Goal: Task Accomplishment & Management: Use online tool/utility

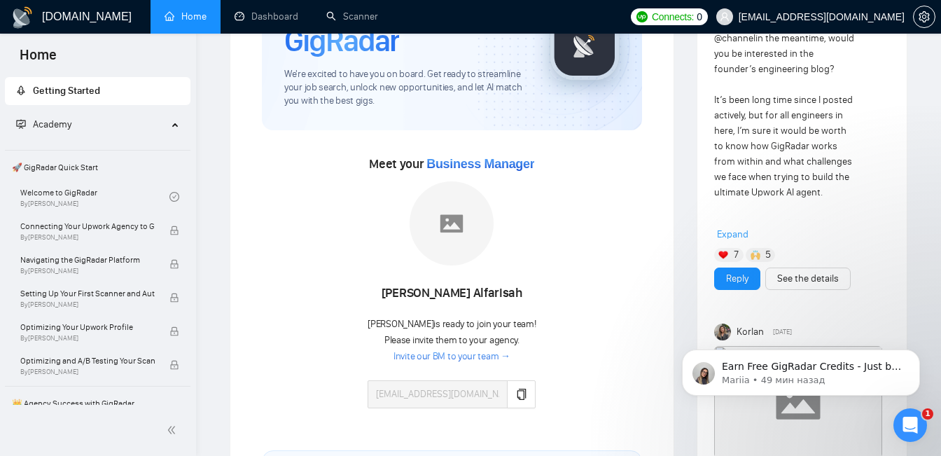
scroll to position [130, 0]
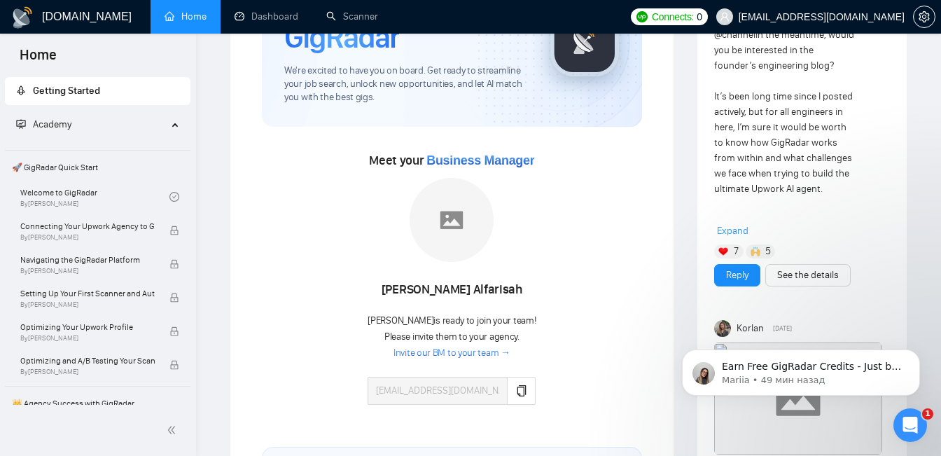
click at [497, 335] on span "Please invite them to your agency." at bounding box center [451, 337] width 135 height 12
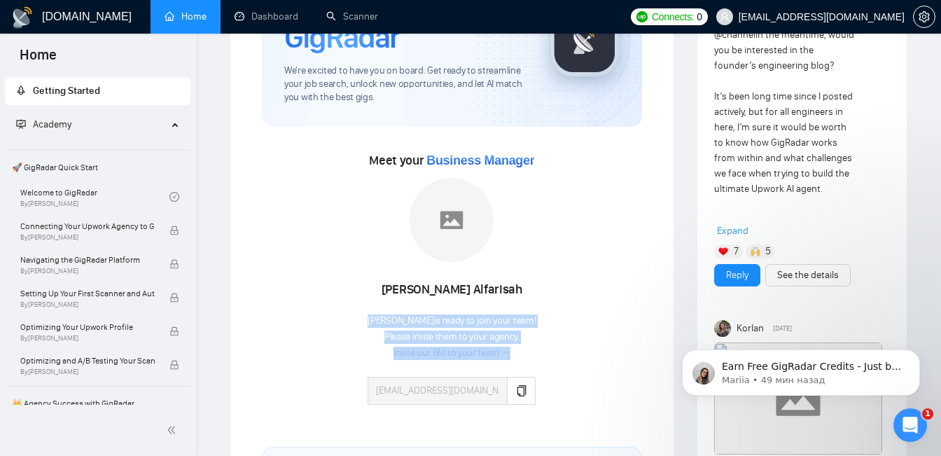
drag, startPoint x: 524, startPoint y: 336, endPoint x: 378, endPoint y: 340, distance: 145.7
click at [378, 340] on div "[PERSON_NAME] is ready to join your team! Please invite them to your agency. In…" at bounding box center [452, 359] width 168 height 92
click at [389, 340] on span "Please invite them to your agency." at bounding box center [451, 337] width 135 height 12
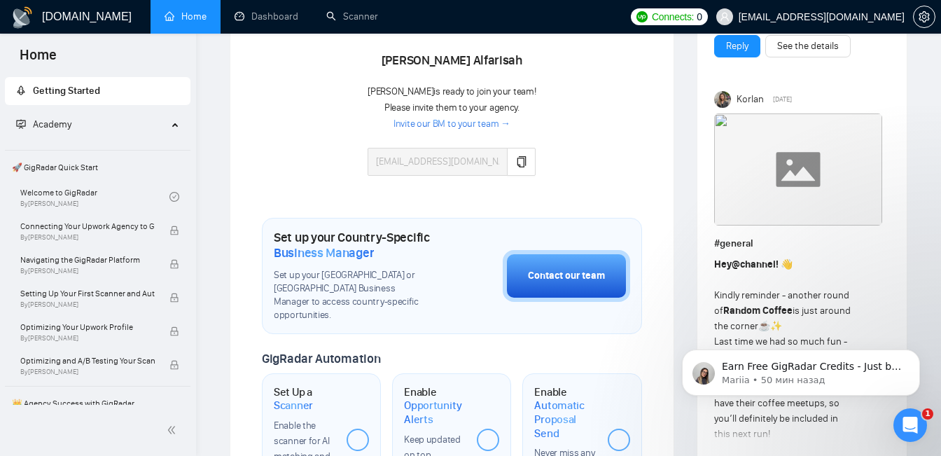
scroll to position [356, 0]
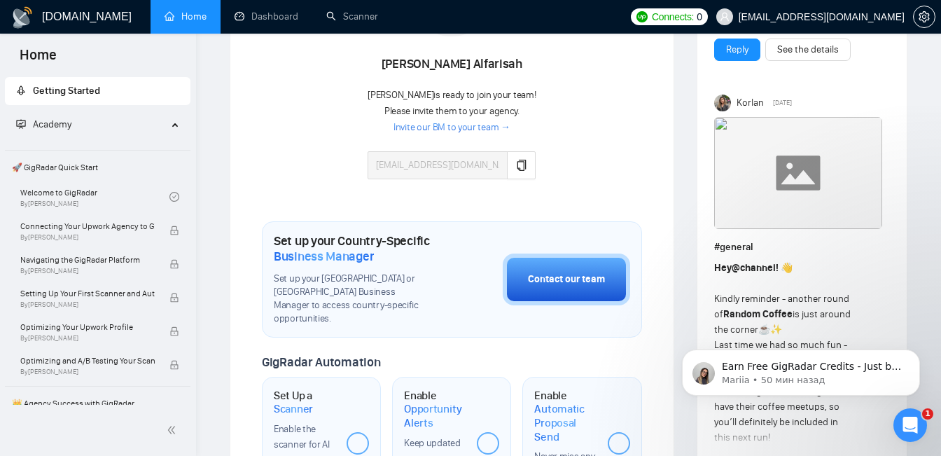
click at [469, 126] on link "Invite our BM to your team →" at bounding box center [452, 127] width 117 height 13
click at [172, 121] on div "Academy" at bounding box center [98, 125] width 186 height 28
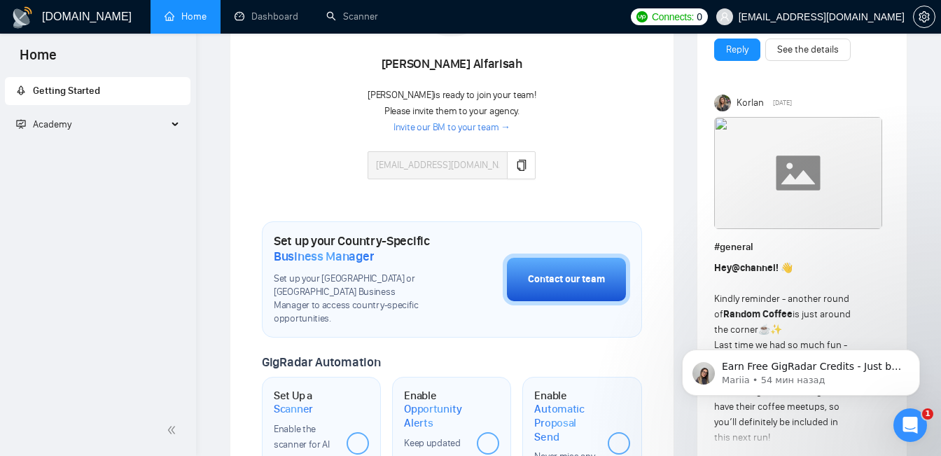
click at [170, 124] on div "Academy" at bounding box center [98, 125] width 186 height 28
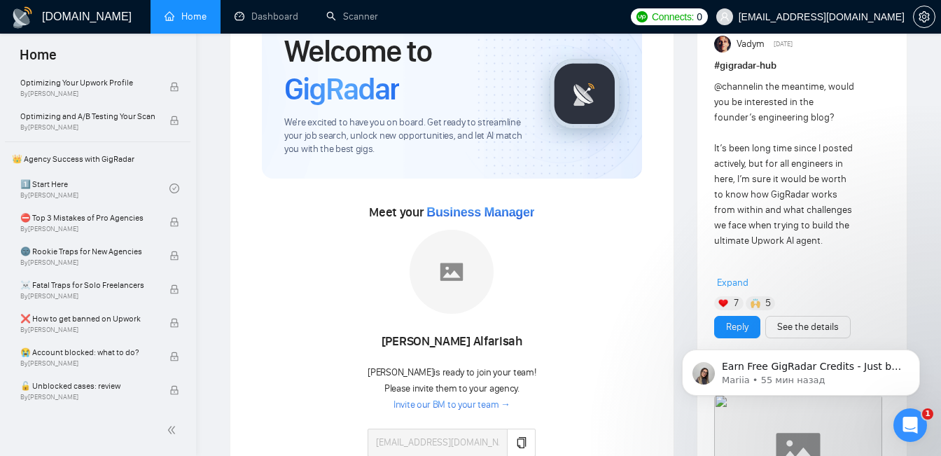
scroll to position [80, 0]
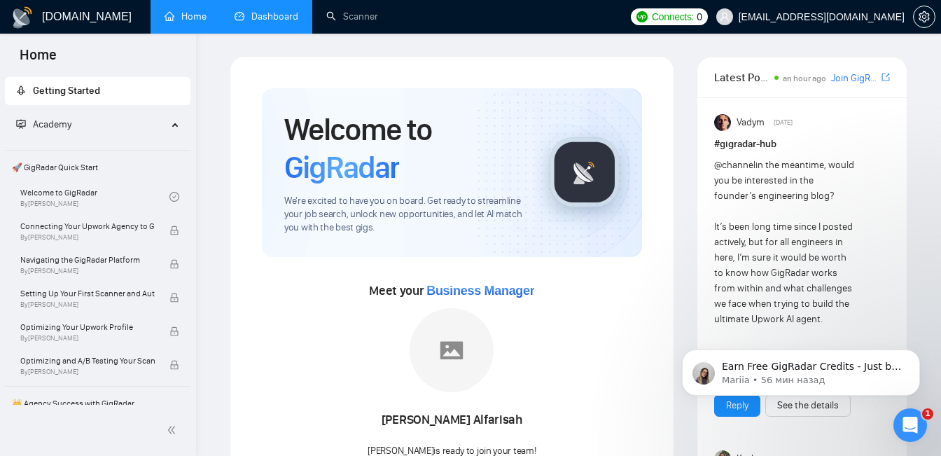
click at [277, 20] on link "Dashboard" at bounding box center [267, 17] width 64 height 12
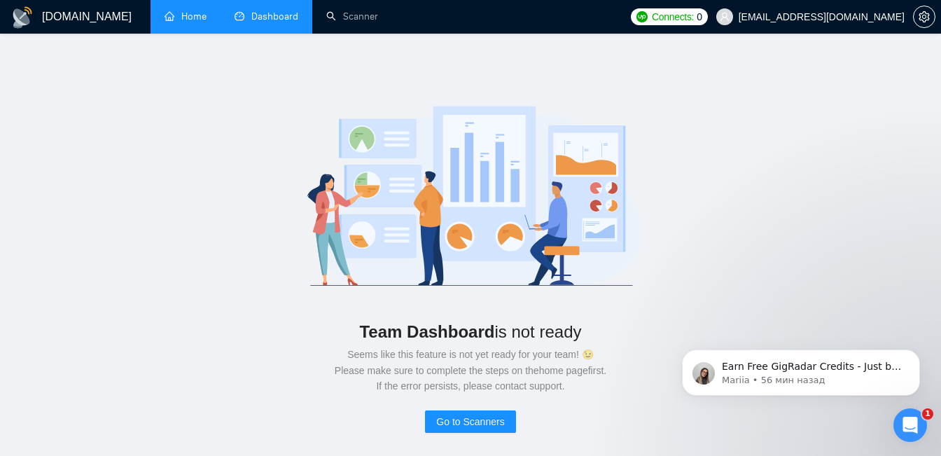
click at [192, 17] on link "Home" at bounding box center [186, 17] width 42 height 12
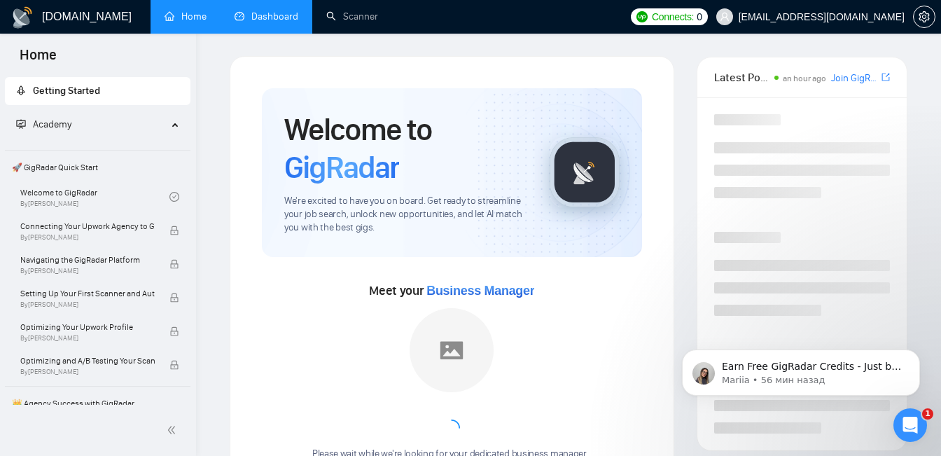
click at [261, 13] on link "Dashboard" at bounding box center [267, 17] width 64 height 12
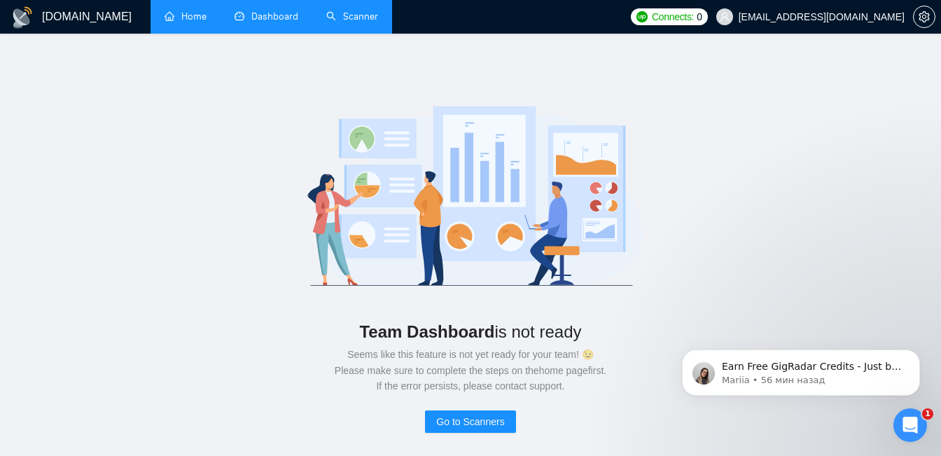
click at [349, 22] on link "Scanner" at bounding box center [352, 17] width 52 height 12
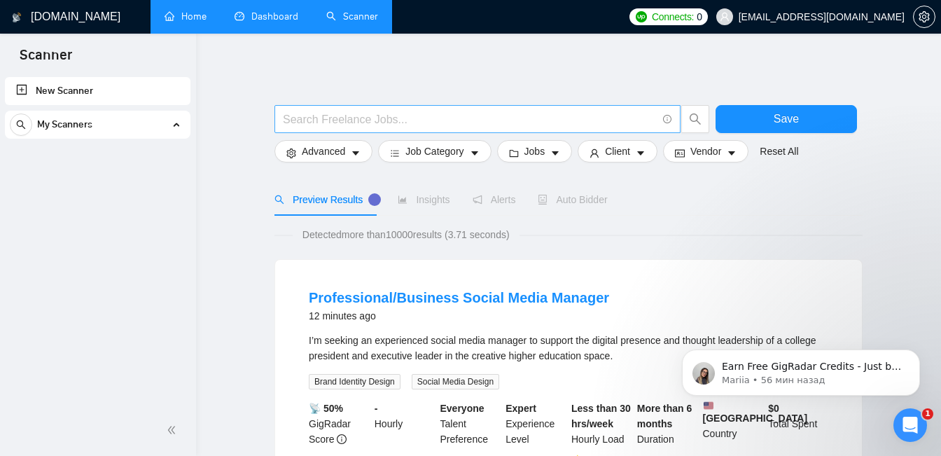
click at [560, 123] on input "text" at bounding box center [470, 120] width 374 height 18
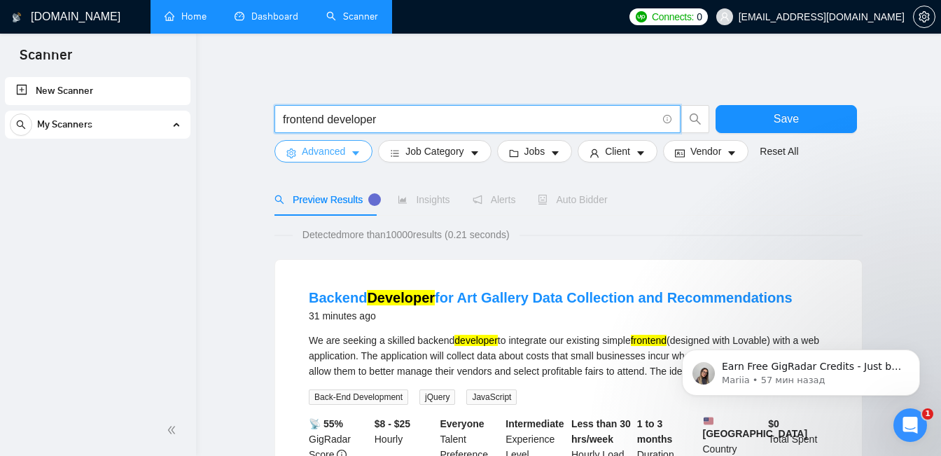
type input "frontend developer"
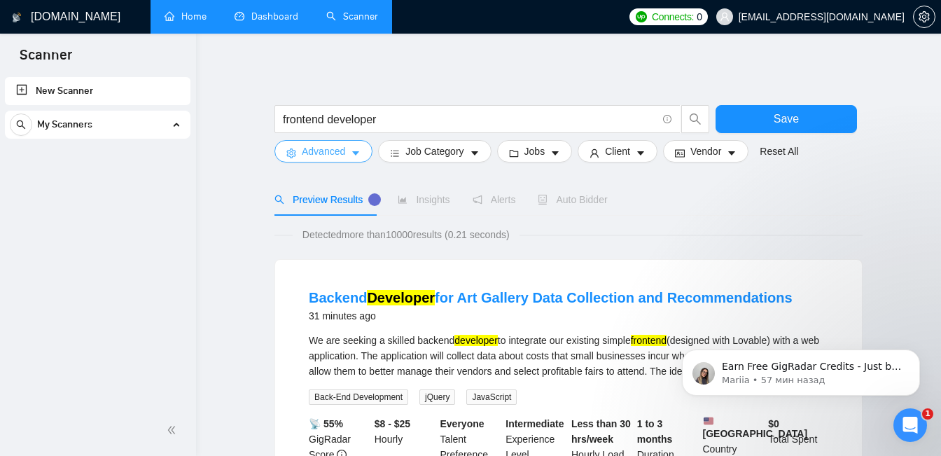
click at [359, 149] on icon "caret-down" at bounding box center [356, 153] width 10 height 10
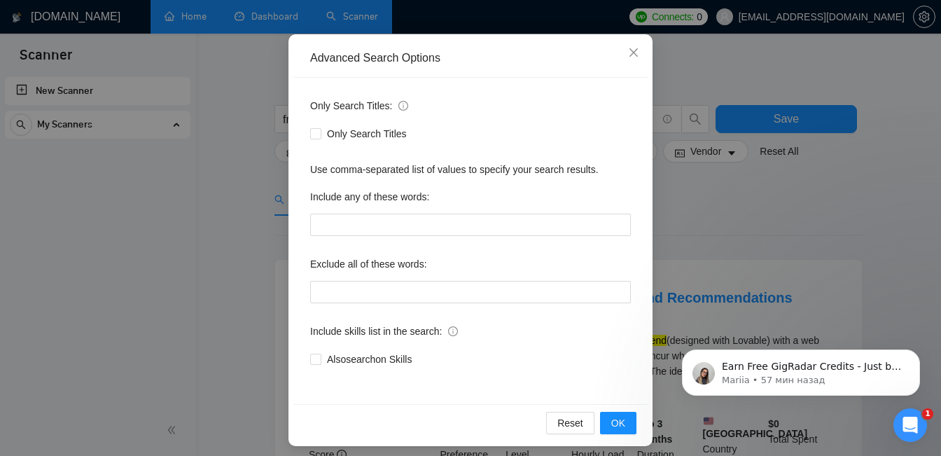
scroll to position [127, 0]
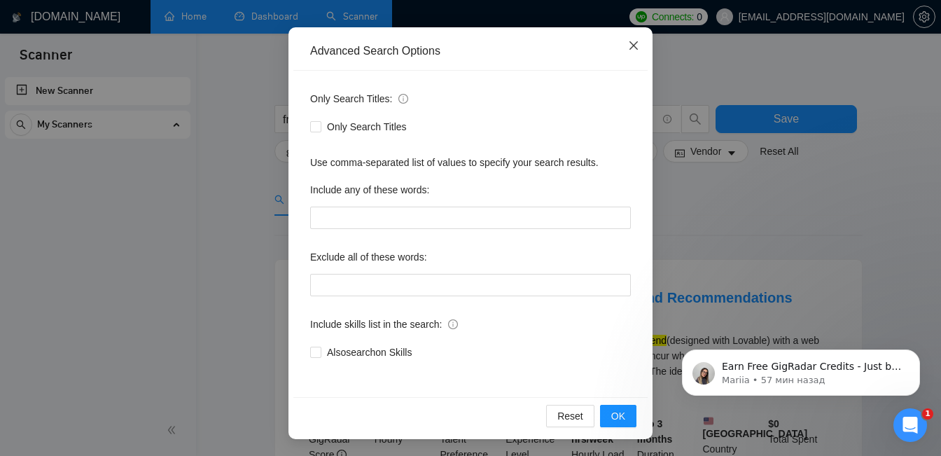
click at [637, 41] on icon "close" at bounding box center [633, 45] width 11 height 11
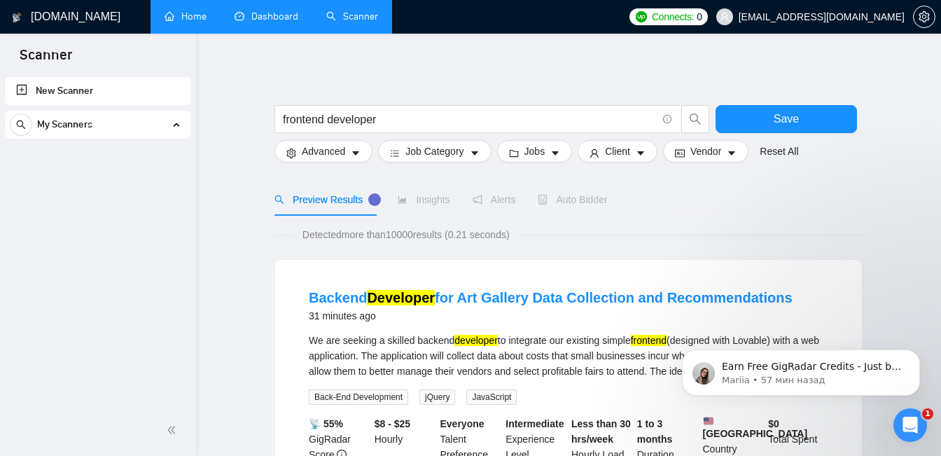
scroll to position [57, 0]
click at [478, 151] on icon "caret-down" at bounding box center [475, 153] width 10 height 10
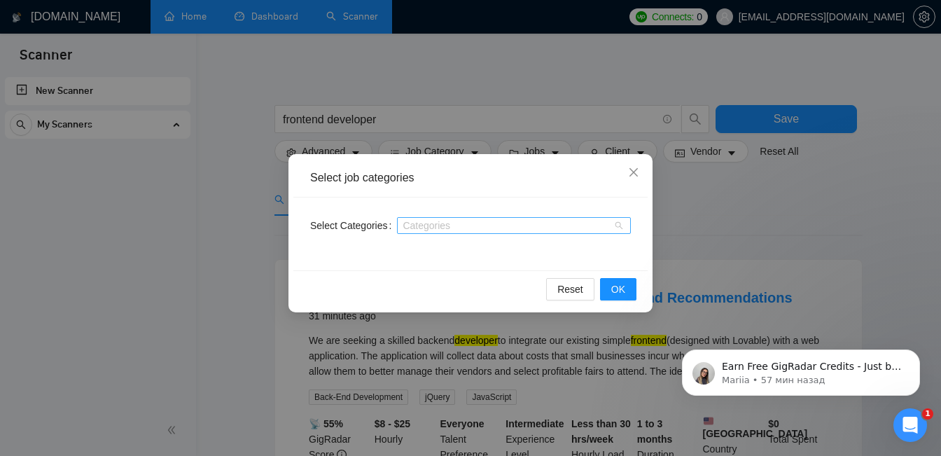
click at [530, 226] on div at bounding box center [507, 225] width 213 height 11
click at [636, 174] on icon "close" at bounding box center [634, 172] width 8 height 8
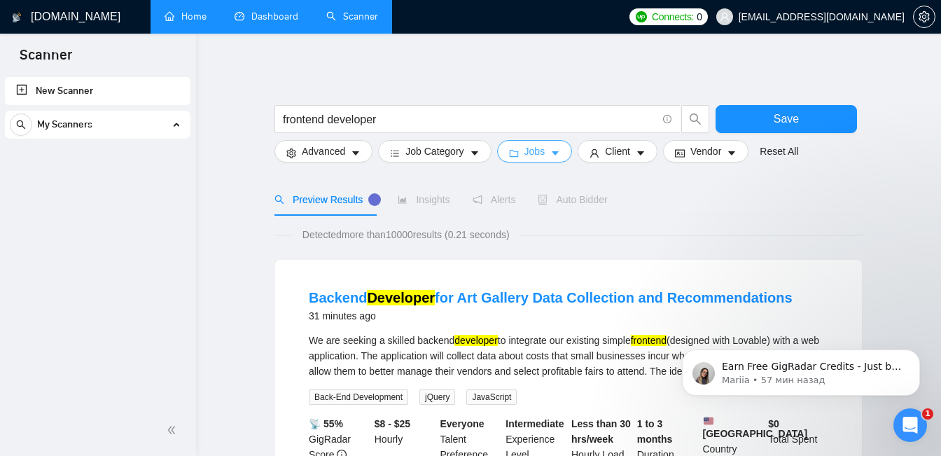
click at [560, 144] on button "Jobs" at bounding box center [535, 151] width 76 height 22
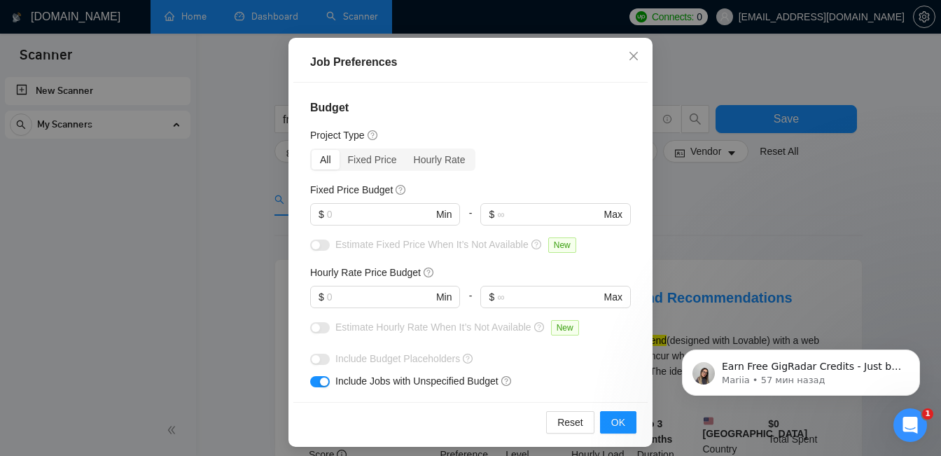
scroll to position [105, 0]
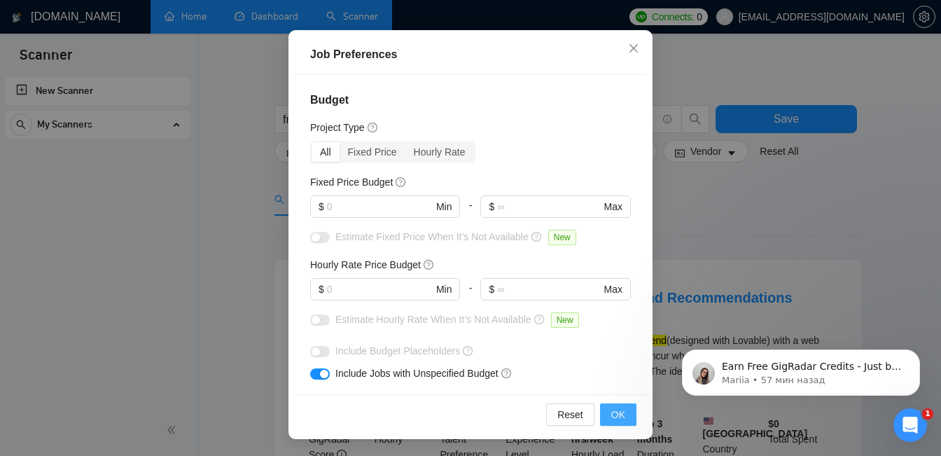
click at [624, 408] on span "OK" at bounding box center [618, 414] width 14 height 15
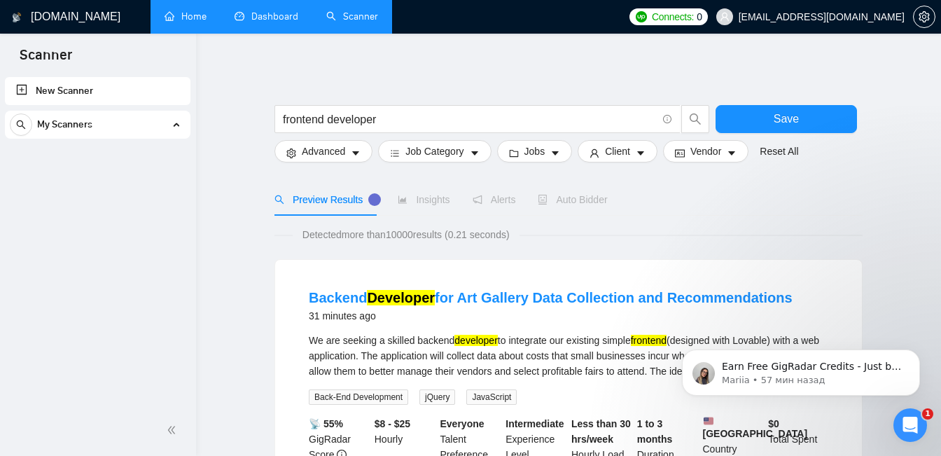
scroll to position [53, 0]
click at [644, 151] on icon "caret-down" at bounding box center [640, 153] width 7 height 4
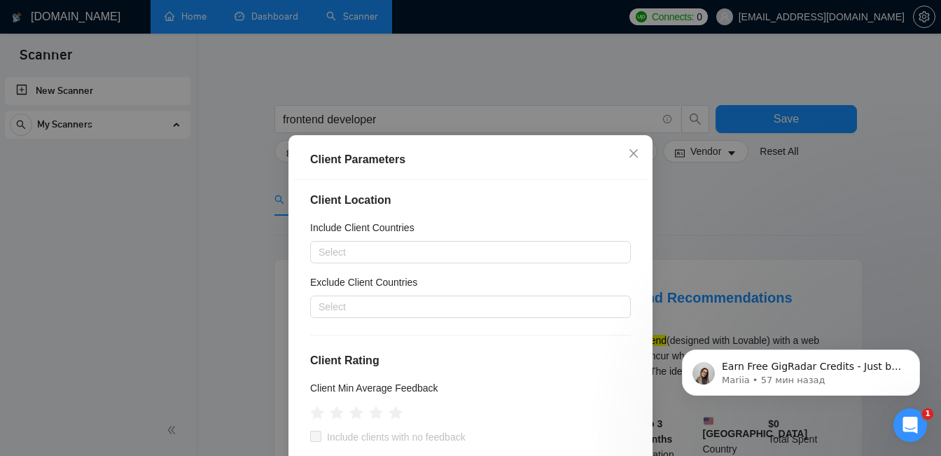
scroll to position [0, 0]
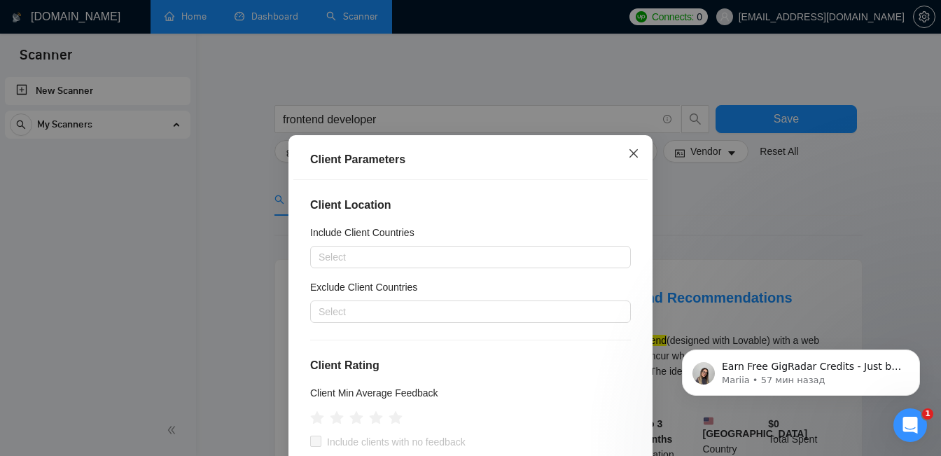
click at [635, 151] on icon "close" at bounding box center [633, 153] width 11 height 11
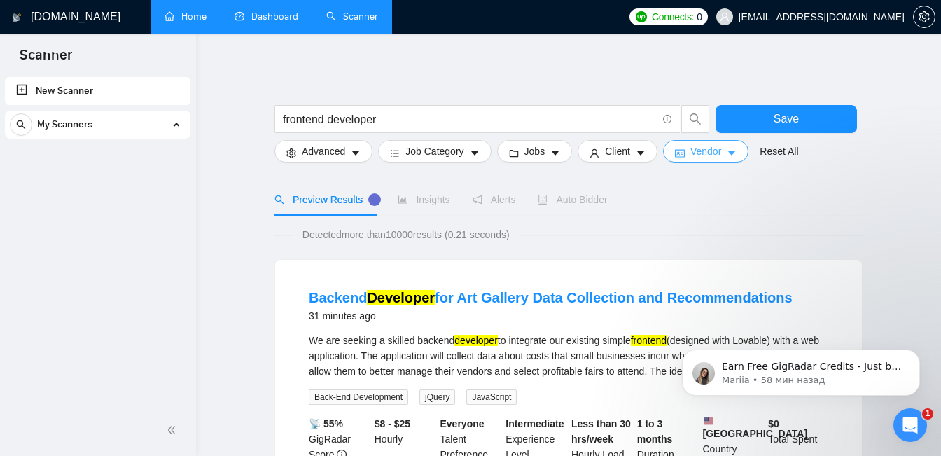
click at [735, 152] on icon "caret-down" at bounding box center [731, 153] width 7 height 4
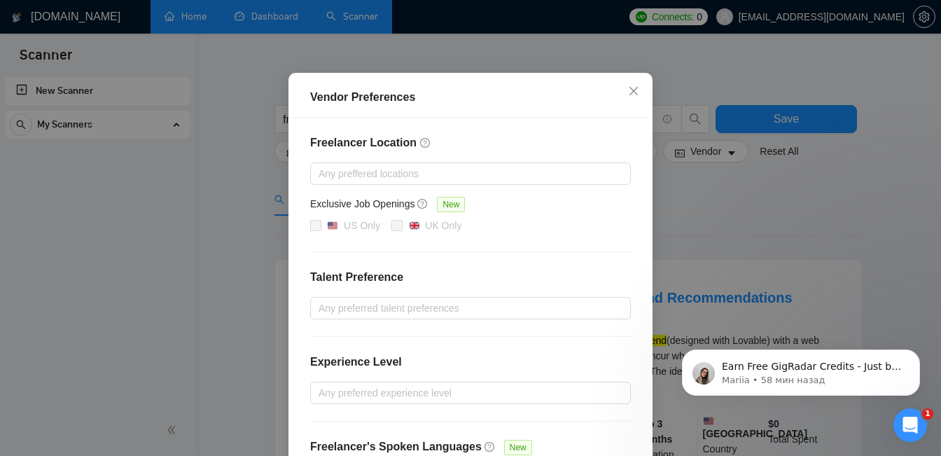
scroll to position [36, 0]
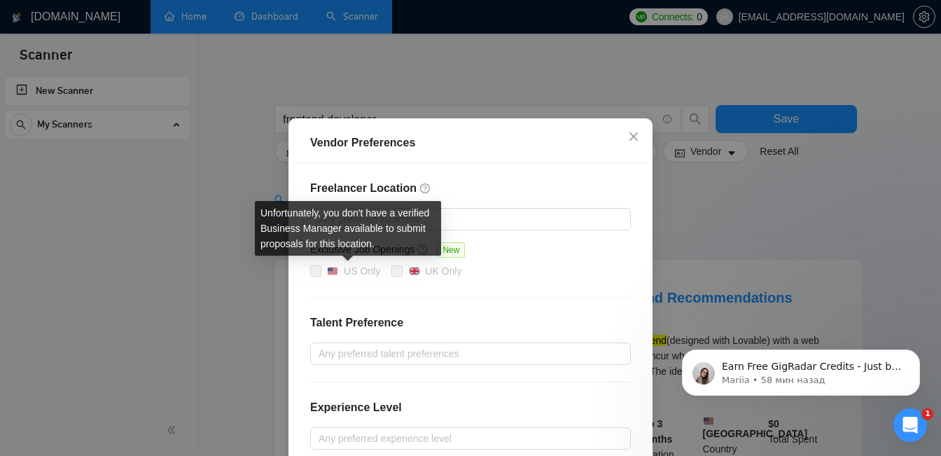
click at [319, 268] on span at bounding box center [315, 270] width 11 height 11
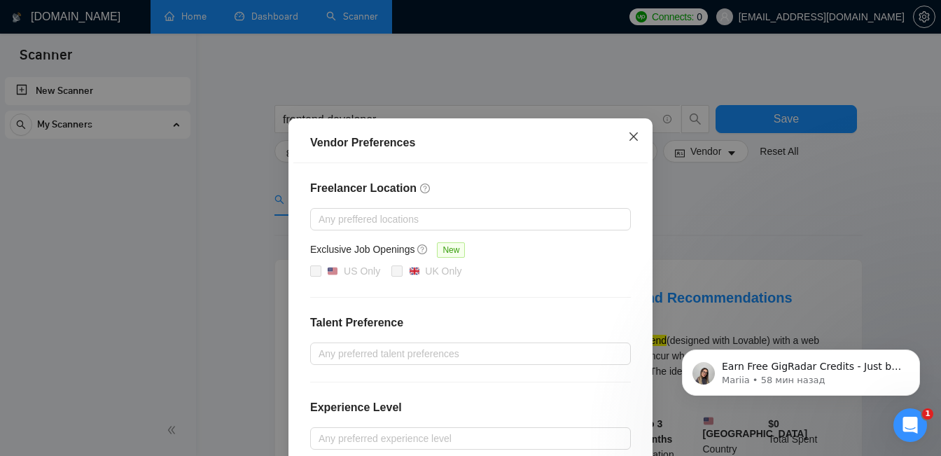
click at [631, 137] on icon "close" at bounding box center [633, 136] width 11 height 11
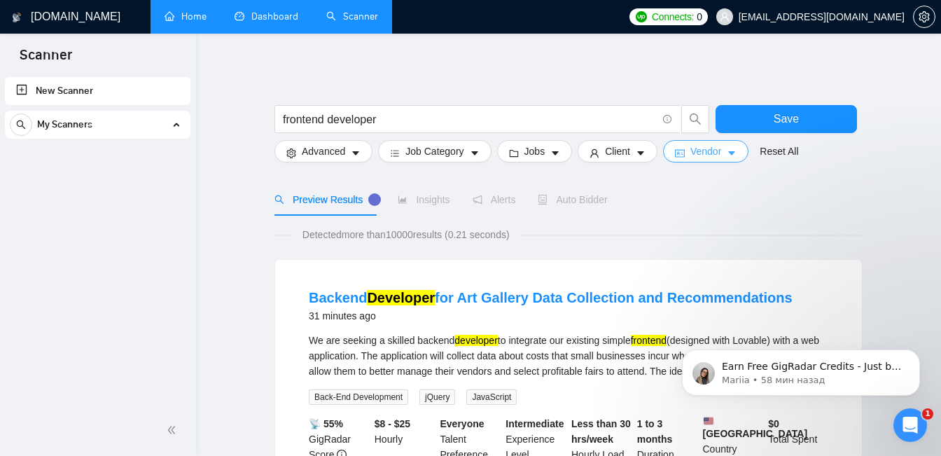
click at [735, 153] on icon "caret-down" at bounding box center [732, 153] width 10 height 10
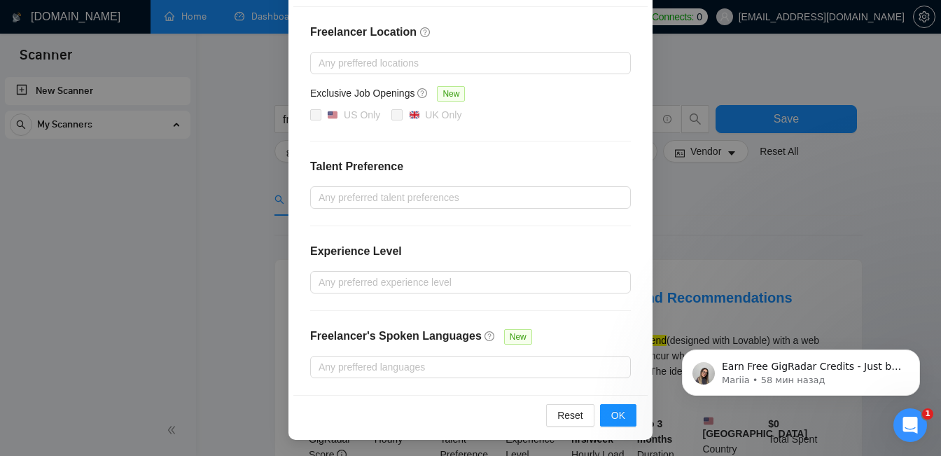
scroll to position [0, 0]
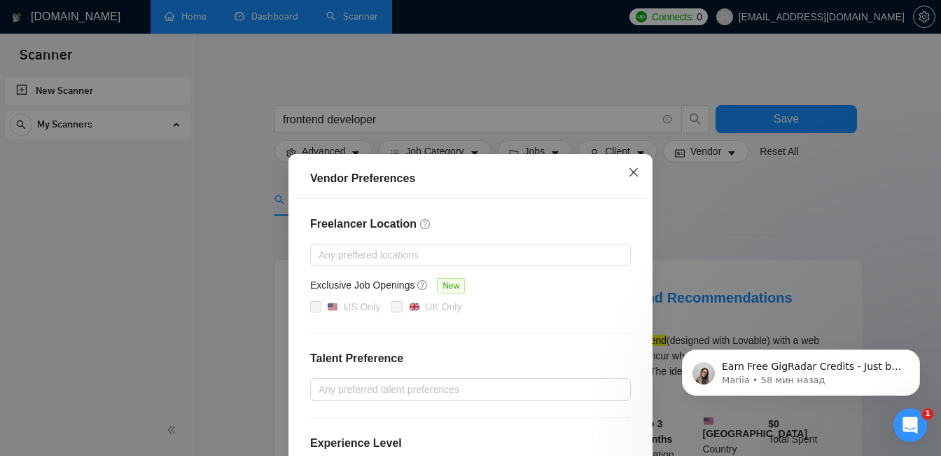
click at [636, 168] on icon "close" at bounding box center [633, 172] width 11 height 11
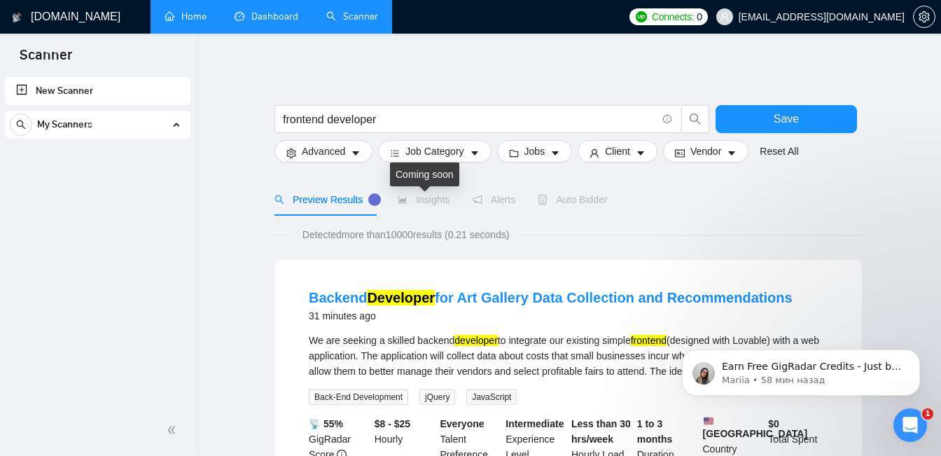
click at [422, 202] on span "Insights" at bounding box center [424, 199] width 52 height 11
click at [436, 200] on span "Insights" at bounding box center [424, 199] width 52 height 11
click at [618, 230] on div "Detected more than 10000 results (0.21 seconds)" at bounding box center [569, 234] width 588 height 15
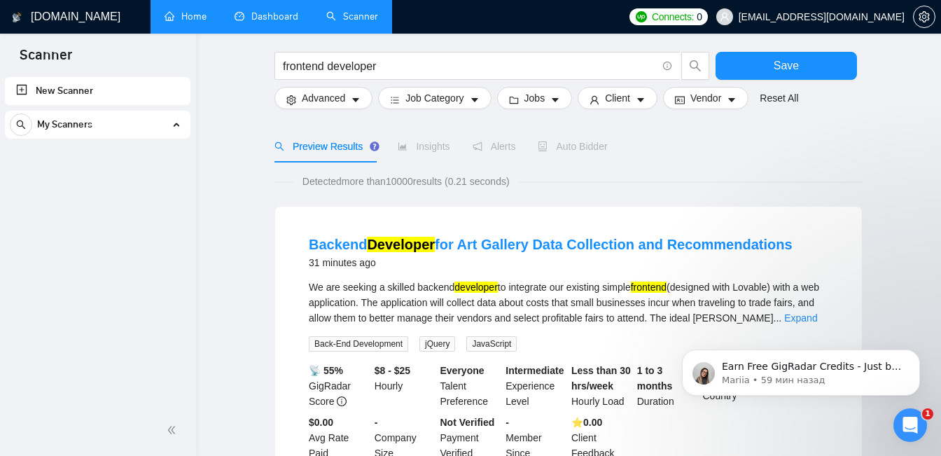
scroll to position [55, 0]
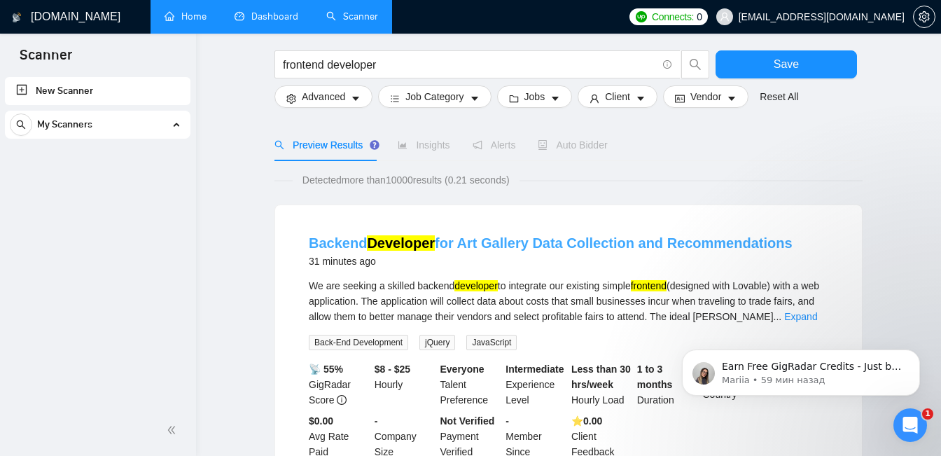
click at [606, 243] on link "Backend Developer for Art Gallery Data Collection and Recommendations" at bounding box center [551, 242] width 484 height 15
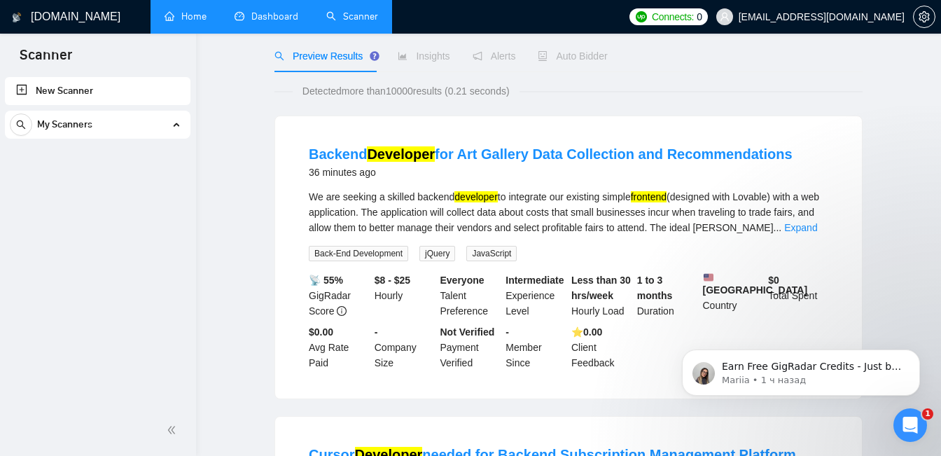
scroll to position [0, 0]
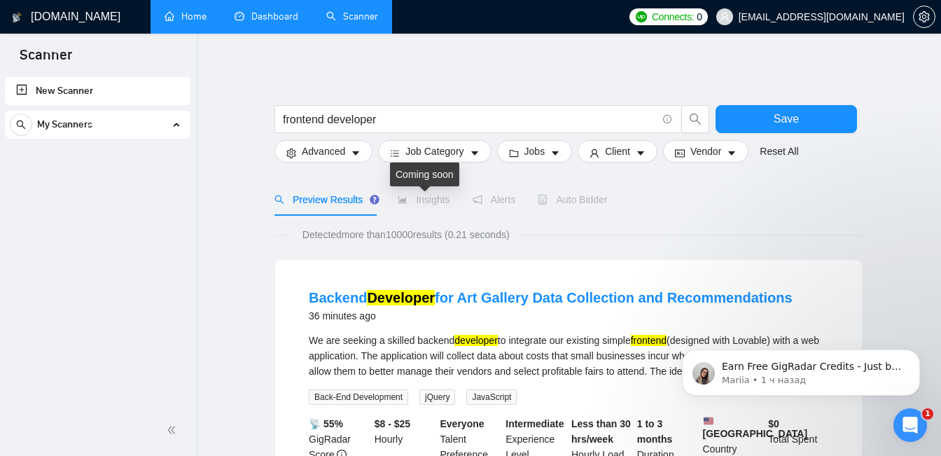
click at [438, 199] on span "Insights" at bounding box center [424, 199] width 52 height 11
click at [559, 154] on icon "caret-down" at bounding box center [555, 153] width 10 height 10
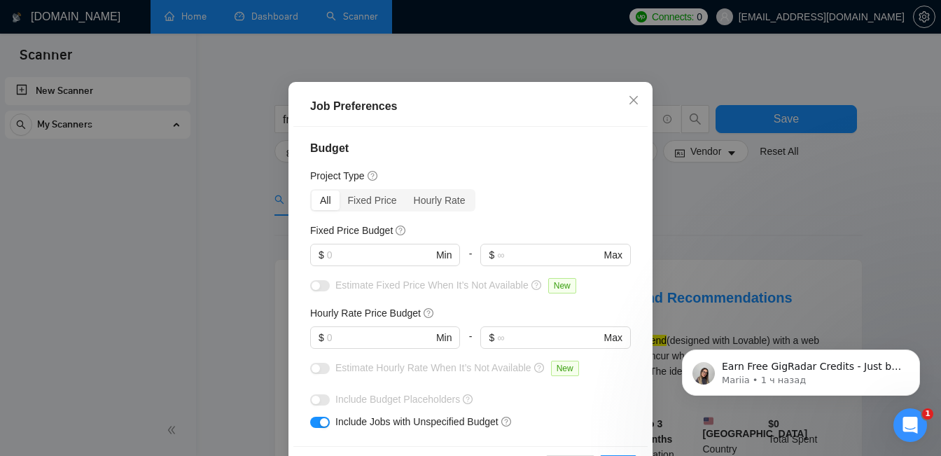
scroll to position [14, 0]
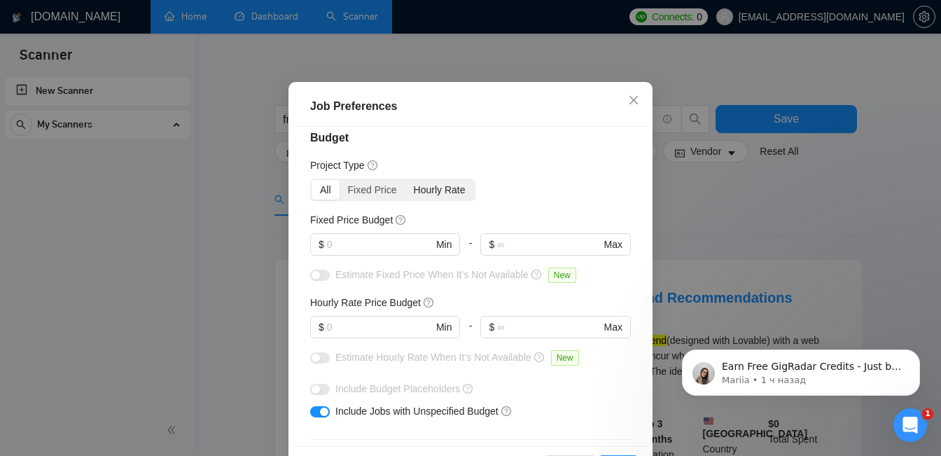
click at [467, 200] on div "Hourly Rate" at bounding box center [440, 190] width 69 height 20
click at [406, 180] on input "Hourly Rate" at bounding box center [406, 180] width 0 height 0
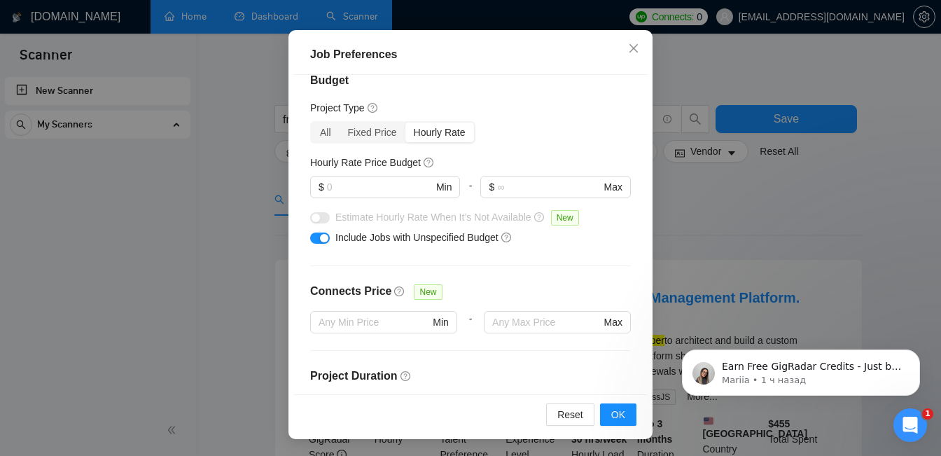
scroll to position [0, 0]
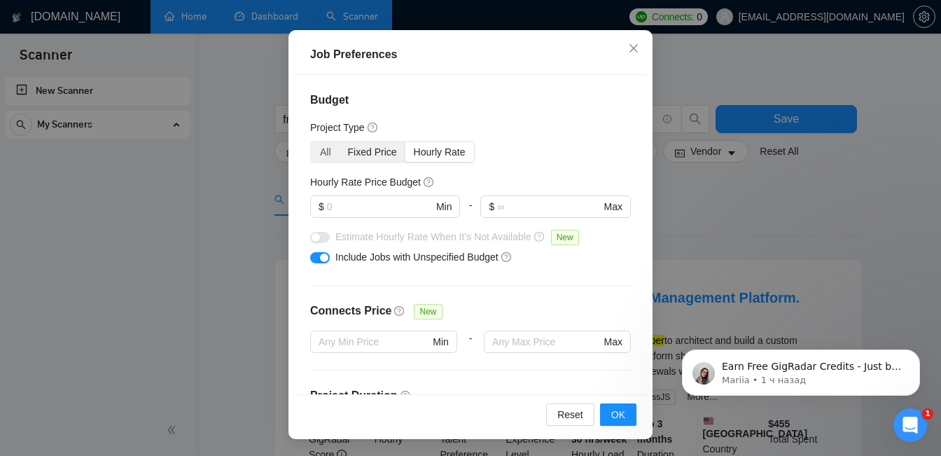
click at [359, 153] on div "Fixed Price" at bounding box center [373, 152] width 66 height 20
click at [340, 142] on input "Fixed Price" at bounding box center [340, 142] width 0 height 0
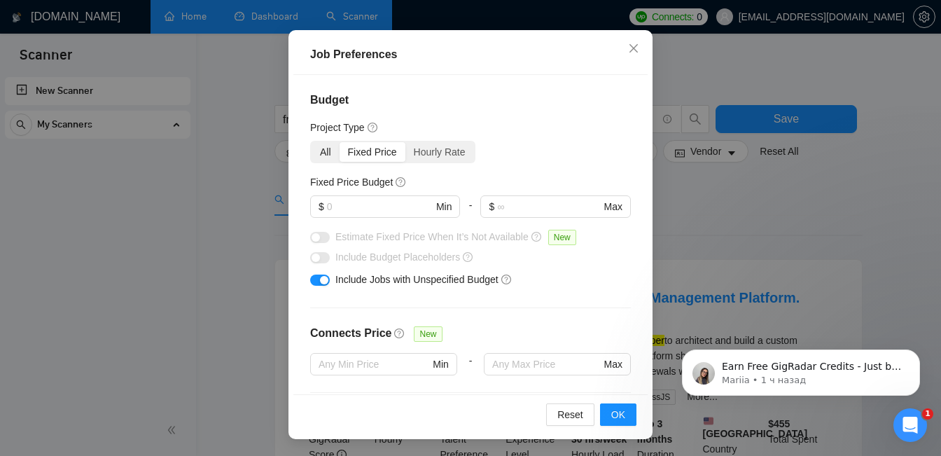
click at [326, 151] on div "All" at bounding box center [326, 152] width 28 height 20
click at [312, 142] on input "All" at bounding box center [312, 142] width 0 height 0
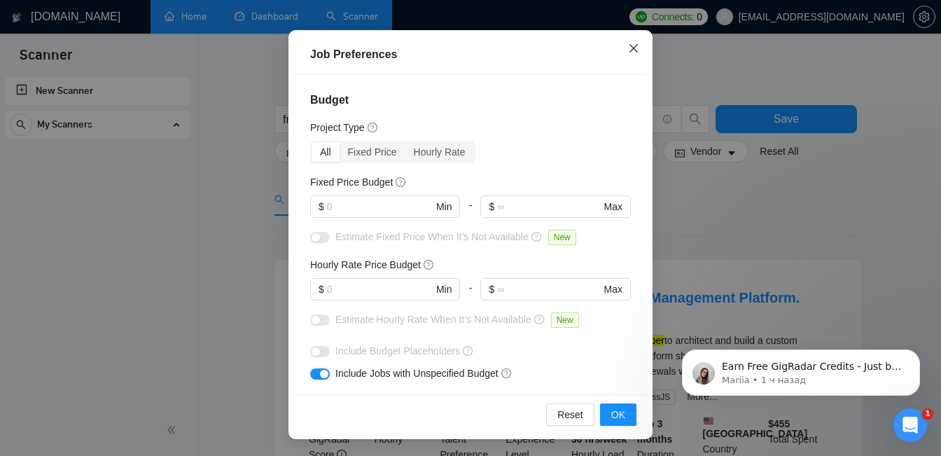
click at [632, 47] on icon "close" at bounding box center [633, 48] width 11 height 11
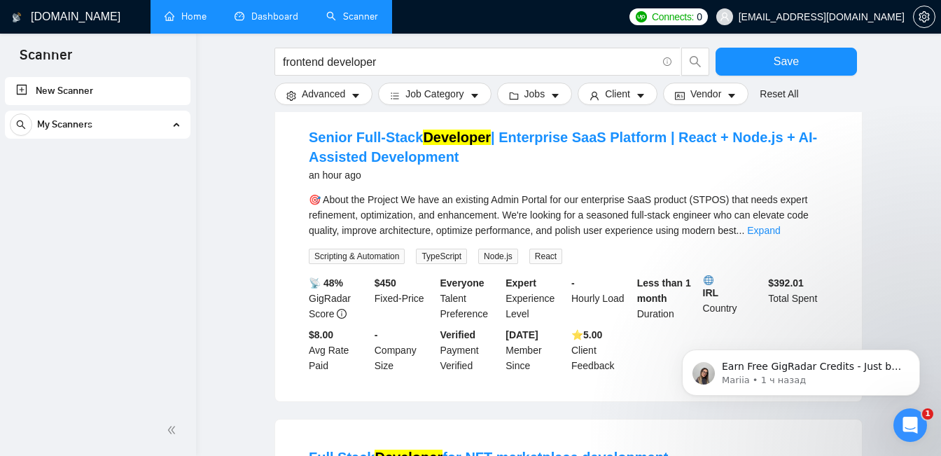
scroll to position [740, 0]
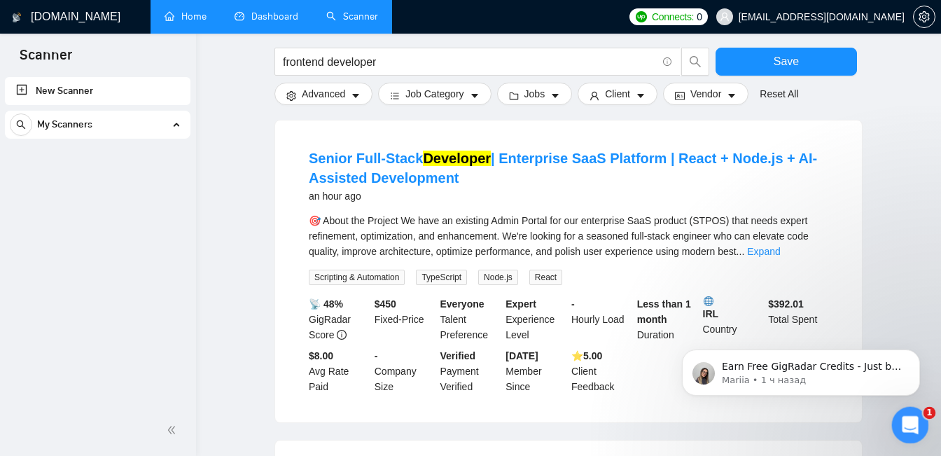
click at [906, 418] on icon "Открыть службу сообщений Intercom" at bounding box center [908, 423] width 23 height 23
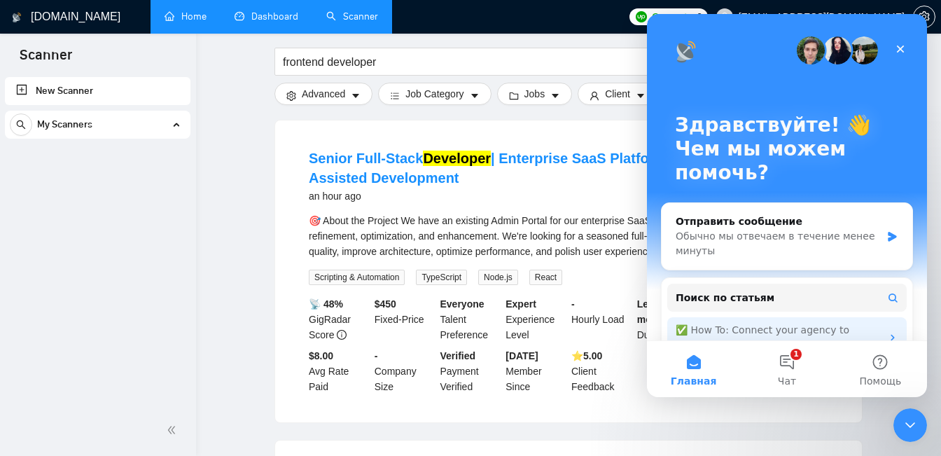
scroll to position [0, 0]
click at [791, 370] on button "1 Чат" at bounding box center [786, 369] width 93 height 56
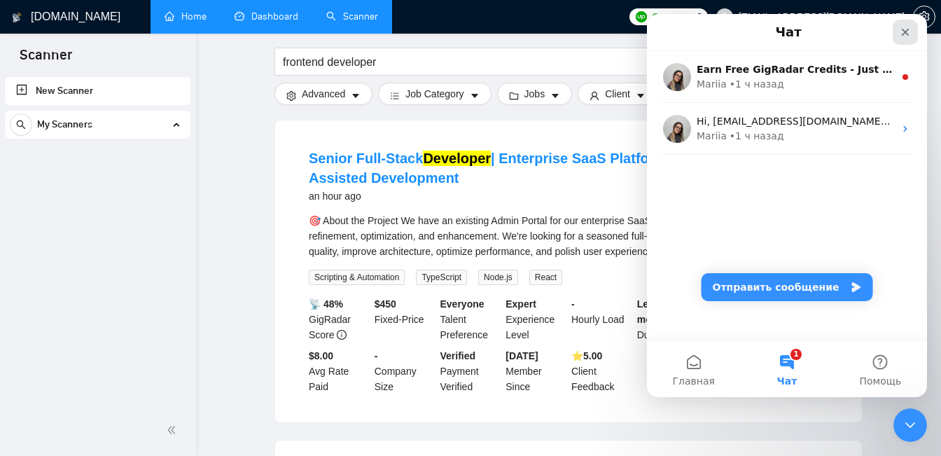
click at [910, 29] on icon "Закрыть" at bounding box center [905, 32] width 11 height 11
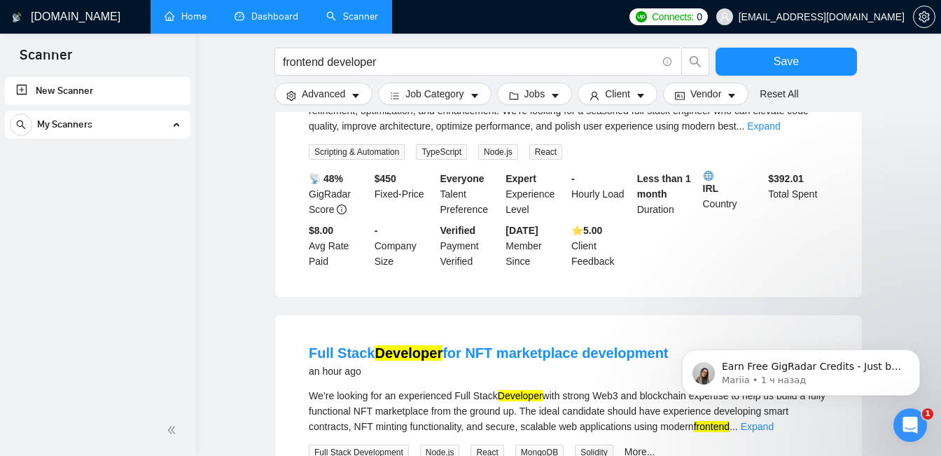
scroll to position [868, 0]
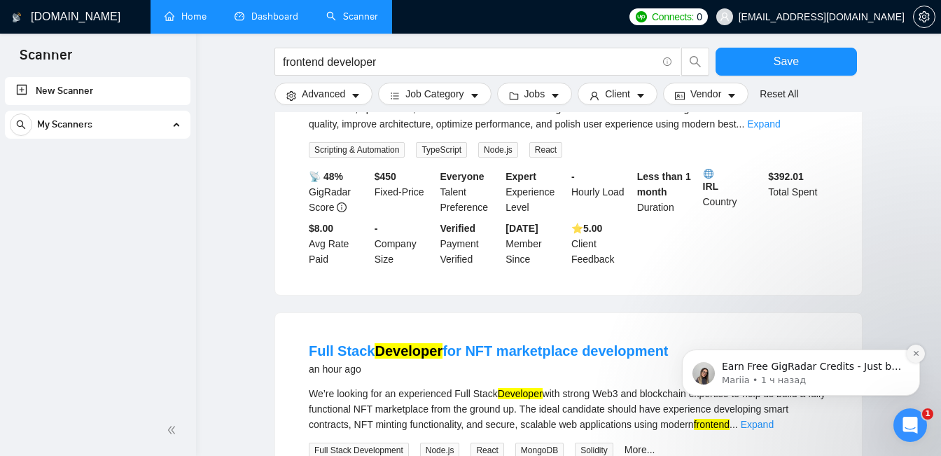
click at [915, 355] on icon "Dismiss notification" at bounding box center [917, 353] width 8 height 8
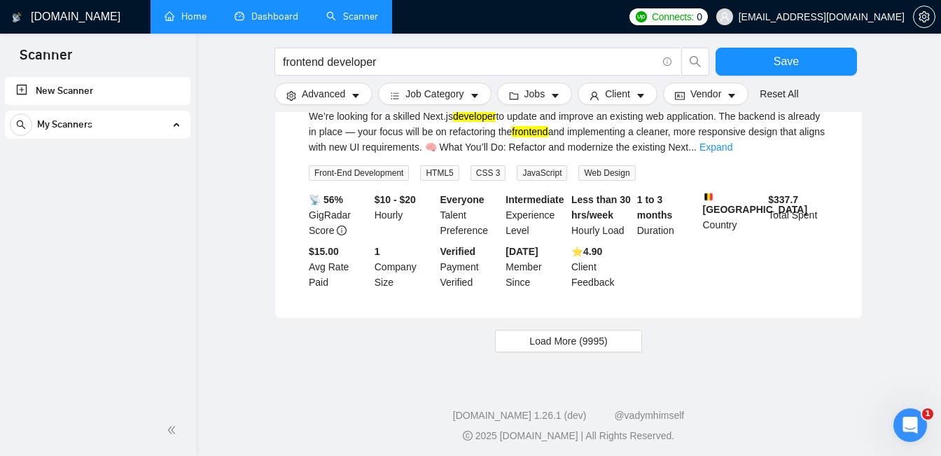
scroll to position [1439, 0]
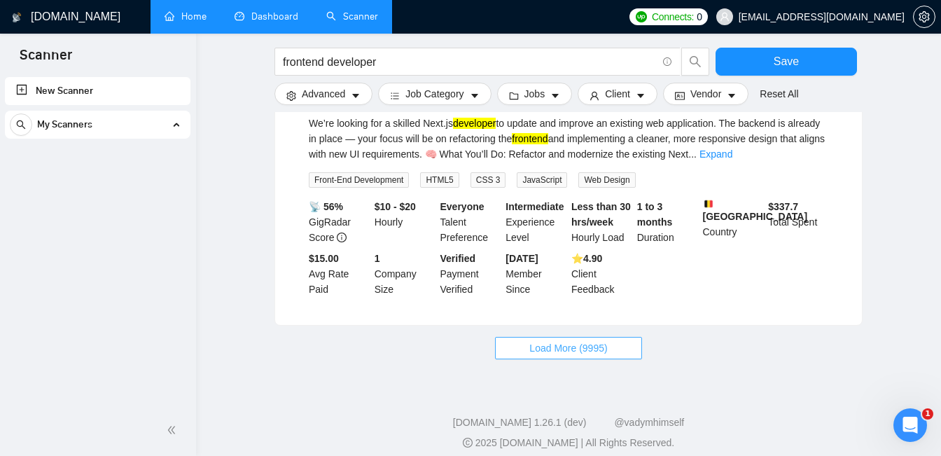
click at [576, 356] on span "Load More (9995)" at bounding box center [568, 347] width 78 height 15
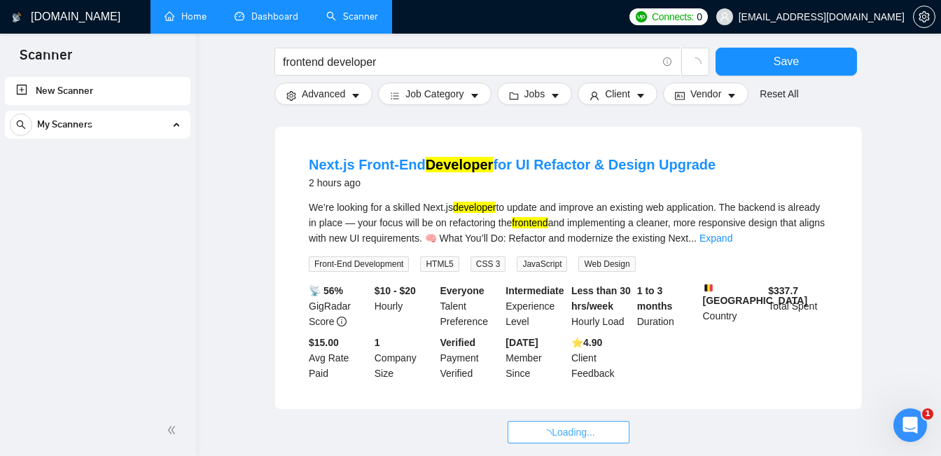
scroll to position [1357, 0]
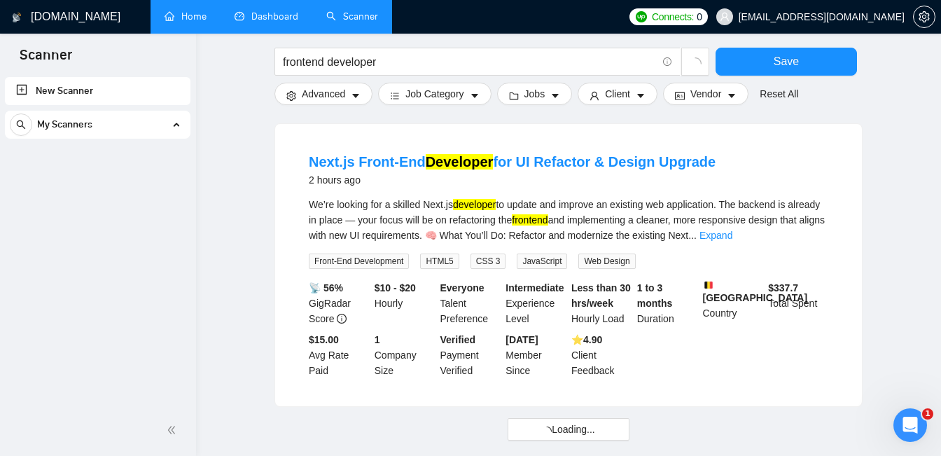
click at [733, 188] on div "Next.js Front-End Developer for UI Refactor & Design Upgrade 2 hours ago" at bounding box center [569, 170] width 520 height 36
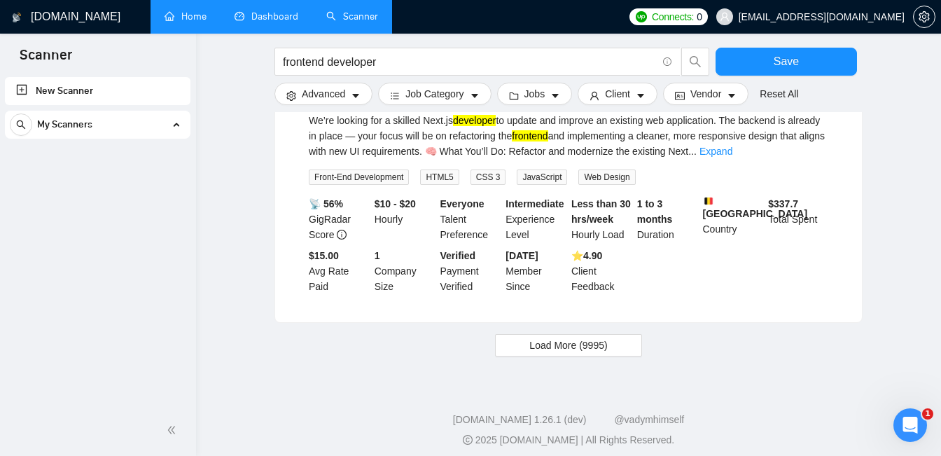
scroll to position [1467, 0]
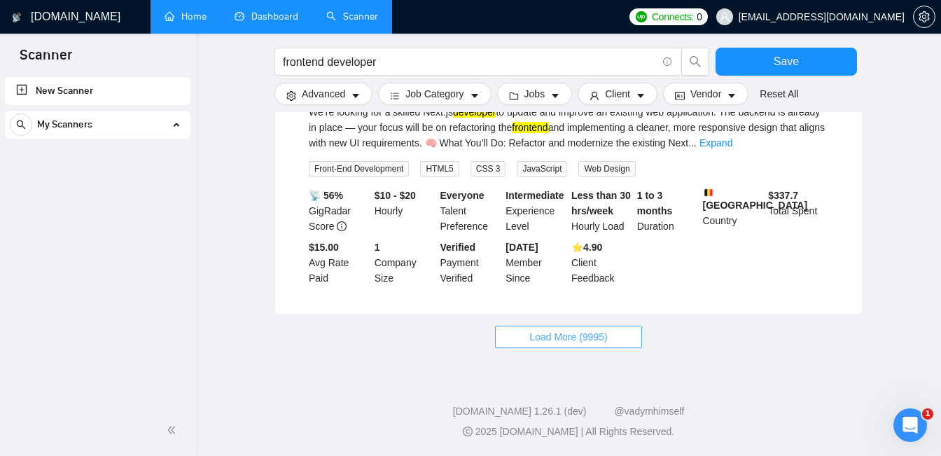
click at [594, 334] on span "Load More (9995)" at bounding box center [568, 336] width 78 height 15
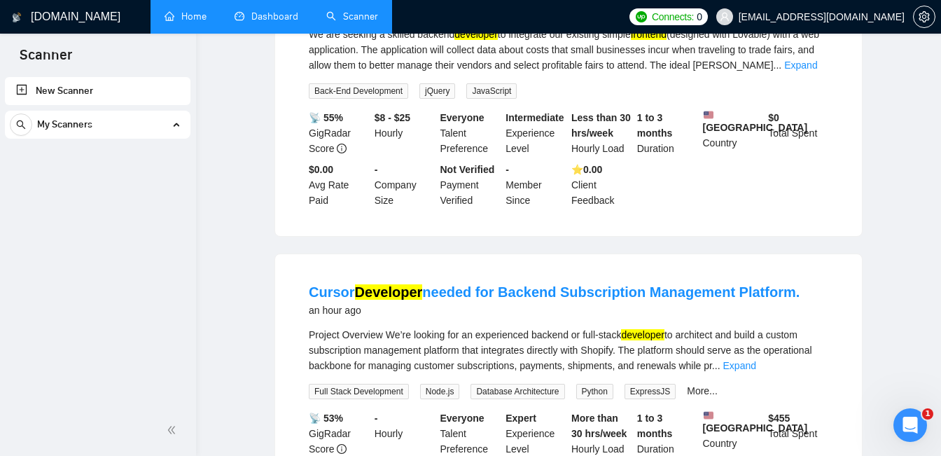
scroll to position [0, 0]
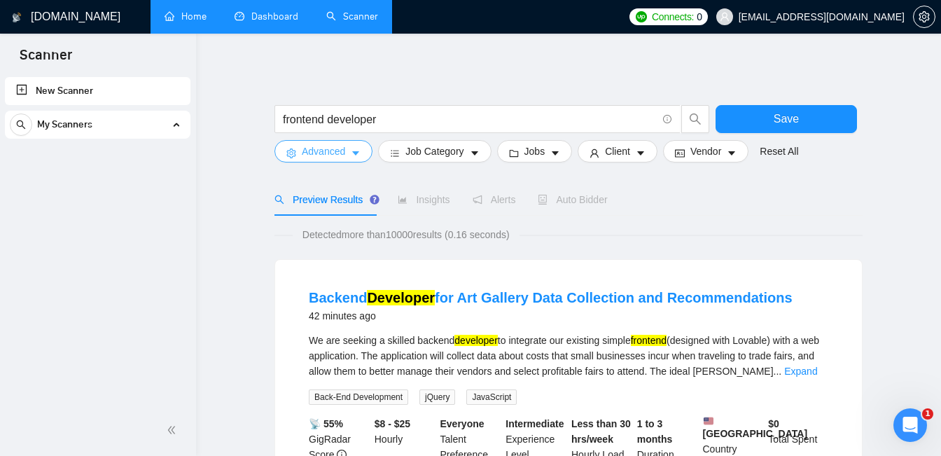
click at [359, 150] on icon "caret-down" at bounding box center [356, 153] width 10 height 10
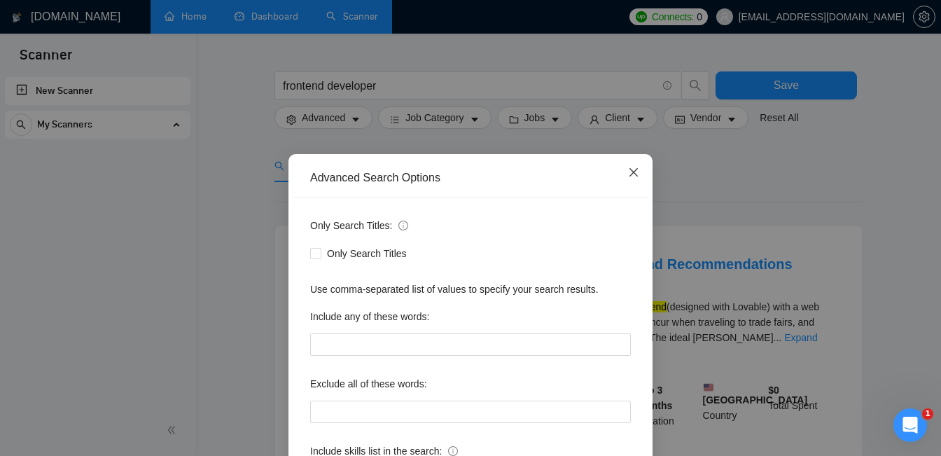
click at [637, 172] on icon "close" at bounding box center [633, 172] width 11 height 11
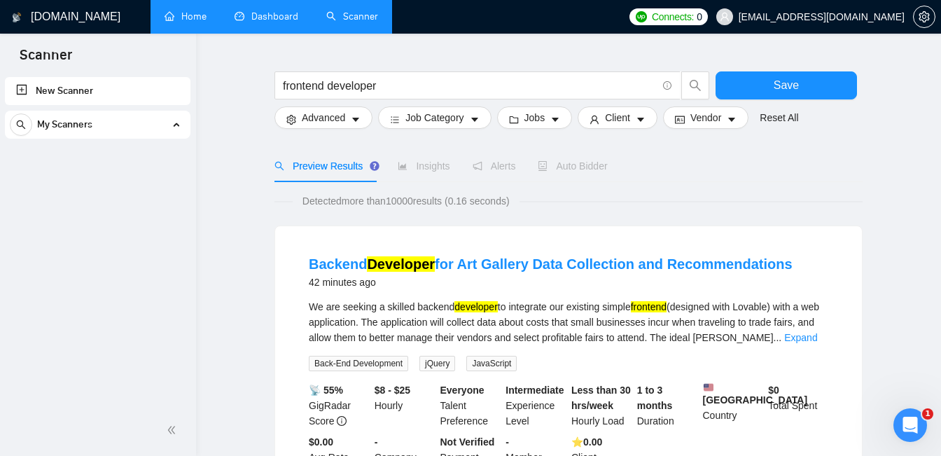
click at [642, 106] on div "frontend developer" at bounding box center [492, 88] width 441 height 35
click at [643, 116] on icon "caret-down" at bounding box center [641, 120] width 10 height 10
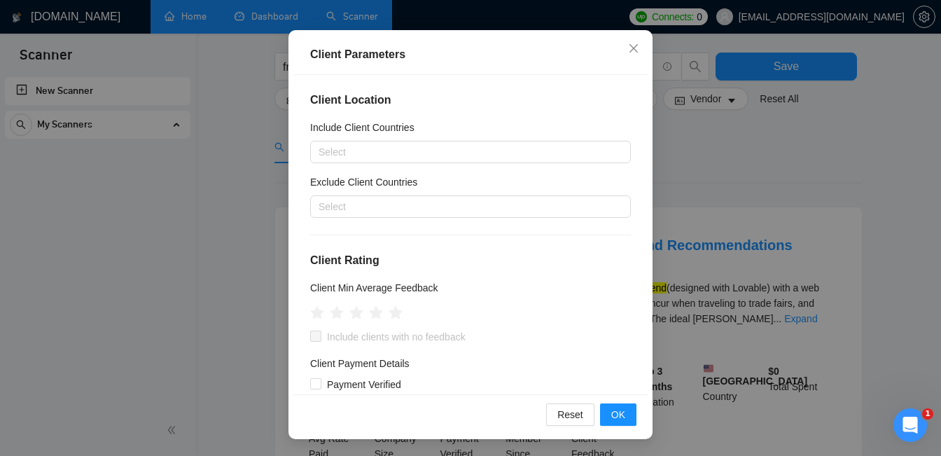
scroll to position [71, 0]
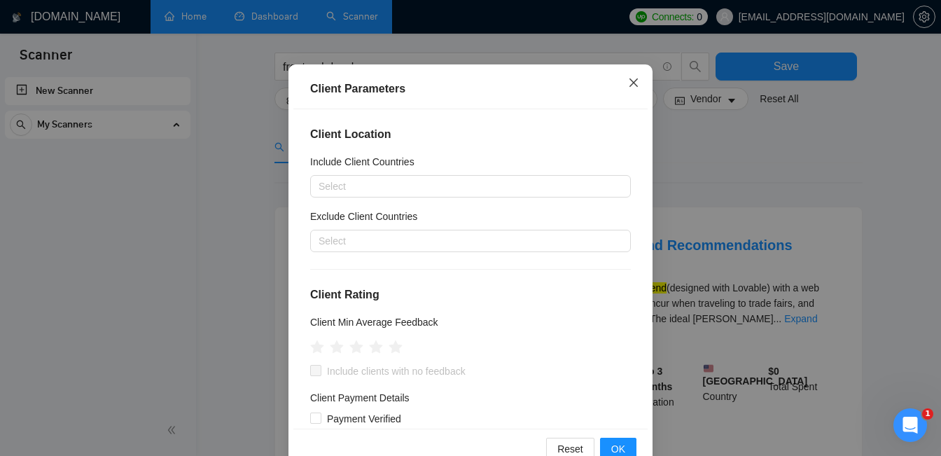
click at [637, 82] on icon "close" at bounding box center [633, 82] width 11 height 11
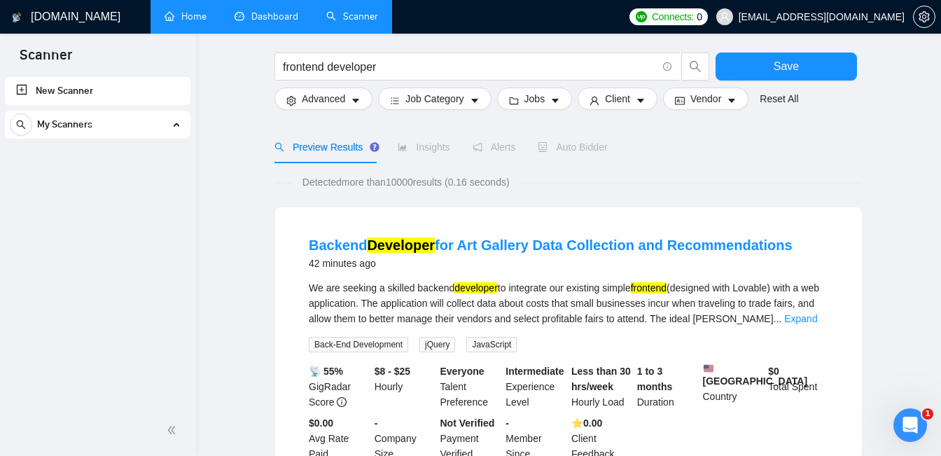
scroll to position [53, 0]
click at [747, 102] on button "Vendor" at bounding box center [705, 99] width 85 height 22
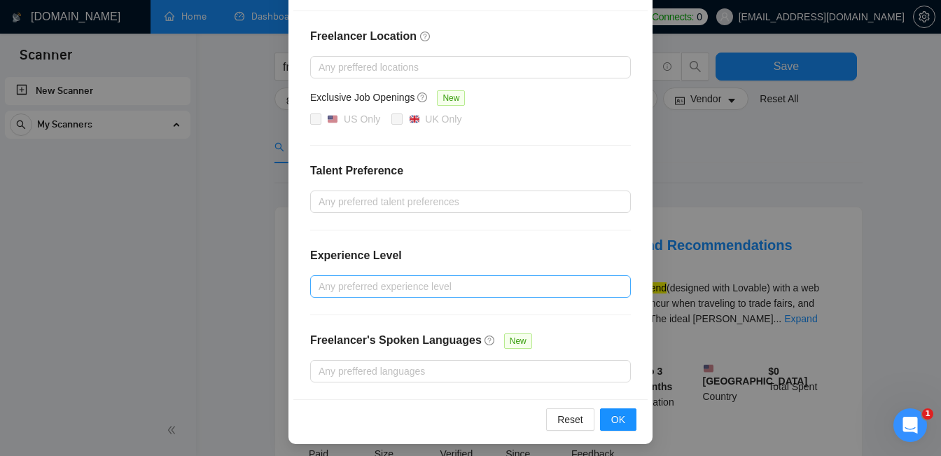
scroll to position [192, 0]
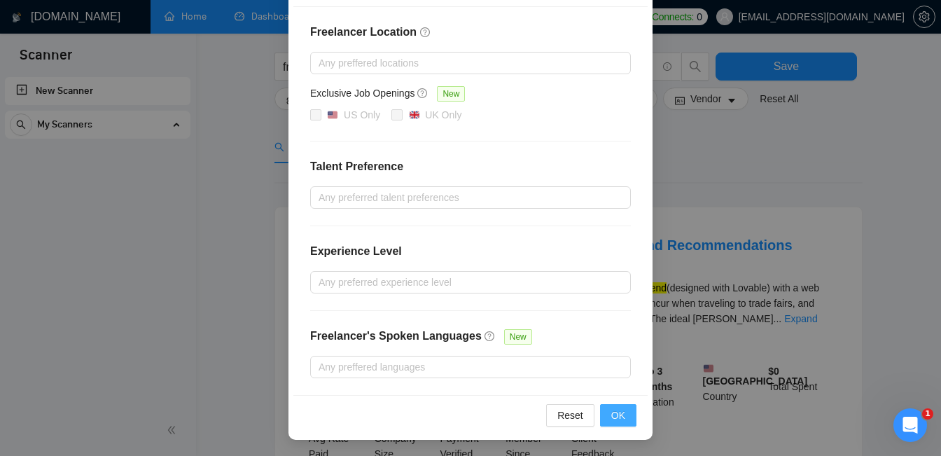
click at [621, 413] on span "OK" at bounding box center [618, 415] width 14 height 15
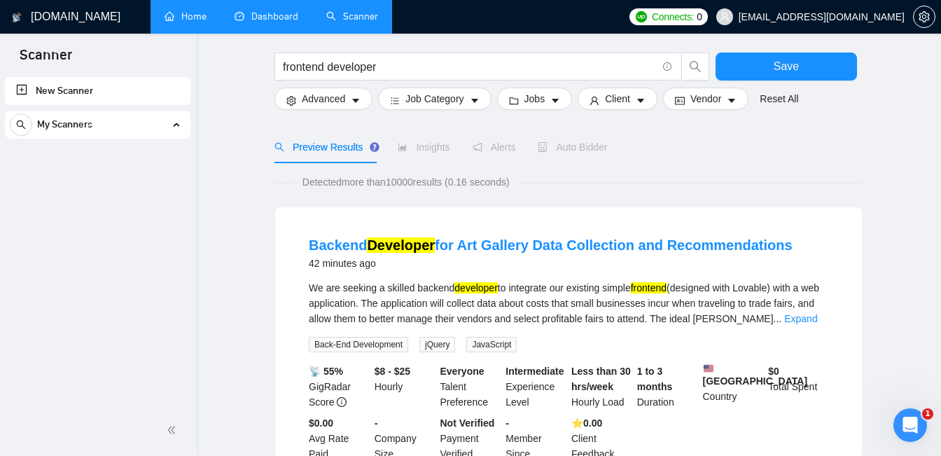
scroll to position [122, 0]
click at [567, 97] on button "Jobs" at bounding box center [535, 99] width 76 height 22
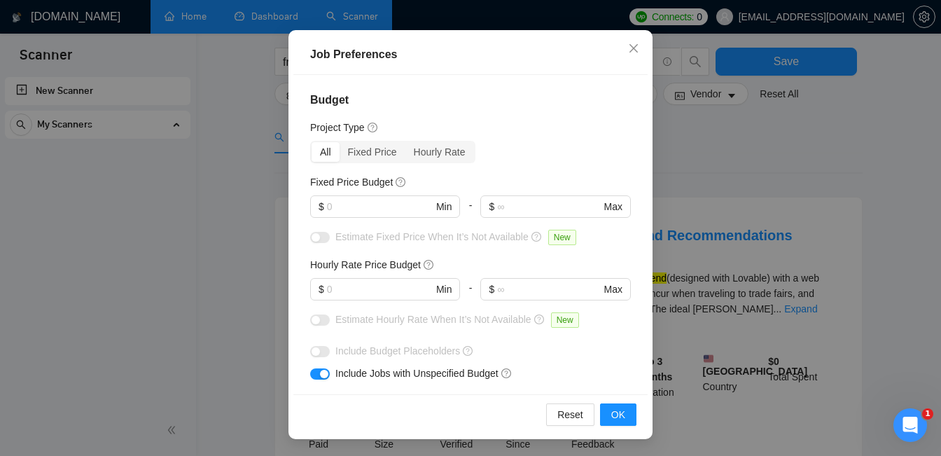
scroll to position [0, 0]
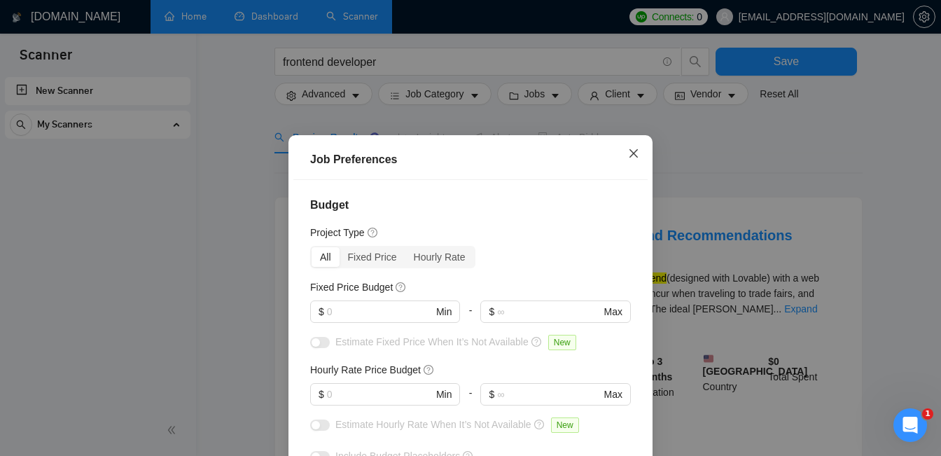
click at [639, 158] on icon "close" at bounding box center [633, 153] width 11 height 11
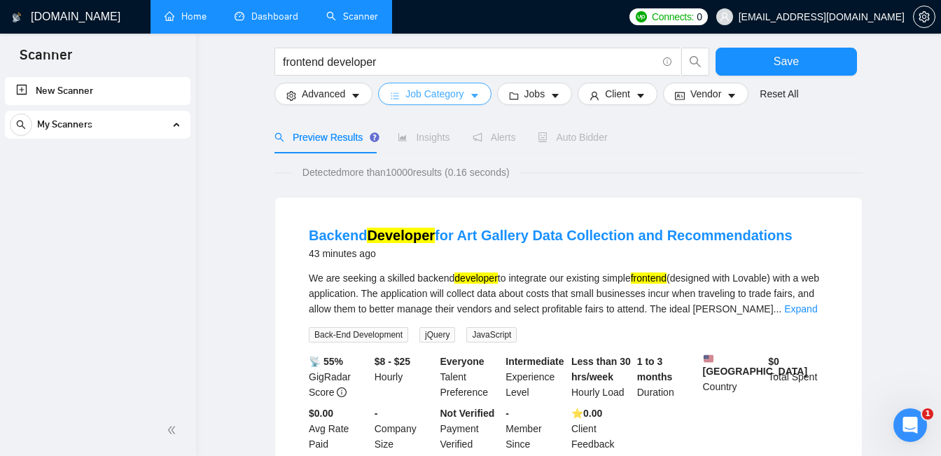
click at [478, 94] on icon "caret-down" at bounding box center [474, 96] width 7 height 4
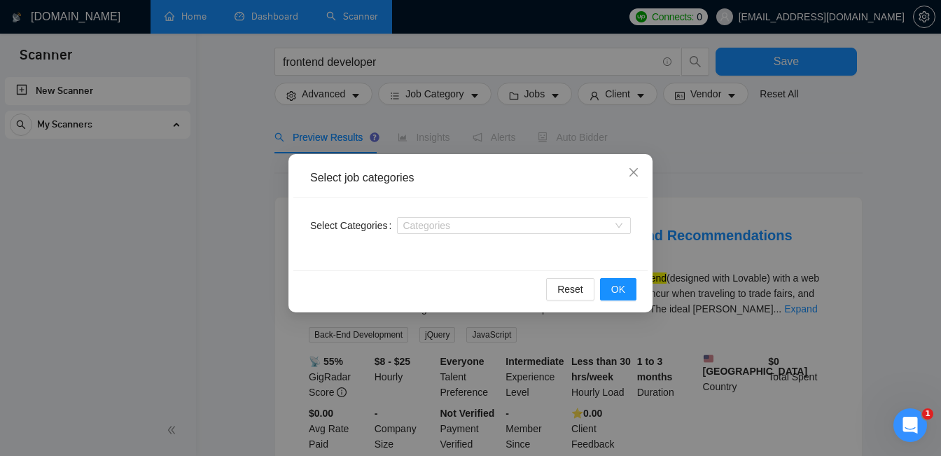
click at [480, 94] on div "Select job categories Select Categories Categories Reset OK" at bounding box center [470, 228] width 941 height 456
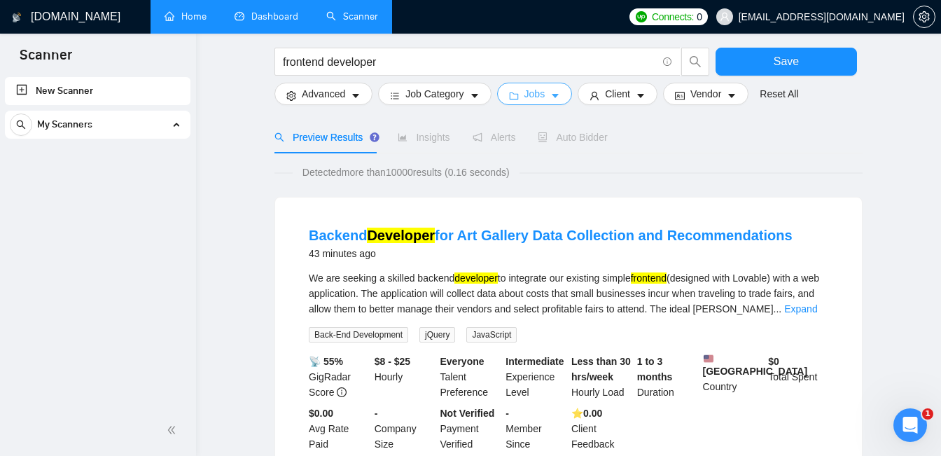
click at [557, 90] on span "caret-down" at bounding box center [555, 95] width 10 height 11
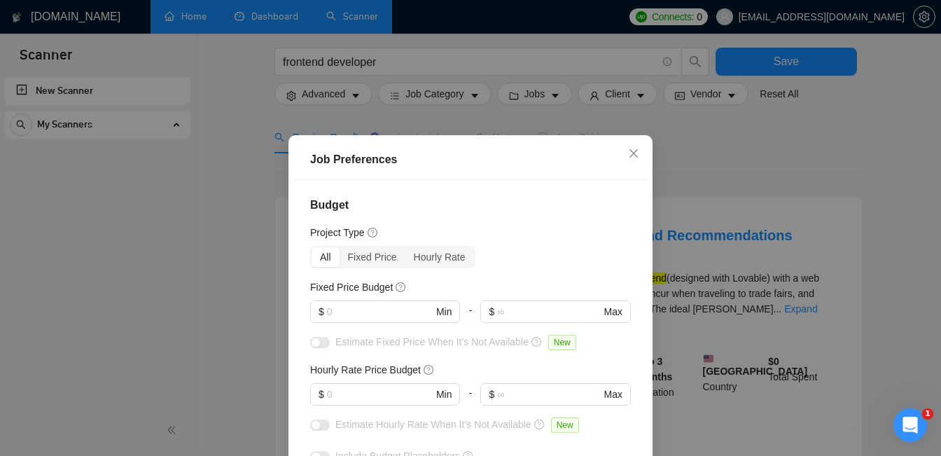
click at [624, 96] on div "Job Preferences Budget Project Type All Fixed Price Hourly Rate Fixed Price Bud…" at bounding box center [470, 228] width 941 height 456
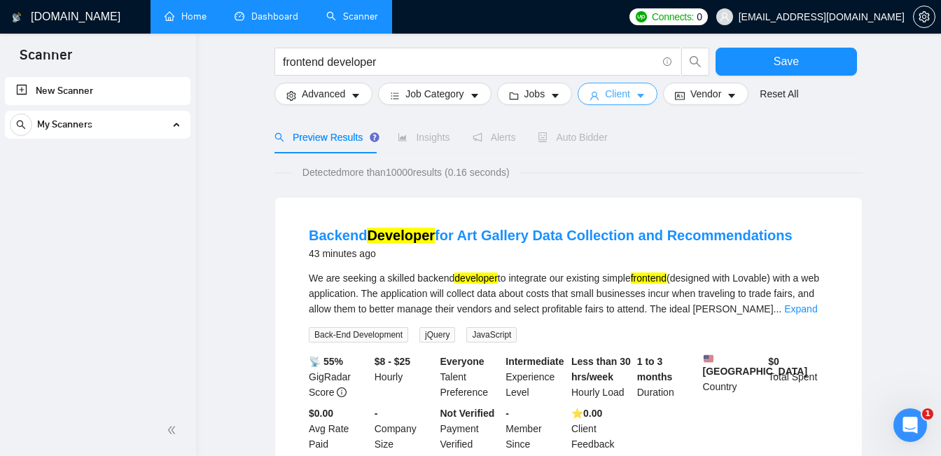
click at [644, 95] on icon "caret-down" at bounding box center [641, 96] width 10 height 10
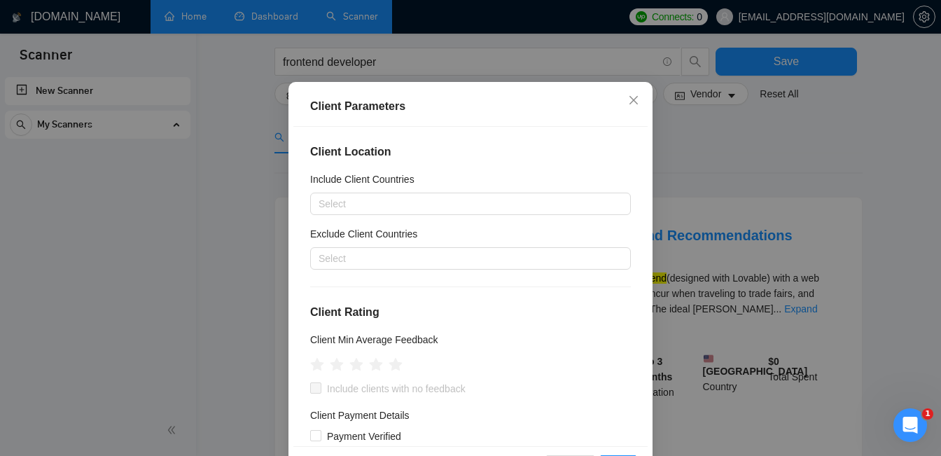
click at [644, 95] on div "Client Parameters Client Location Include Client Countries Select Exclude Clien…" at bounding box center [470, 228] width 941 height 456
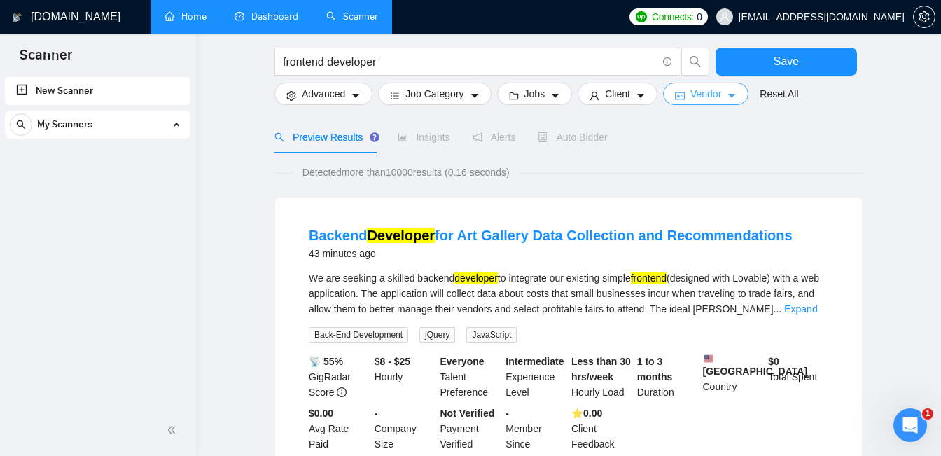
click at [748, 90] on button "Vendor" at bounding box center [705, 94] width 85 height 22
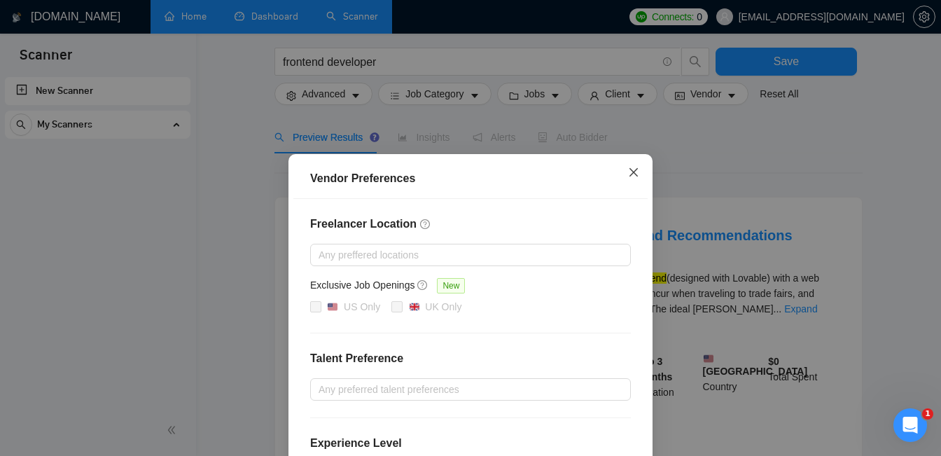
click at [637, 175] on icon "close" at bounding box center [634, 172] width 8 height 8
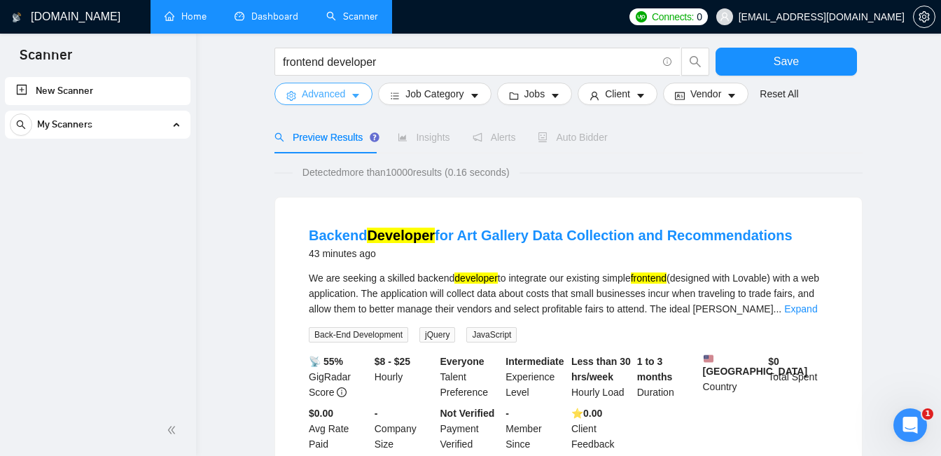
click at [349, 88] on button "Advanced" at bounding box center [324, 94] width 98 height 22
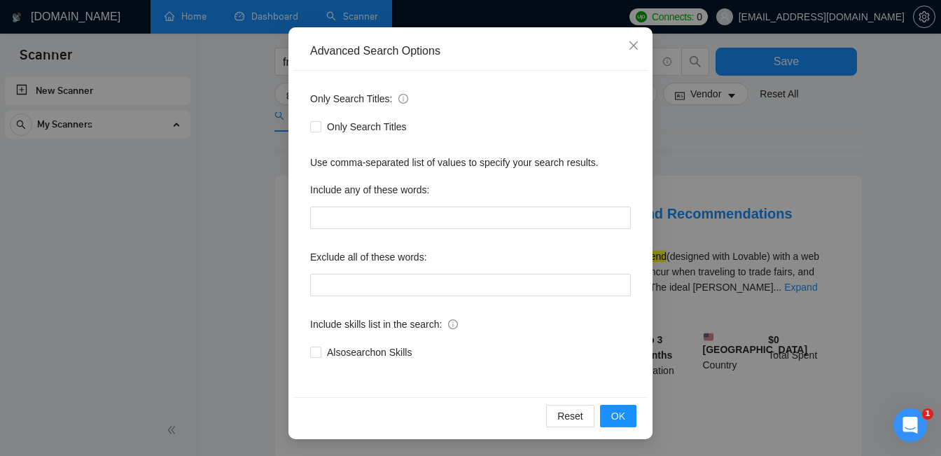
scroll to position [90, 0]
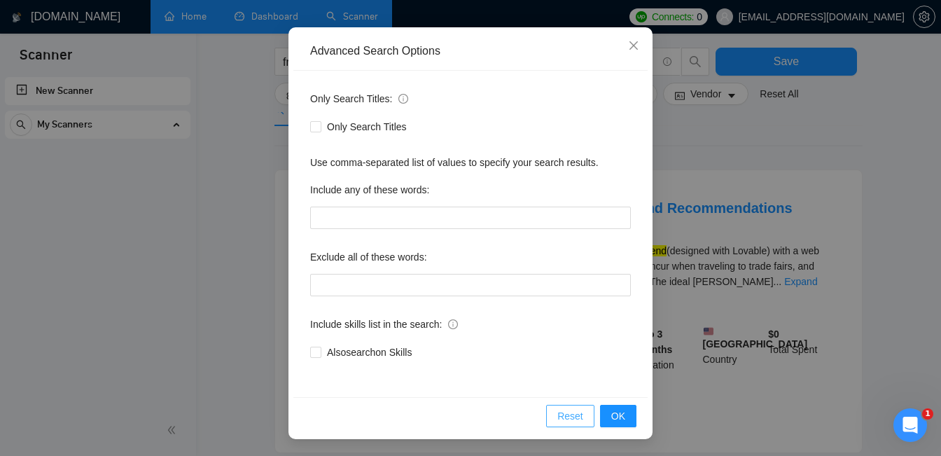
click at [567, 414] on span "Reset" at bounding box center [570, 415] width 26 height 15
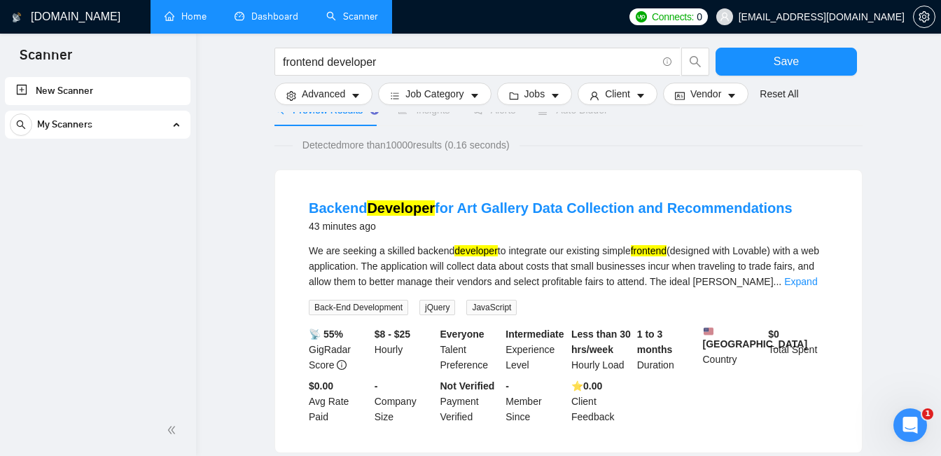
scroll to position [57, 0]
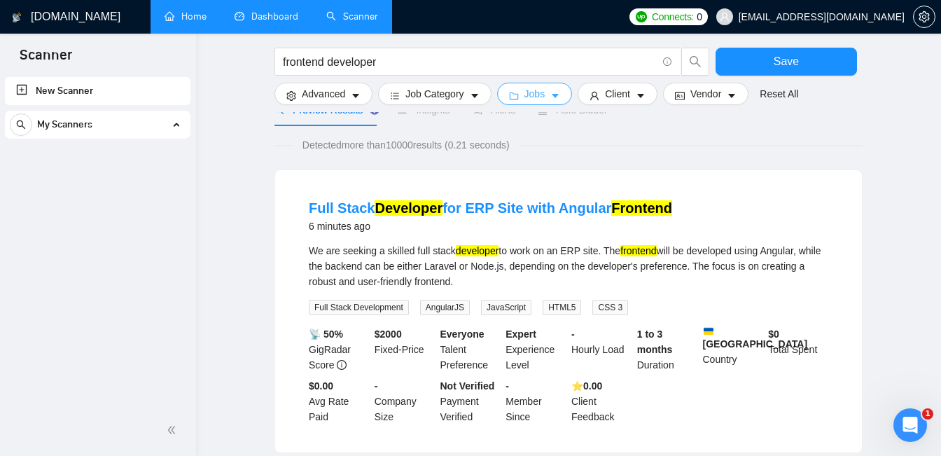
click at [559, 95] on icon "caret-down" at bounding box center [555, 96] width 7 height 4
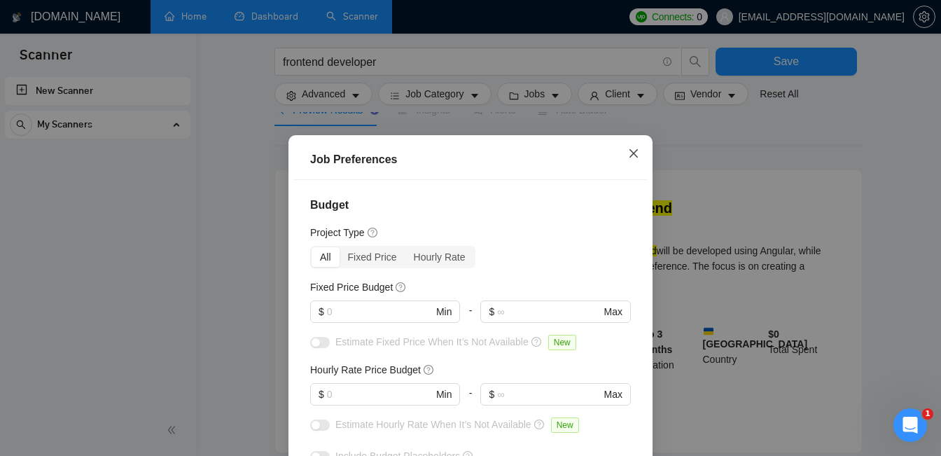
click at [632, 144] on span "Close" at bounding box center [634, 154] width 38 height 38
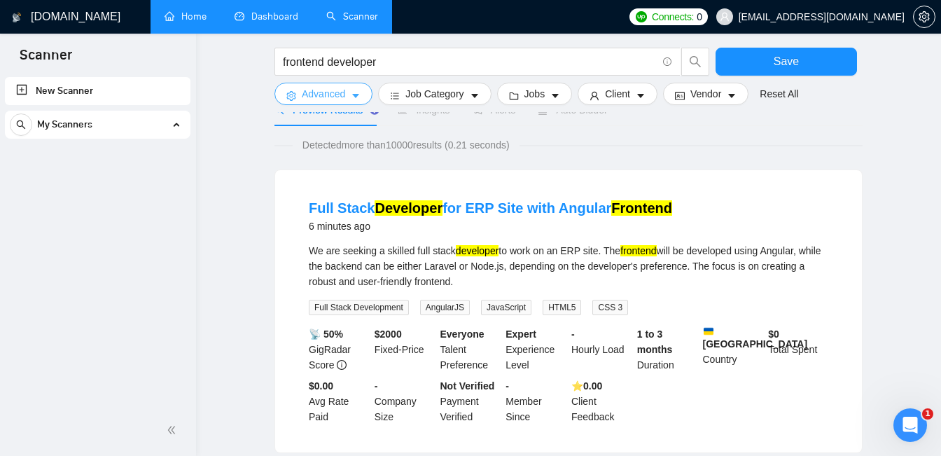
click at [358, 96] on icon "caret-down" at bounding box center [355, 96] width 7 height 4
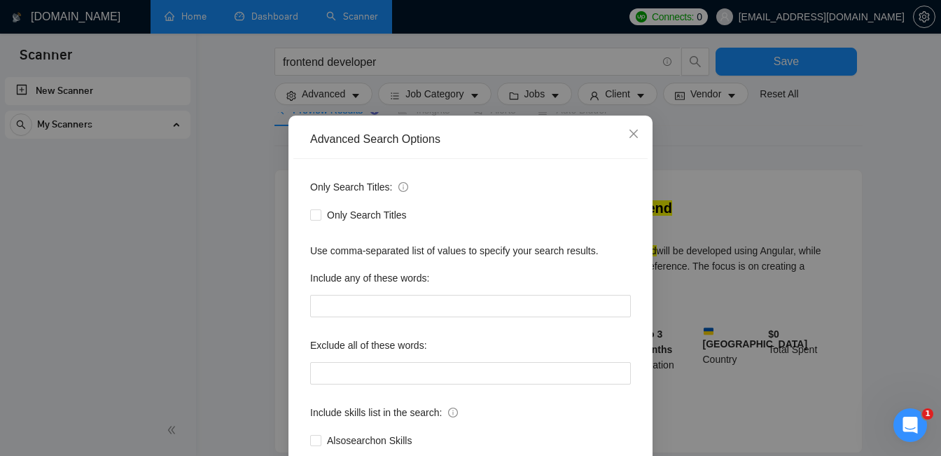
scroll to position [0, 0]
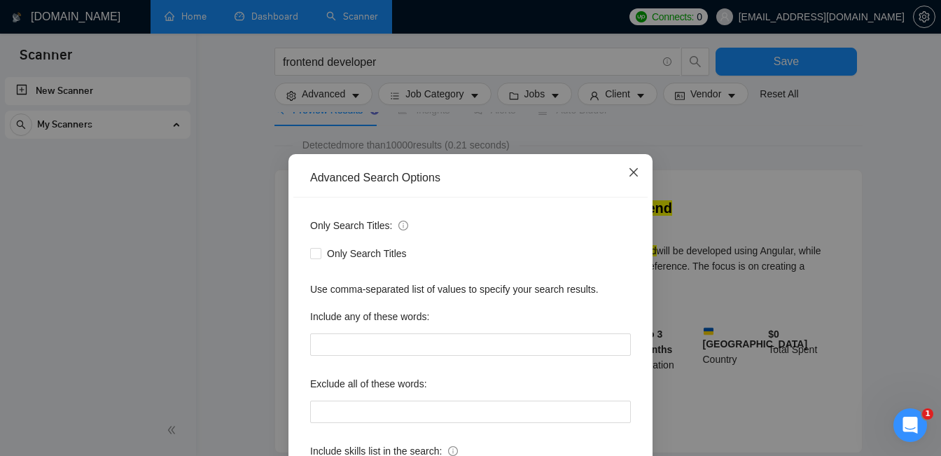
click at [637, 165] on span "Close" at bounding box center [634, 173] width 38 height 38
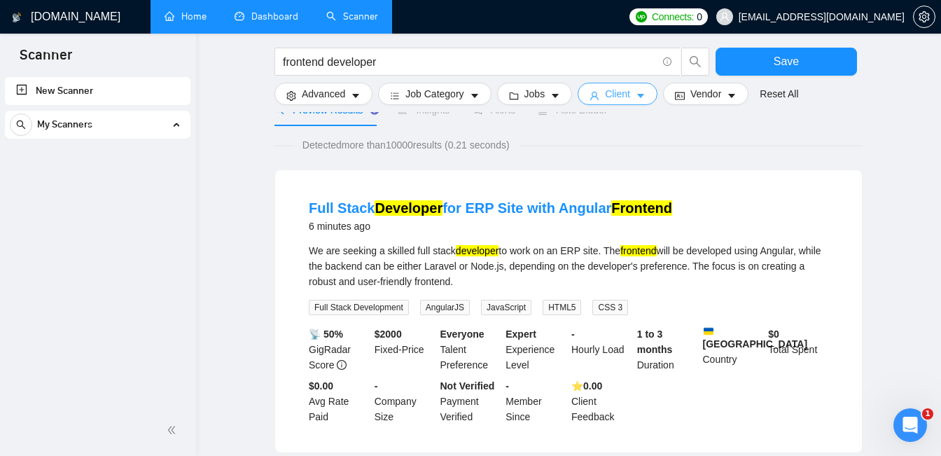
click at [642, 97] on icon "caret-down" at bounding box center [641, 96] width 10 height 10
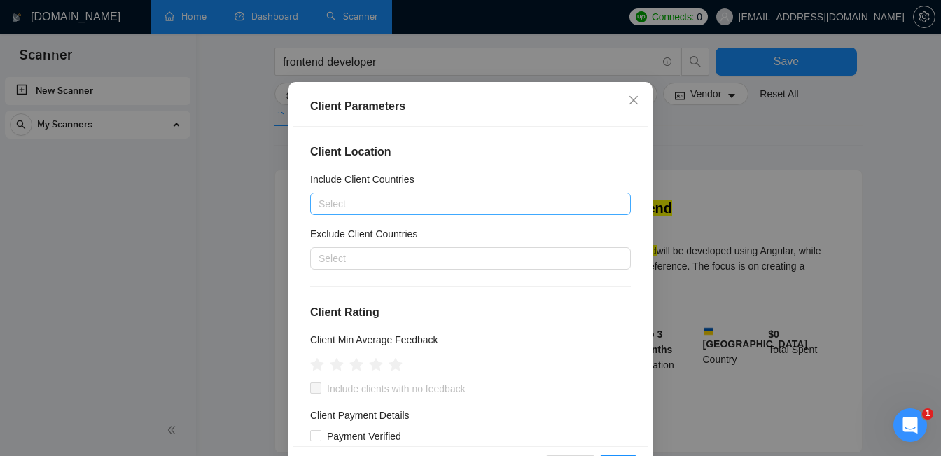
click at [516, 212] on div at bounding box center [464, 203] width 300 height 17
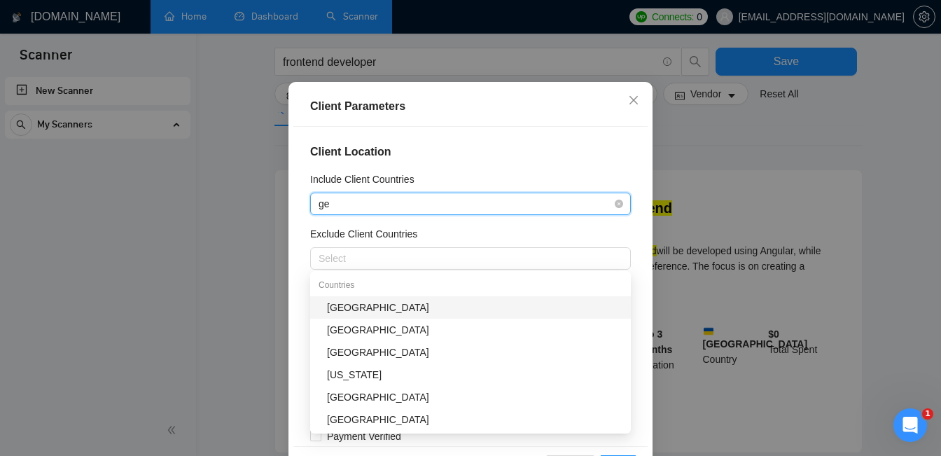
type input "ger"
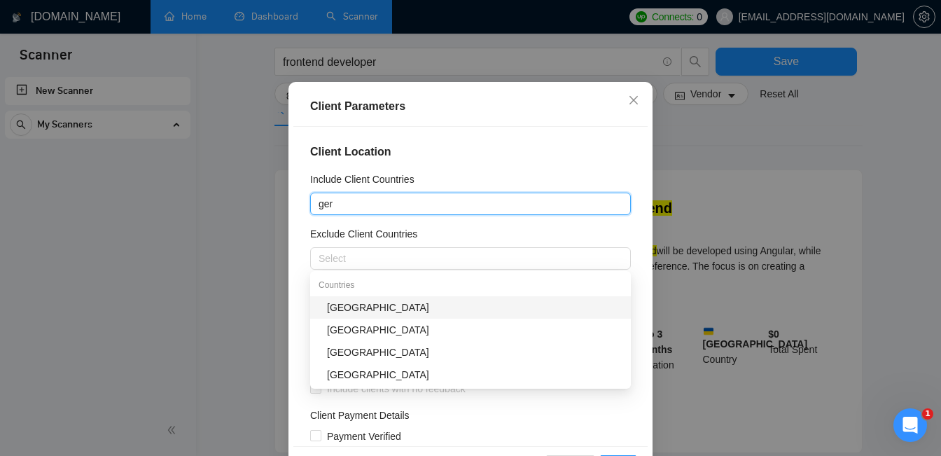
click at [475, 300] on div "Germany" at bounding box center [475, 307] width 296 height 15
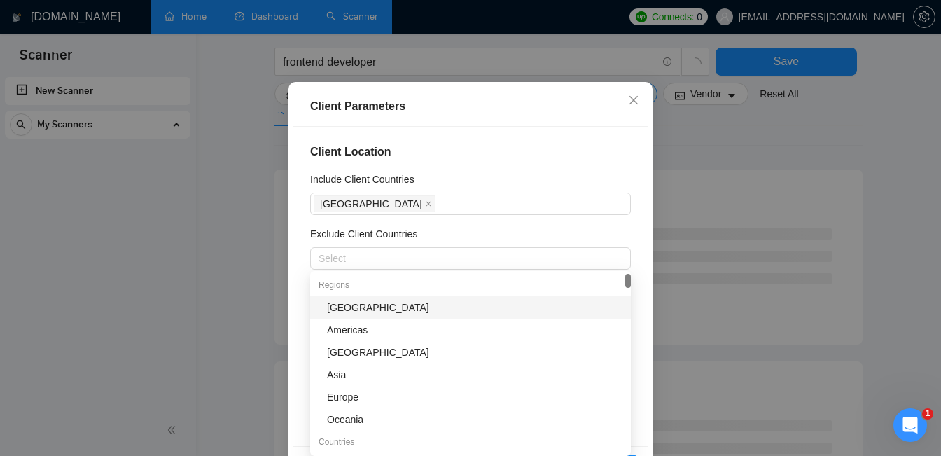
click at [494, 181] on div "Client Location Include Client Countries Germany Exclude Client Countries Selec…" at bounding box center [470, 286] width 354 height 319
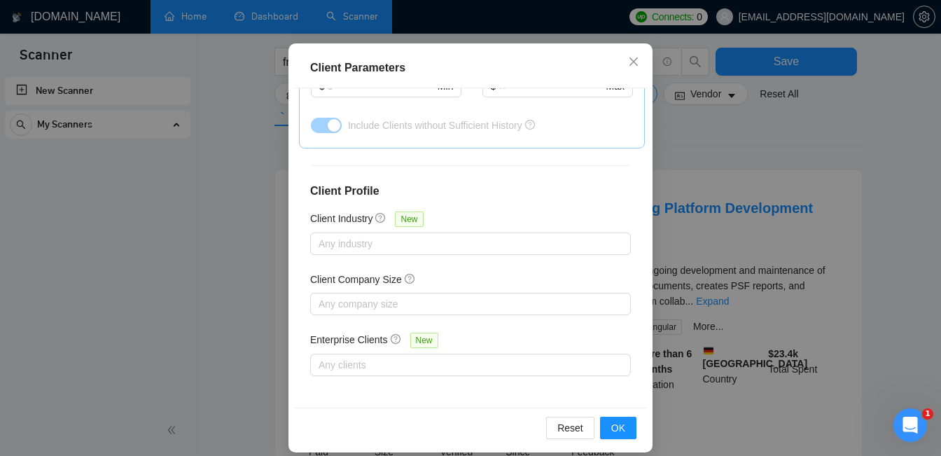
scroll to position [99, 0]
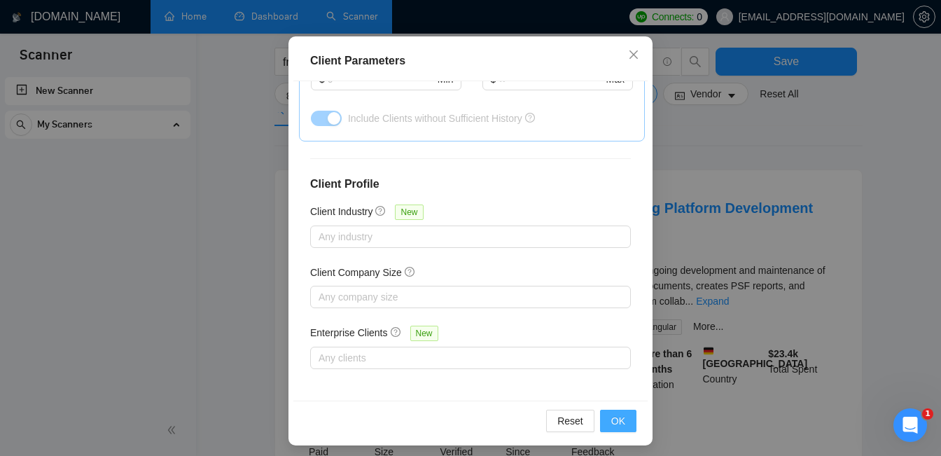
click at [614, 421] on span "OK" at bounding box center [618, 420] width 14 height 15
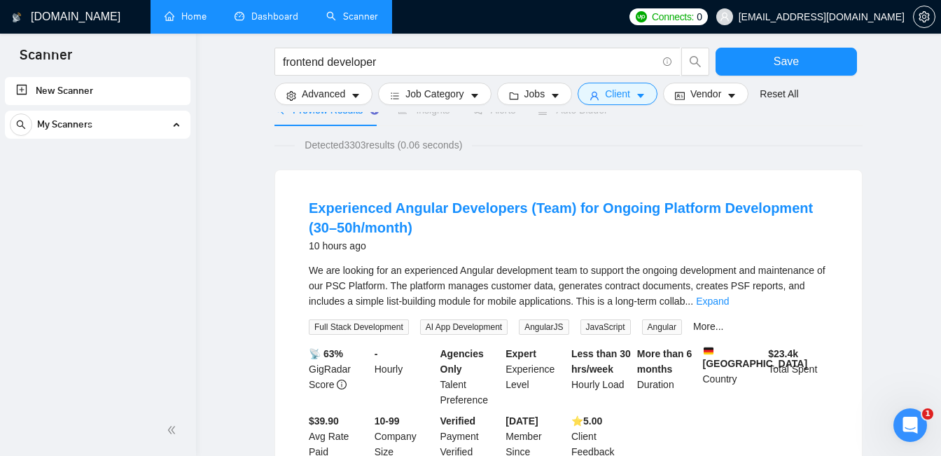
scroll to position [53, 0]
click at [793, 60] on span "Save" at bounding box center [786, 62] width 25 height 18
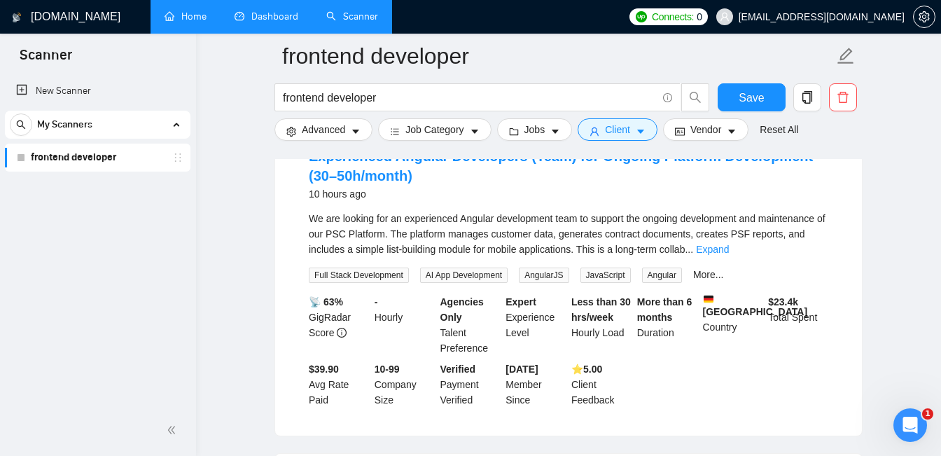
scroll to position [181, 0]
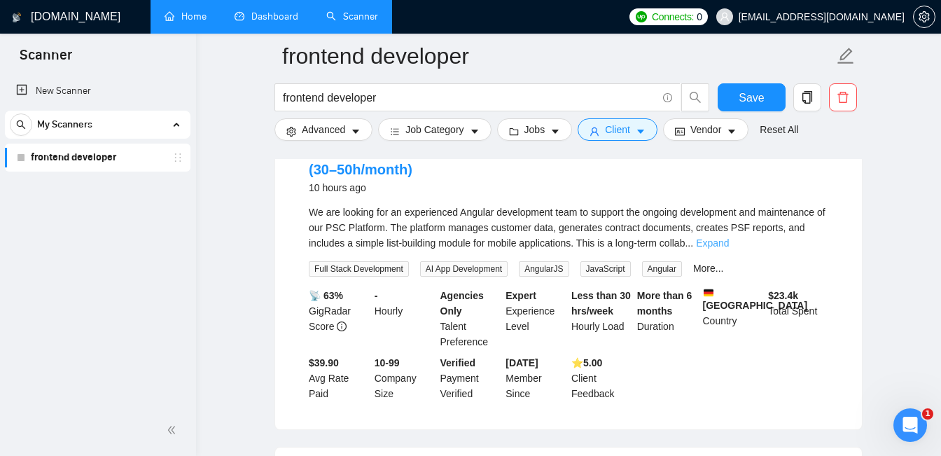
click at [729, 240] on link "Expand" at bounding box center [712, 242] width 33 height 11
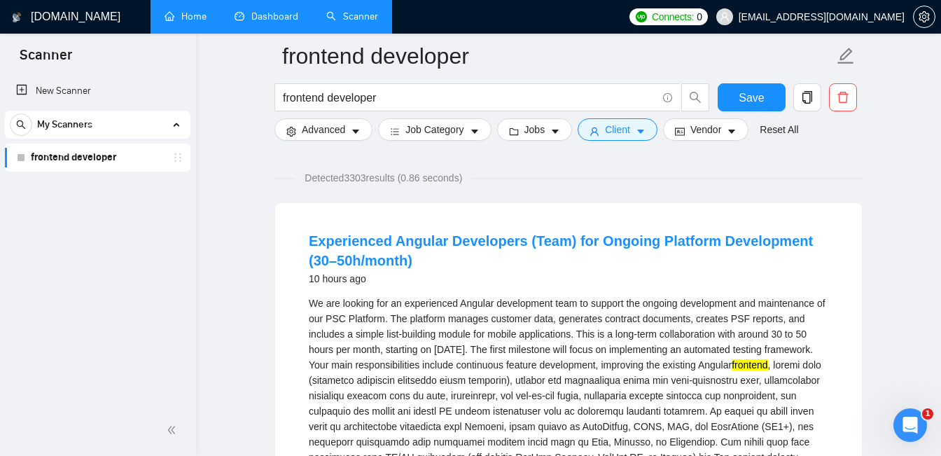
scroll to position [86, 0]
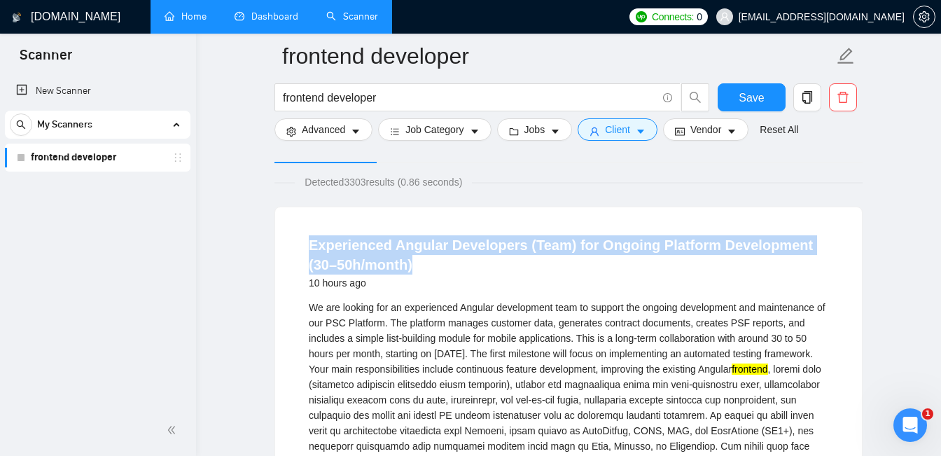
click at [828, 270] on h4 "Experienced Angular Developers (Team) for Ongoing Platform Development (30–50h/…" at bounding box center [569, 254] width 520 height 39
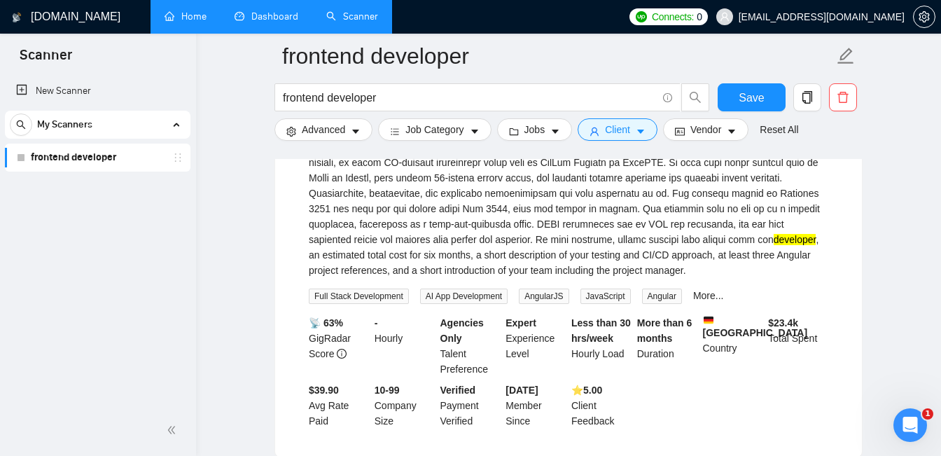
scroll to position [455, 0]
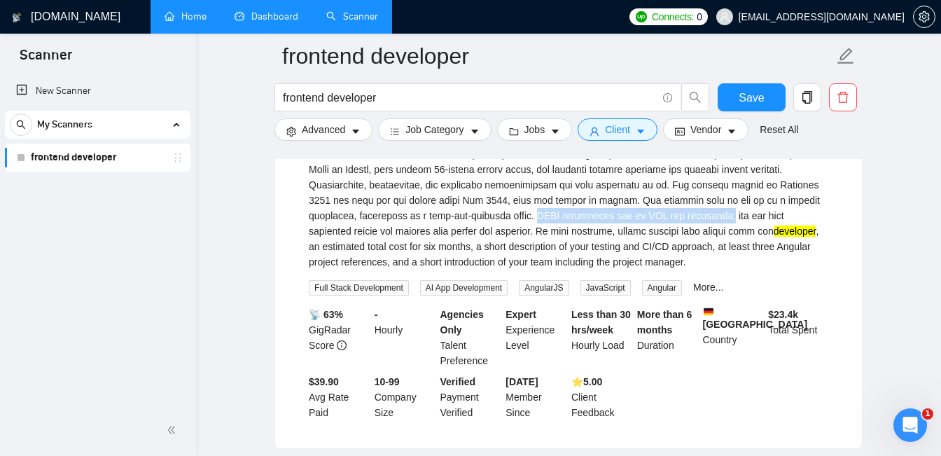
drag, startPoint x: 494, startPoint y: 231, endPoint x: 700, endPoint y: 230, distance: 205.9
click at [700, 230] on div "We are looking for an experienced Angular development team to support the ongoi…" at bounding box center [569, 100] width 520 height 339
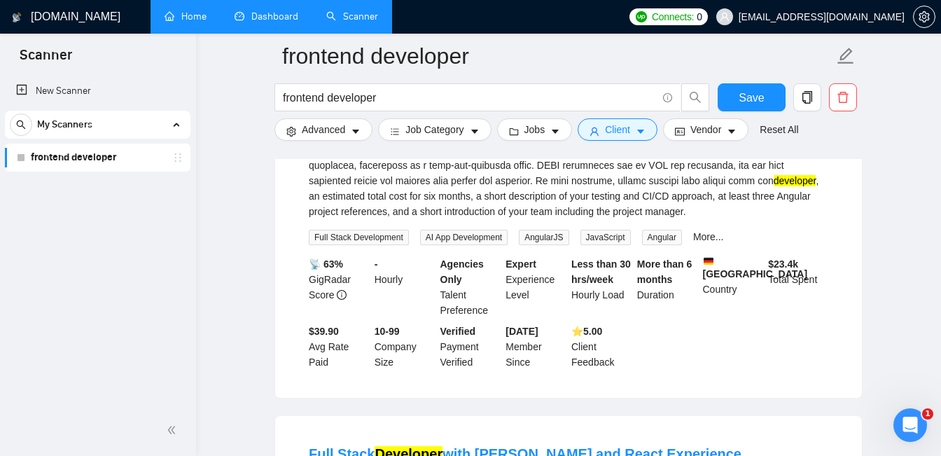
scroll to position [508, 0]
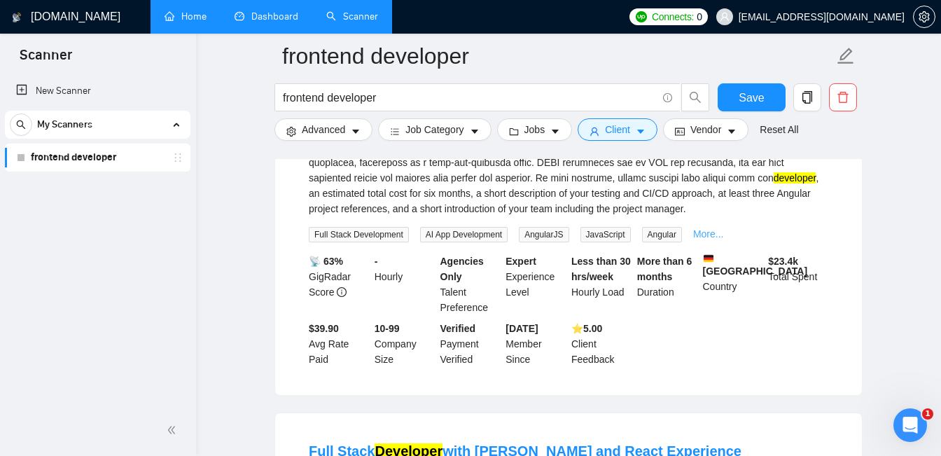
click at [724, 240] on link "More..." at bounding box center [708, 233] width 31 height 11
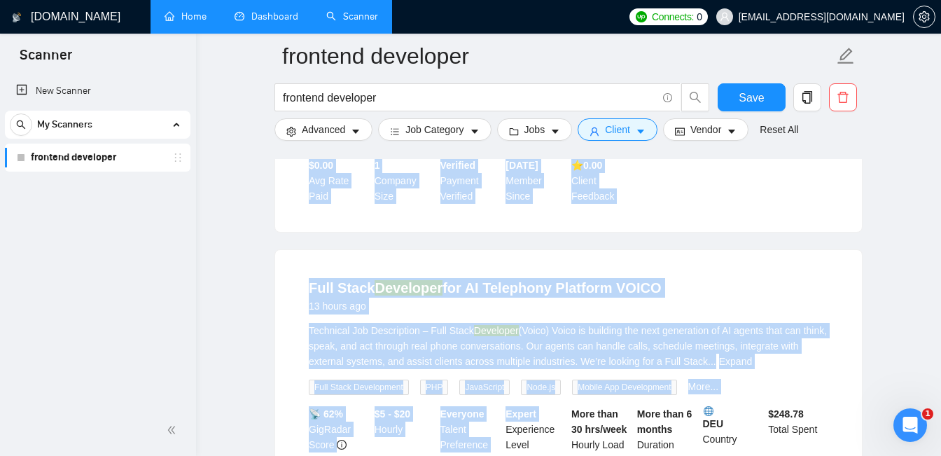
scroll to position [1001, 0]
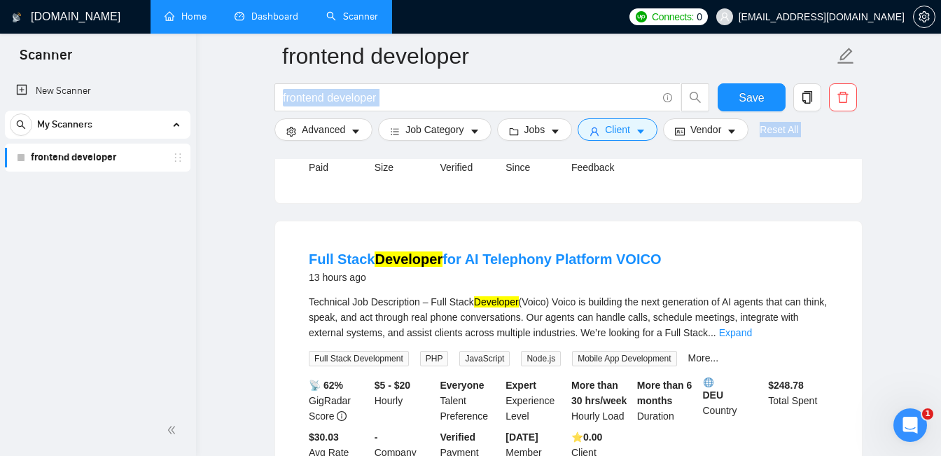
drag, startPoint x: 303, startPoint y: 205, endPoint x: 377, endPoint y: 111, distance: 120.1
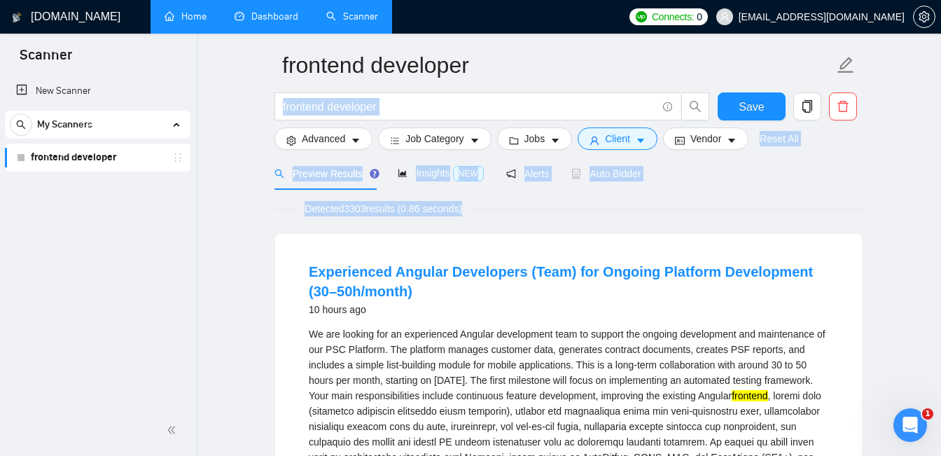
scroll to position [83, 0]
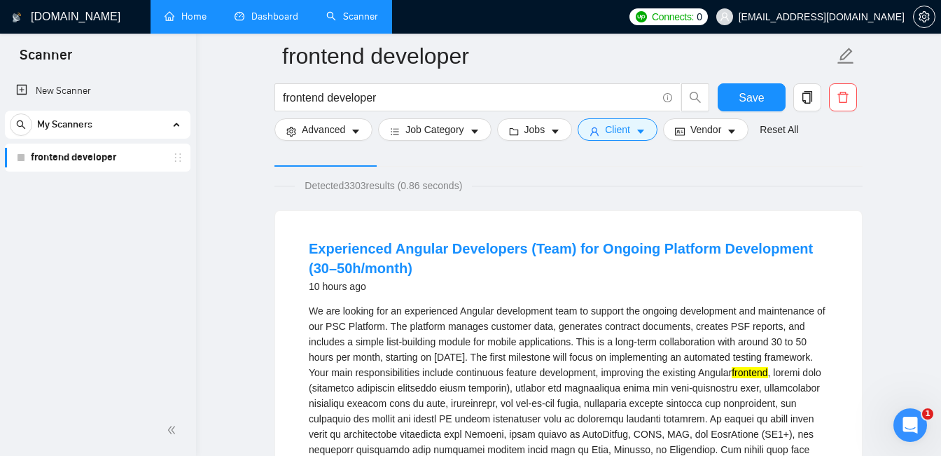
click at [458, 292] on div "10 hours ago" at bounding box center [569, 286] width 520 height 17
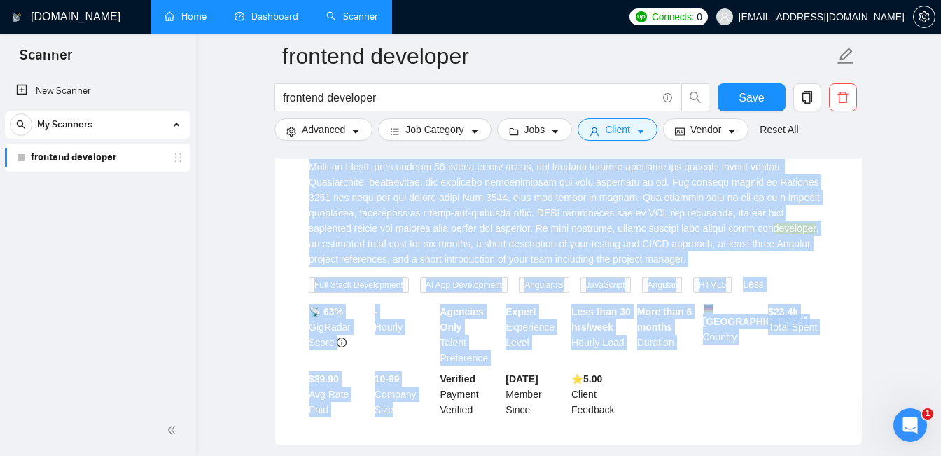
scroll to position [480, 0]
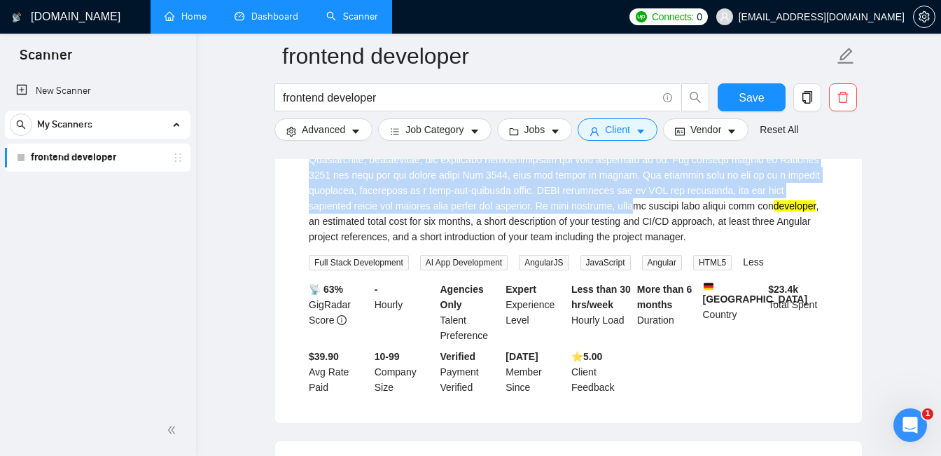
drag, startPoint x: 301, startPoint y: 244, endPoint x: 644, endPoint y: 220, distance: 344.0
click at [644, 220] on li "Experienced Angular Developers (Team) for Ongoing Platform Development (30–50h/…" at bounding box center [568, 118] width 553 height 576
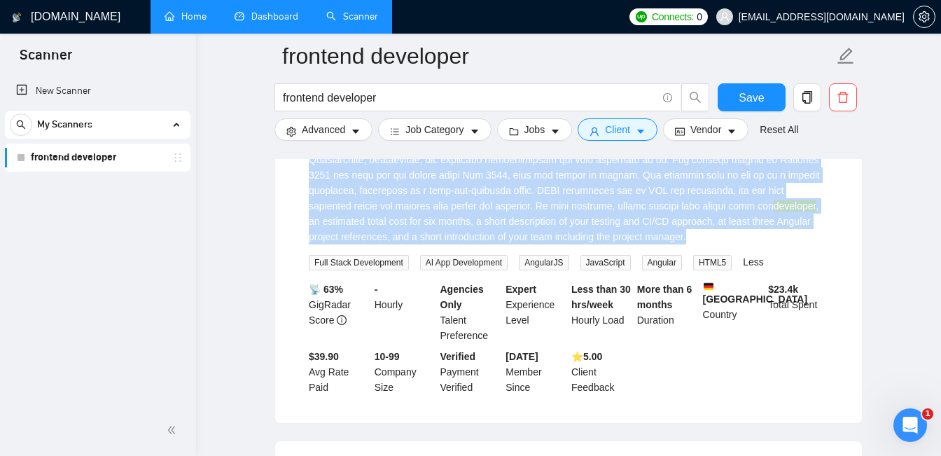
click at [730, 244] on div "We are looking for an experienced Angular development team to support the ongoi…" at bounding box center [569, 74] width 520 height 339
copy li "Experienced Angular Developers (Team) for Ongoing Platform Development (30–50h/…"
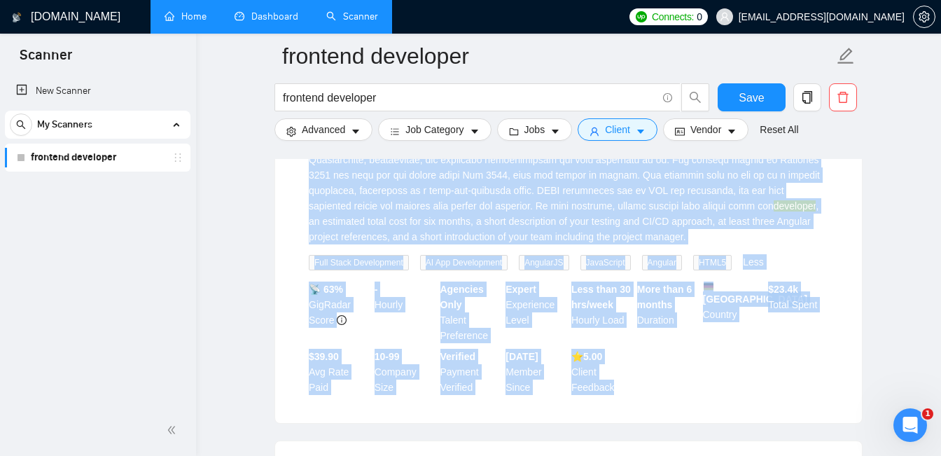
click at [672, 395] on div "📡 63% GigRadar Score - Hourly Agencies Only Talent Preference Expert Experience…" at bounding box center [568, 338] width 525 height 113
copy li "Experienced Angular Developers (Team) for Ongoing Platform Development (30–50h/…"
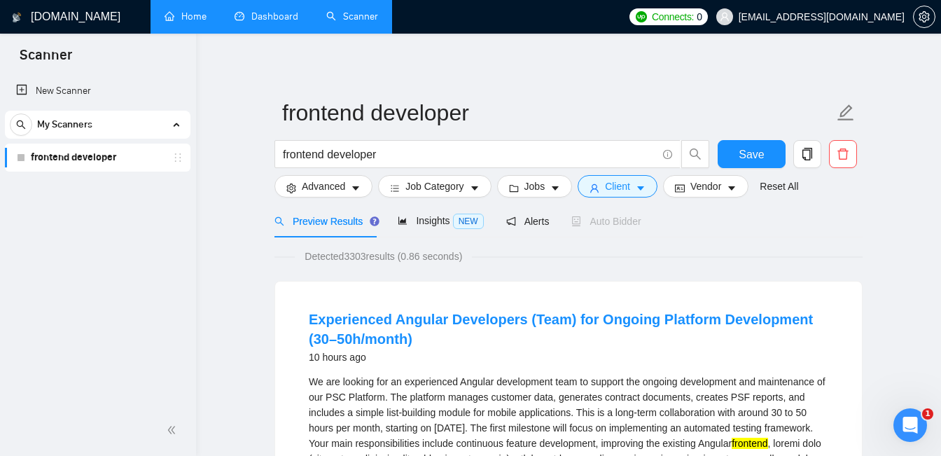
scroll to position [0, 0]
click at [451, 222] on span "Insights NEW" at bounding box center [440, 221] width 85 height 11
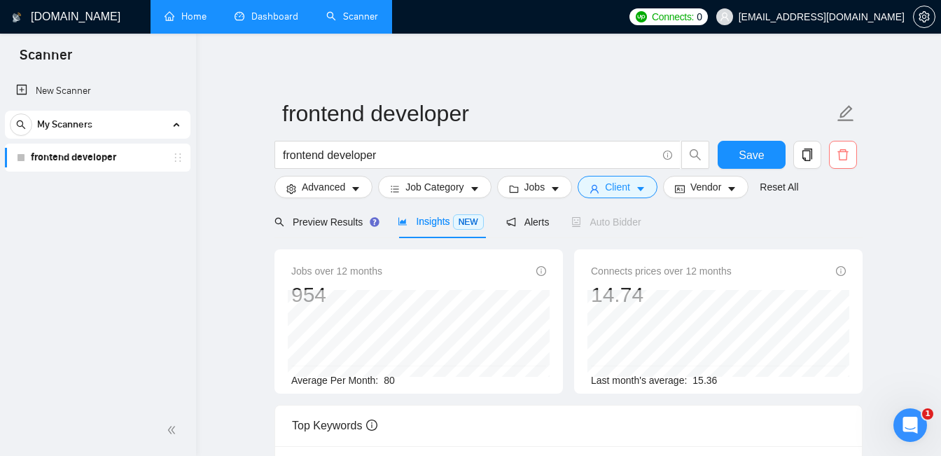
click at [845, 156] on icon "delete" at bounding box center [843, 154] width 13 height 13
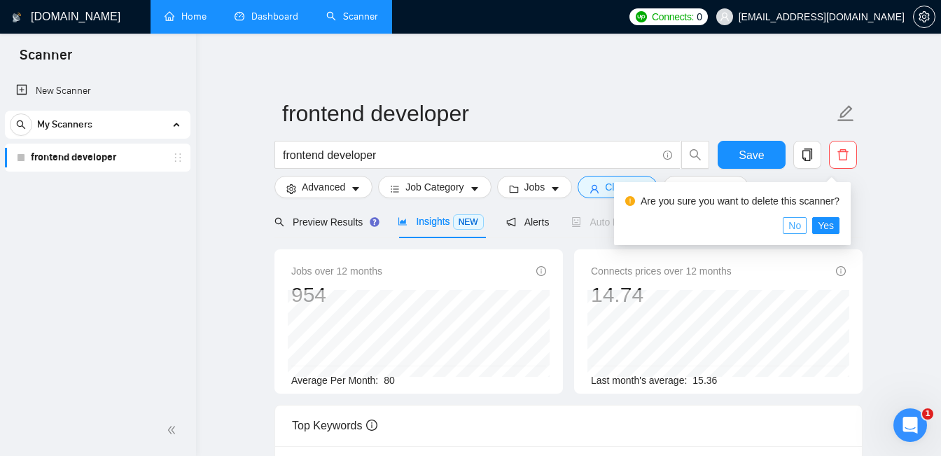
click at [801, 230] on span "No" at bounding box center [795, 225] width 13 height 15
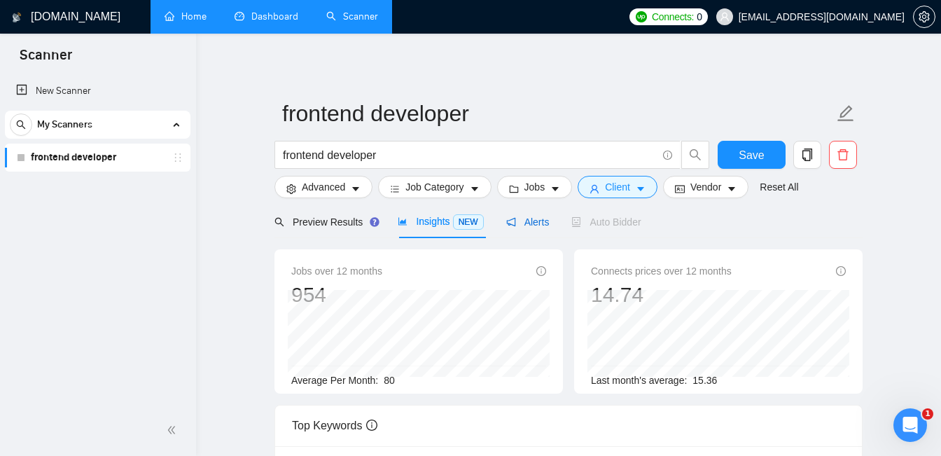
click at [534, 221] on span "Alerts" at bounding box center [527, 221] width 43 height 11
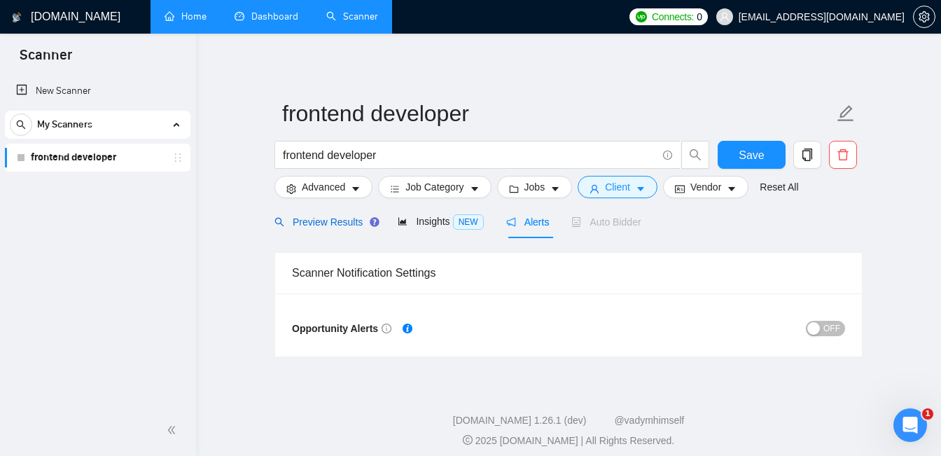
click at [331, 221] on span "Preview Results" at bounding box center [325, 221] width 101 height 11
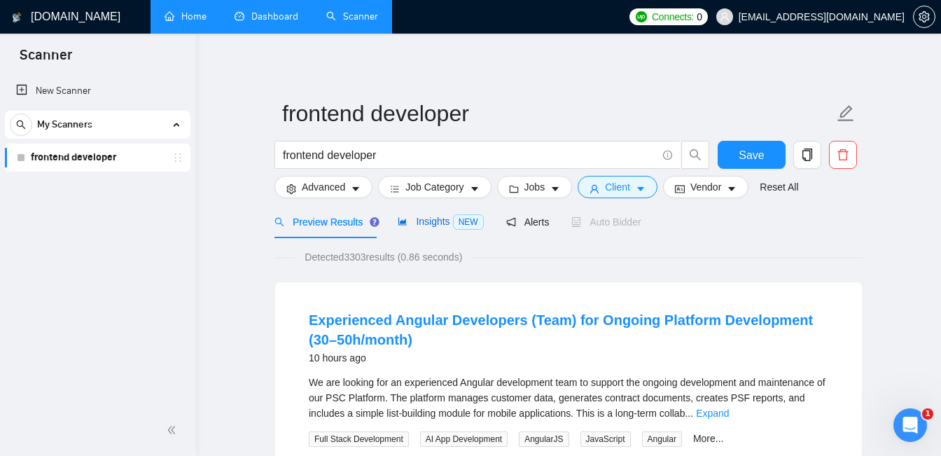
click at [438, 225] on span "Insights NEW" at bounding box center [440, 221] width 85 height 11
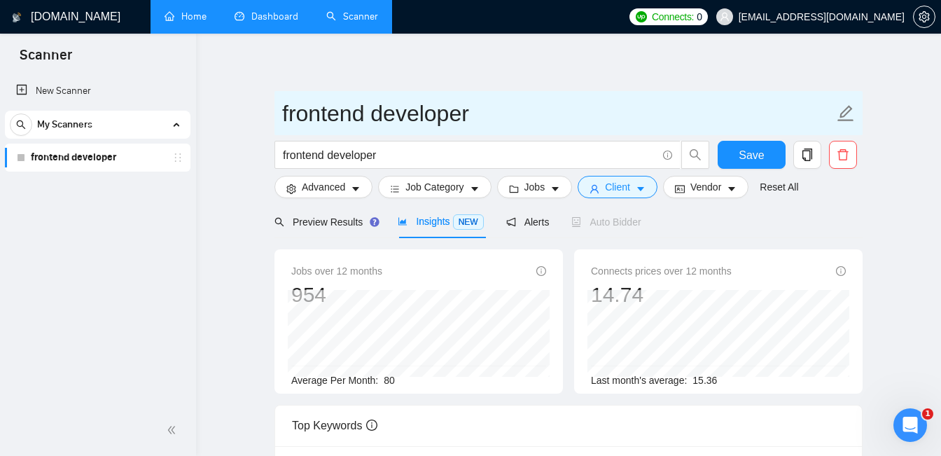
click at [847, 112] on icon "edit" at bounding box center [846, 113] width 18 height 18
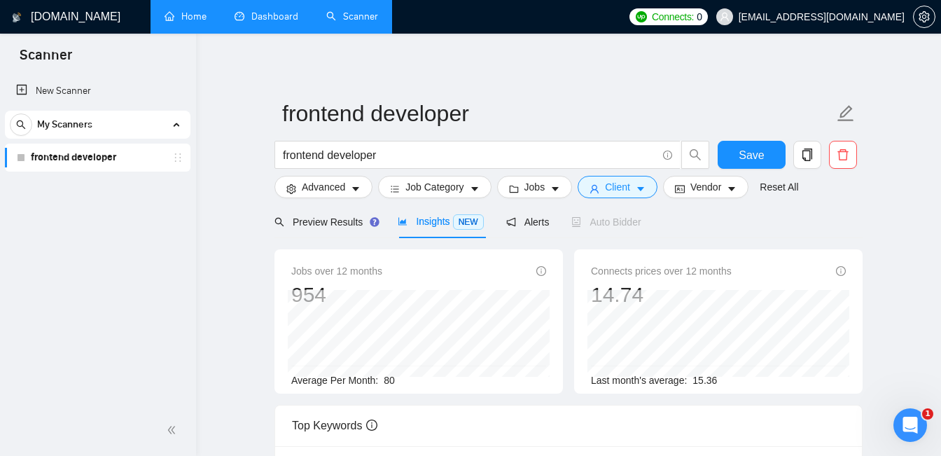
click at [859, 220] on div "Preview Results Insights NEW Alerts Auto Bidder" at bounding box center [569, 221] width 588 height 33
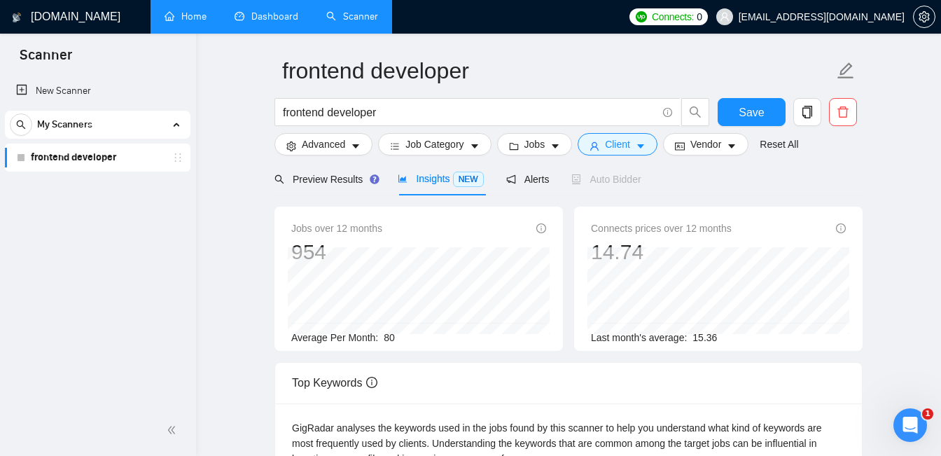
scroll to position [39, 0]
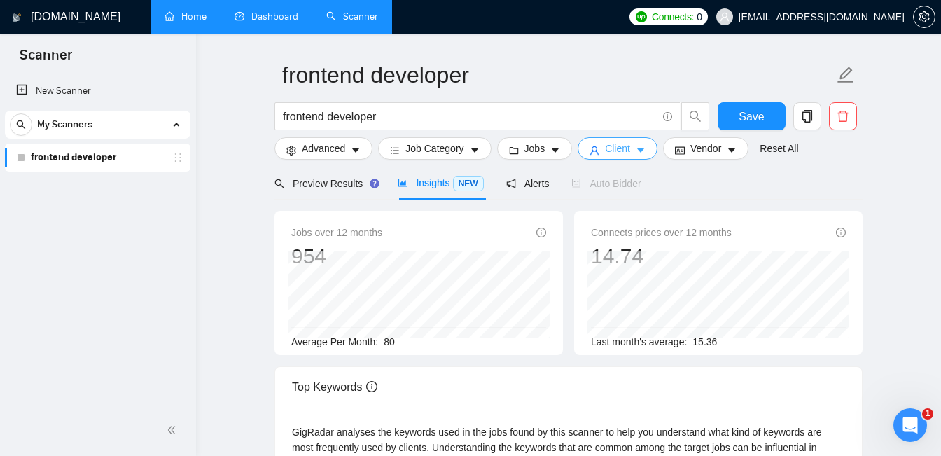
click at [645, 152] on icon "caret-down" at bounding box center [641, 151] width 10 height 10
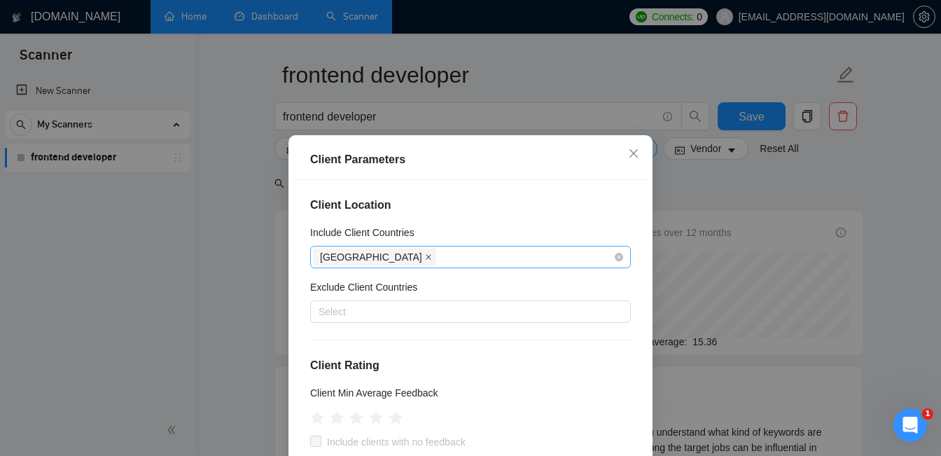
click at [426, 256] on icon "close" at bounding box center [429, 257] width 6 height 6
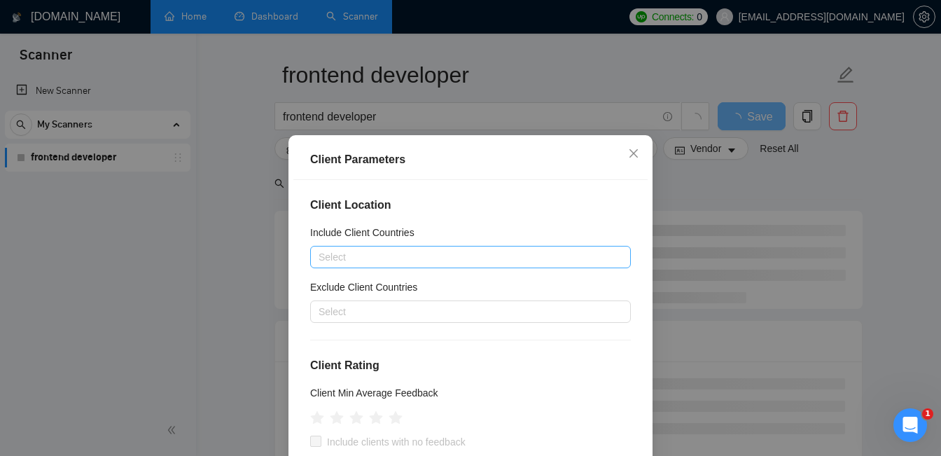
click at [420, 261] on div at bounding box center [464, 257] width 300 height 17
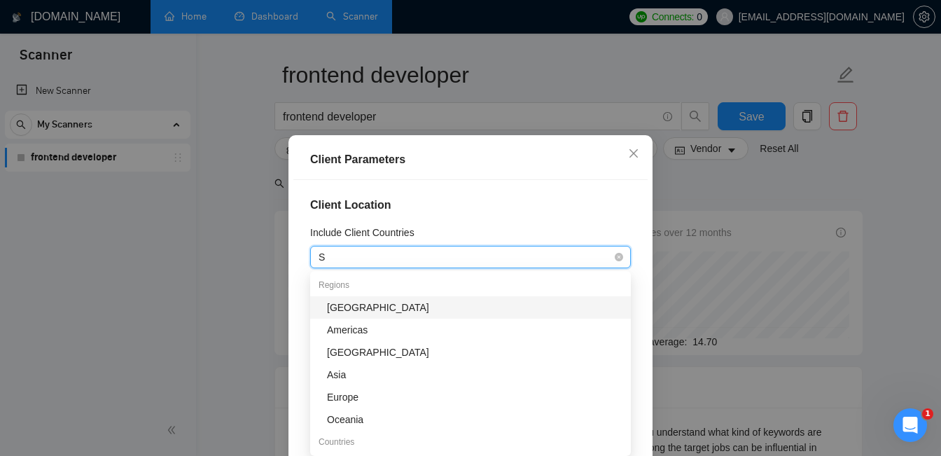
type input "Sw"
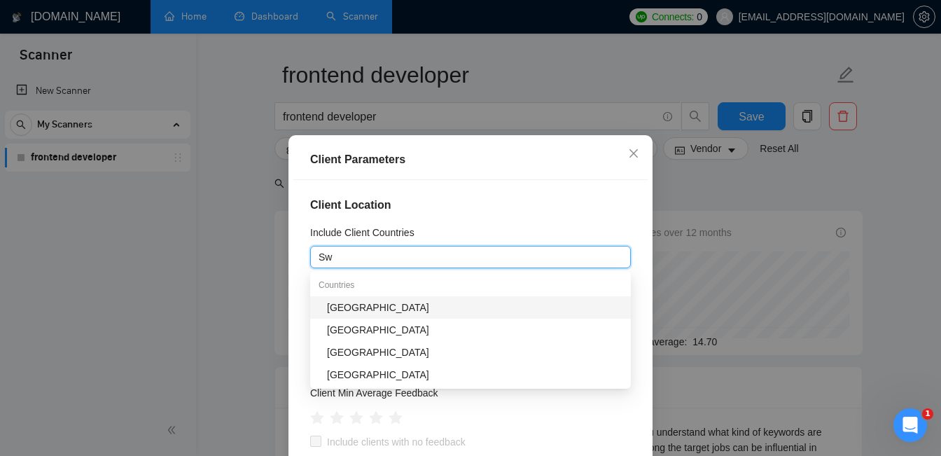
click at [407, 304] on div "Switzerland" at bounding box center [475, 307] width 296 height 15
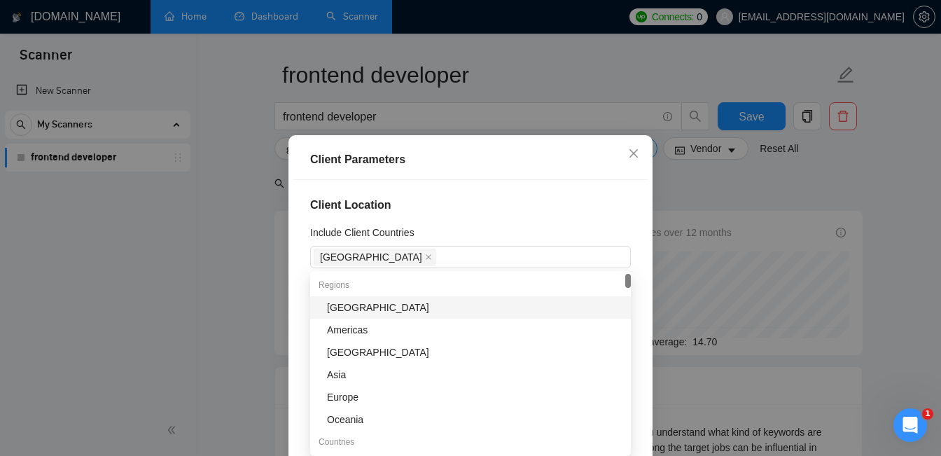
click at [500, 204] on h4 "Client Location" at bounding box center [470, 205] width 321 height 17
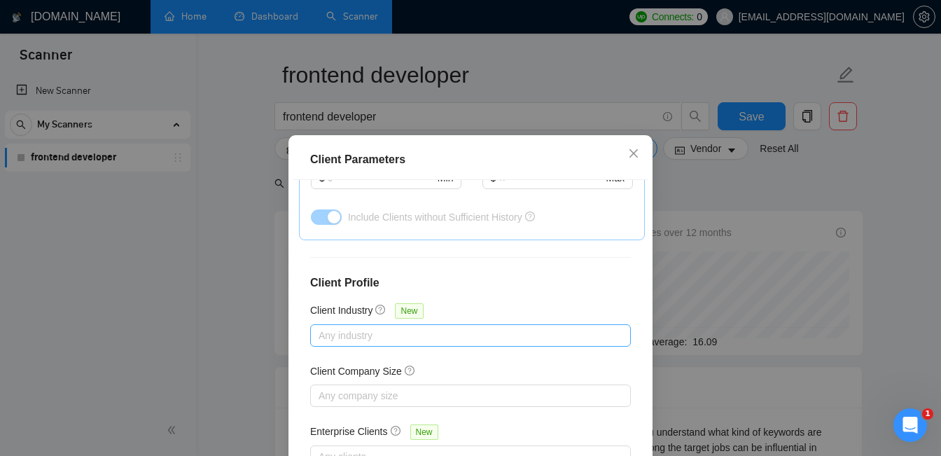
scroll to position [105, 0]
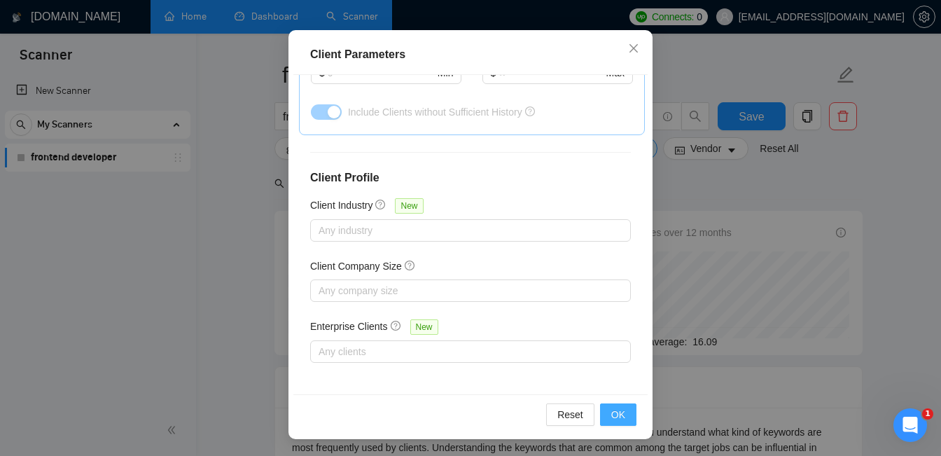
click at [617, 415] on span "OK" at bounding box center [618, 414] width 14 height 15
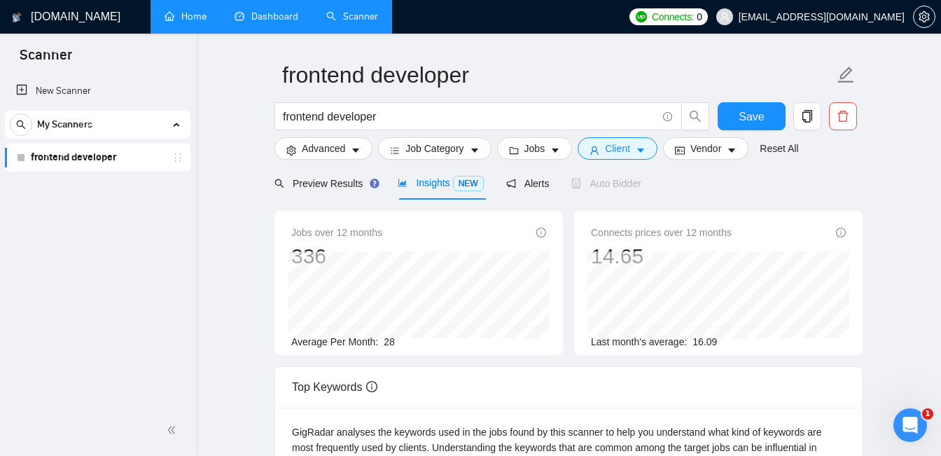
scroll to position [53, 0]
click at [349, 181] on span "Preview Results" at bounding box center [325, 183] width 101 height 11
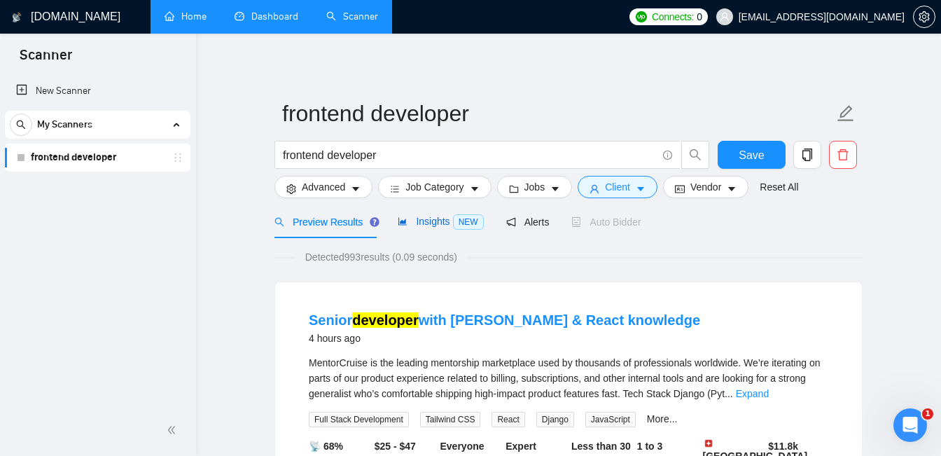
click at [426, 220] on span "Insights NEW" at bounding box center [440, 221] width 85 height 11
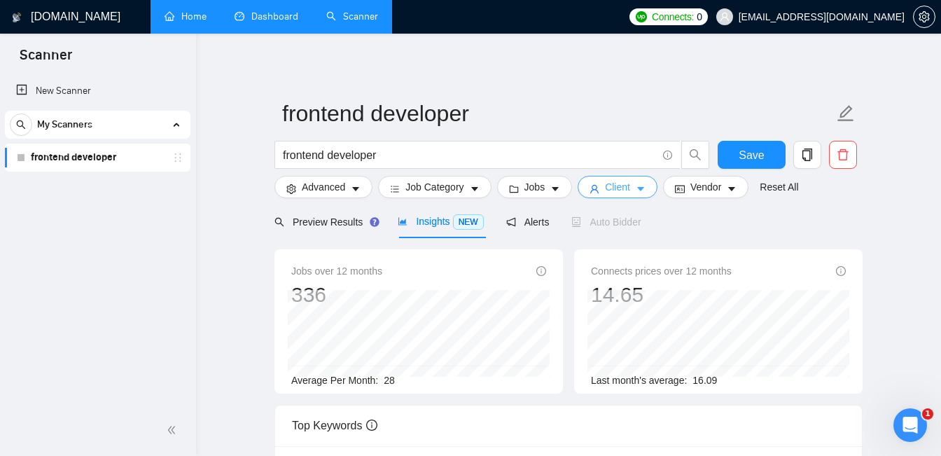
click at [646, 191] on icon "caret-down" at bounding box center [641, 189] width 10 height 10
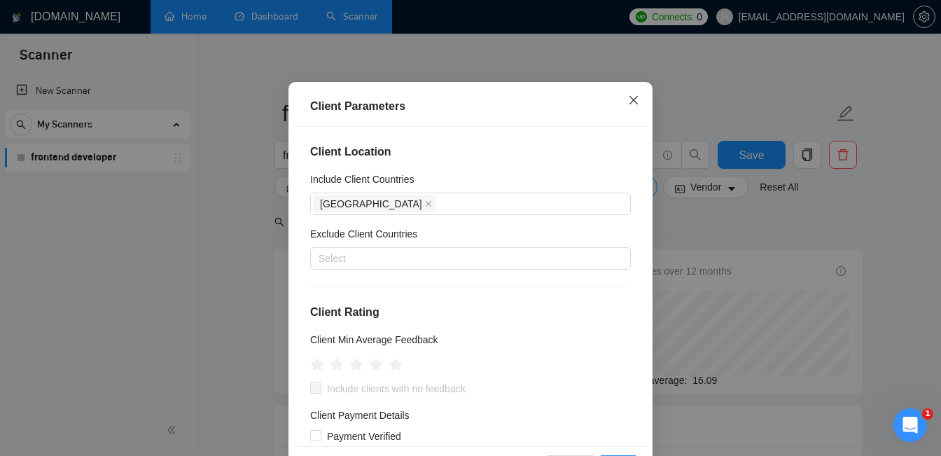
click at [635, 106] on icon "close" at bounding box center [633, 100] width 11 height 11
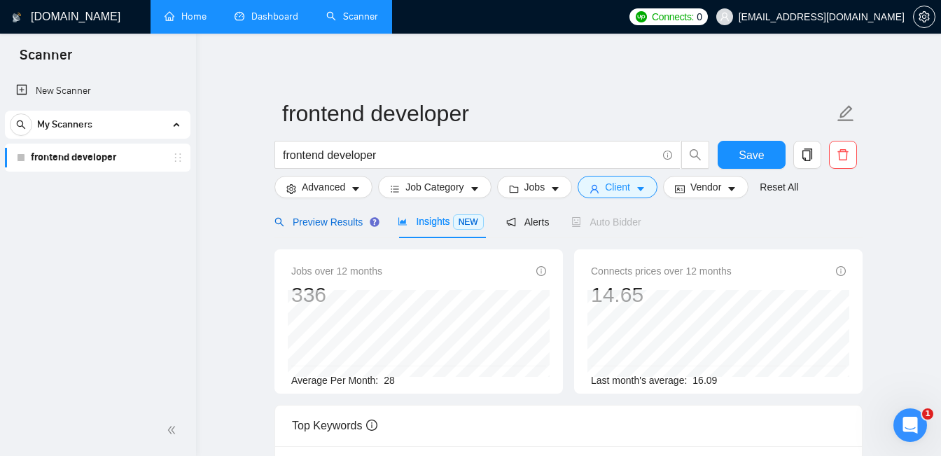
click at [339, 226] on span "Preview Results" at bounding box center [325, 221] width 101 height 11
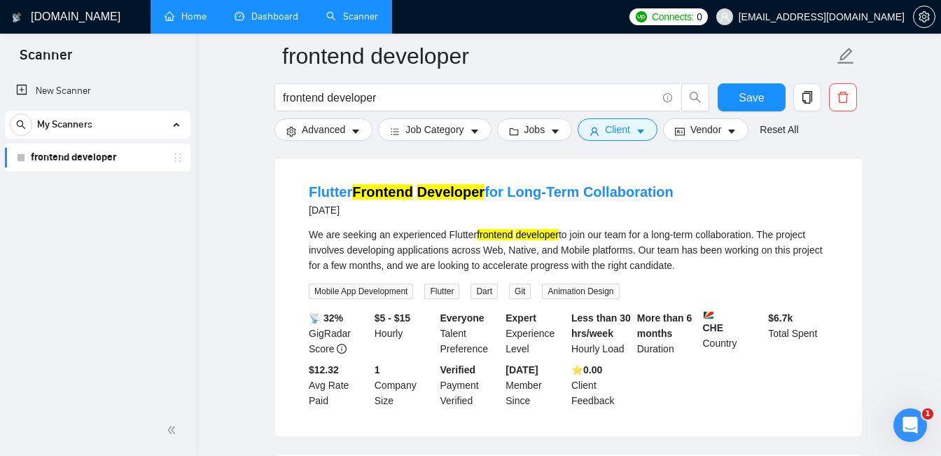
scroll to position [2244, 0]
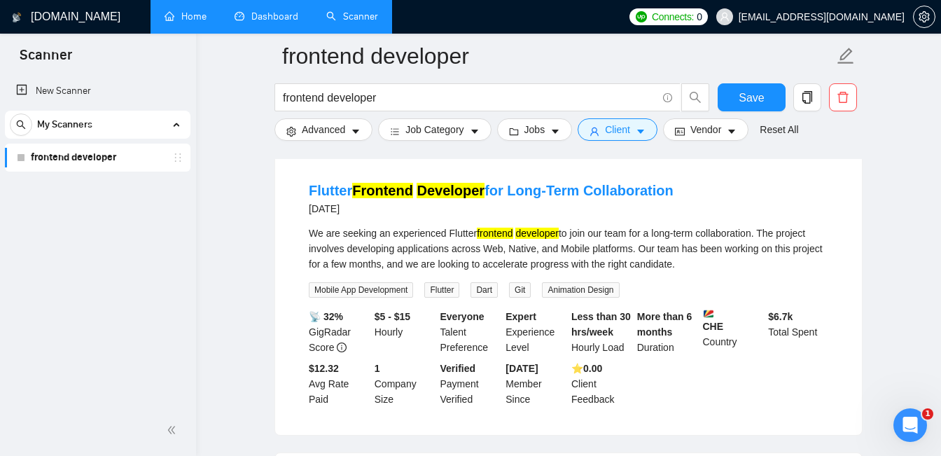
click at [719, 309] on b "CHE" at bounding box center [733, 320] width 60 height 23
click at [709, 282] on div at bounding box center [709, 282] width 0 height 0
click at [723, 336] on div "📡 32% GigRadar Score $5 - $15 Hourly Everyone Talent Preference Expert Experien…" at bounding box center [568, 358] width 525 height 98
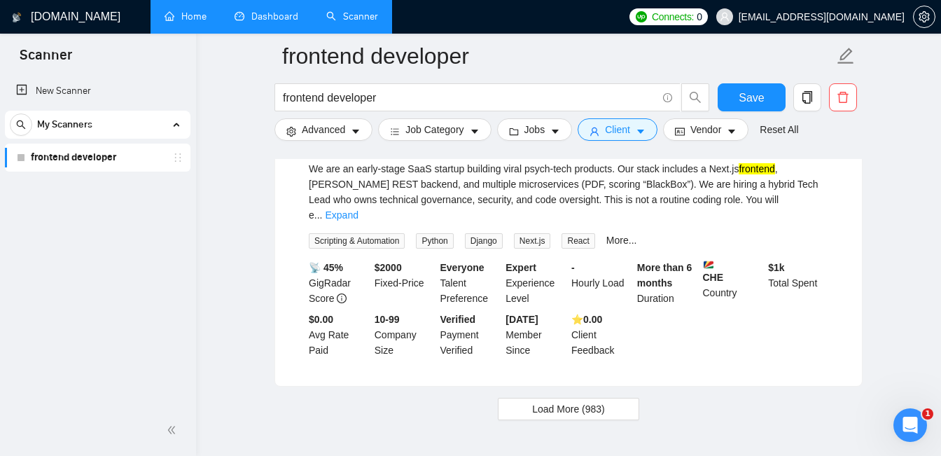
scroll to position [2986, 0]
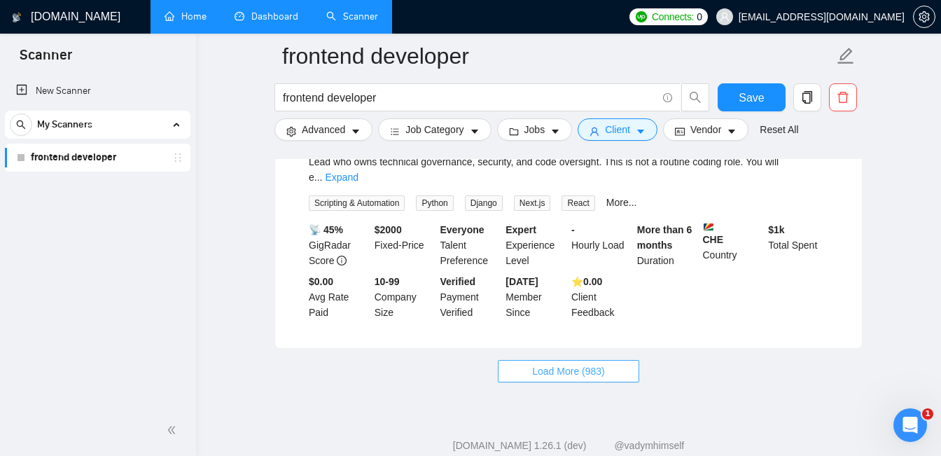
click at [611, 360] on button "Load More (983)" at bounding box center [568, 371] width 141 height 22
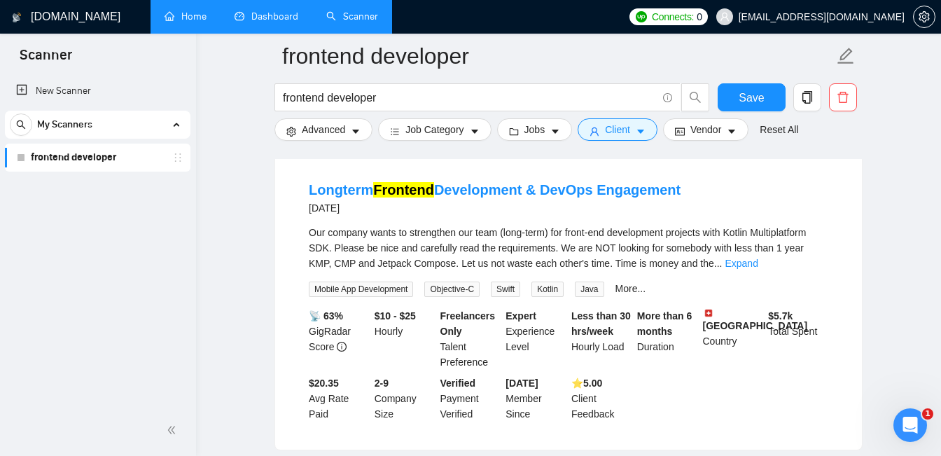
scroll to position [1655, 0]
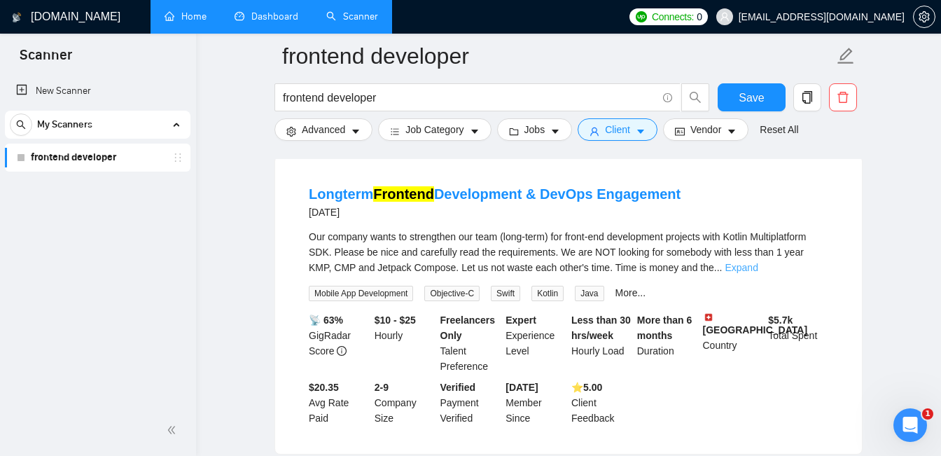
click at [758, 262] on link "Expand" at bounding box center [741, 267] width 33 height 11
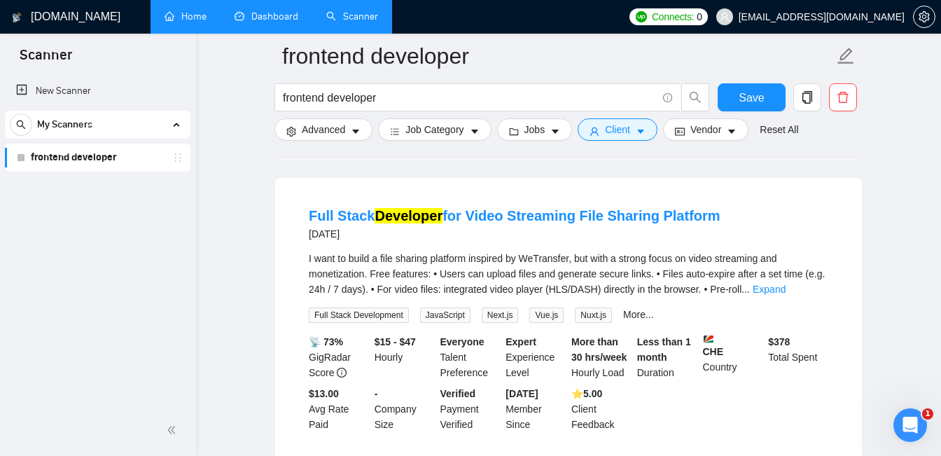
scroll to position [3247, 0]
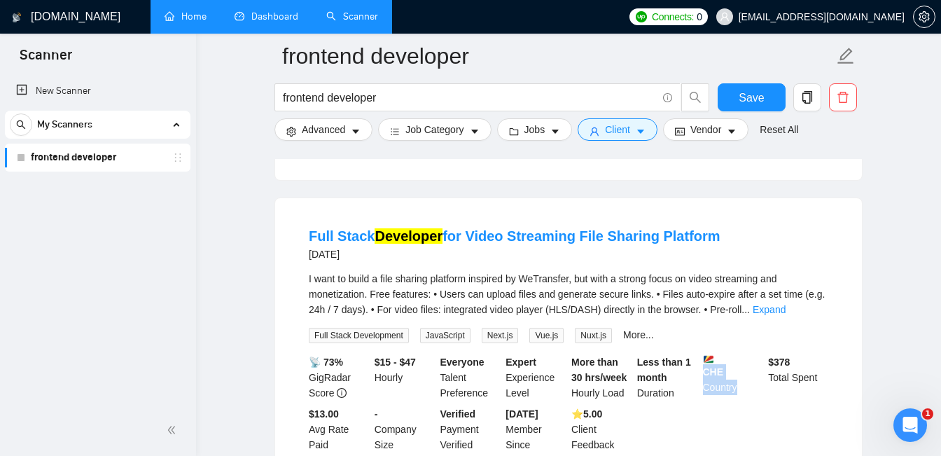
drag, startPoint x: 741, startPoint y: 349, endPoint x: 705, endPoint y: 338, distance: 37.7
click at [705, 354] on div "CHE Country" at bounding box center [733, 377] width 66 height 46
copy div "CHE Country"
click at [702, 310] on div at bounding box center [702, 310] width 0 height 0
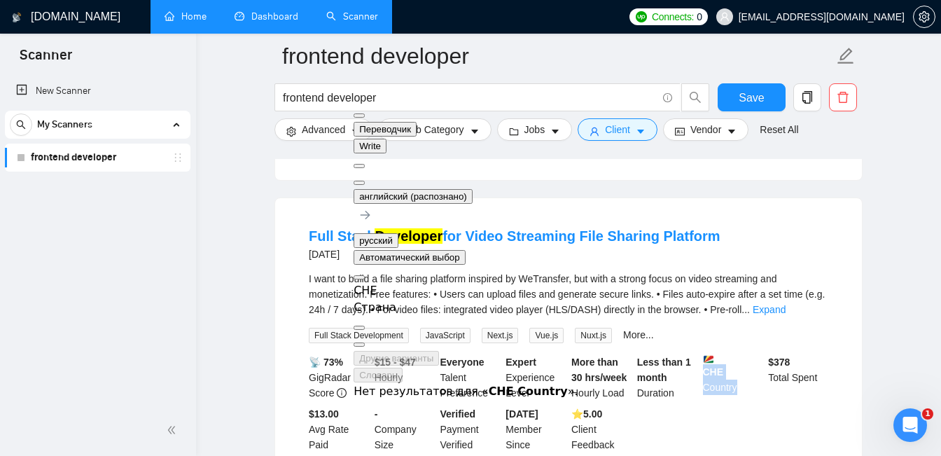
click at [365, 181] on button at bounding box center [359, 183] width 11 height 4
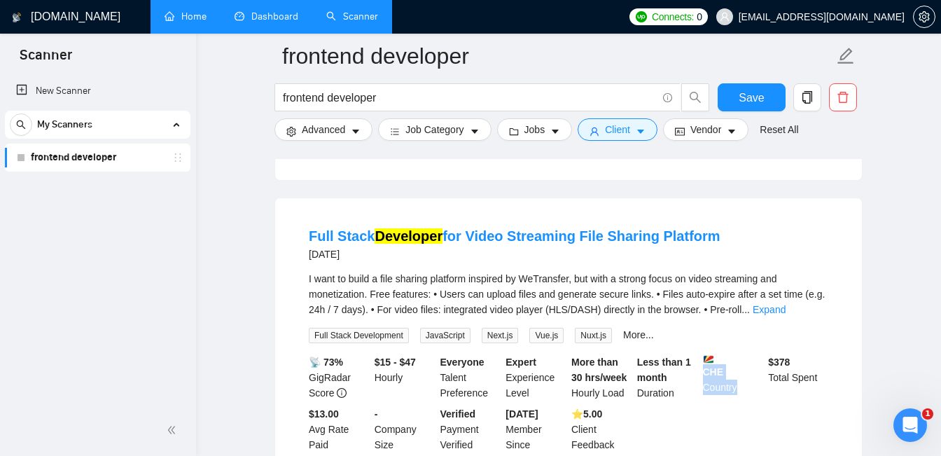
click at [775, 358] on div "$ 378 Total Spent" at bounding box center [798, 377] width 66 height 46
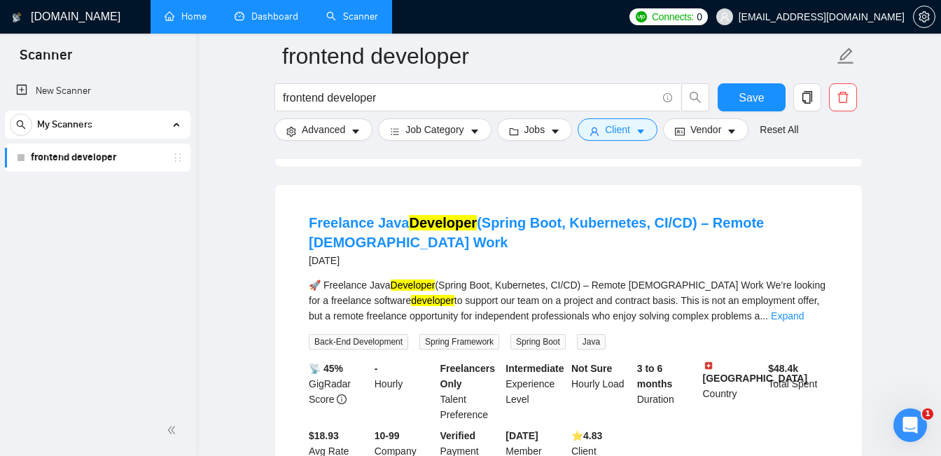
scroll to position [3559, 0]
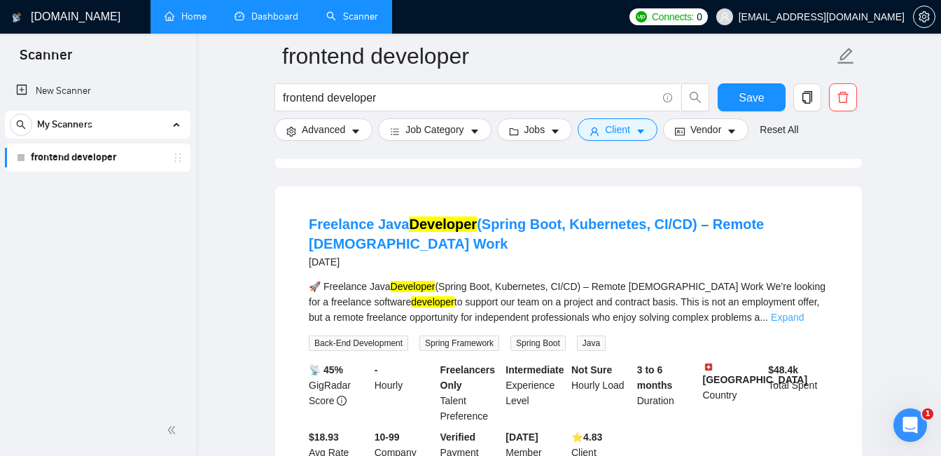
click at [802, 312] on link "Expand" at bounding box center [787, 317] width 33 height 11
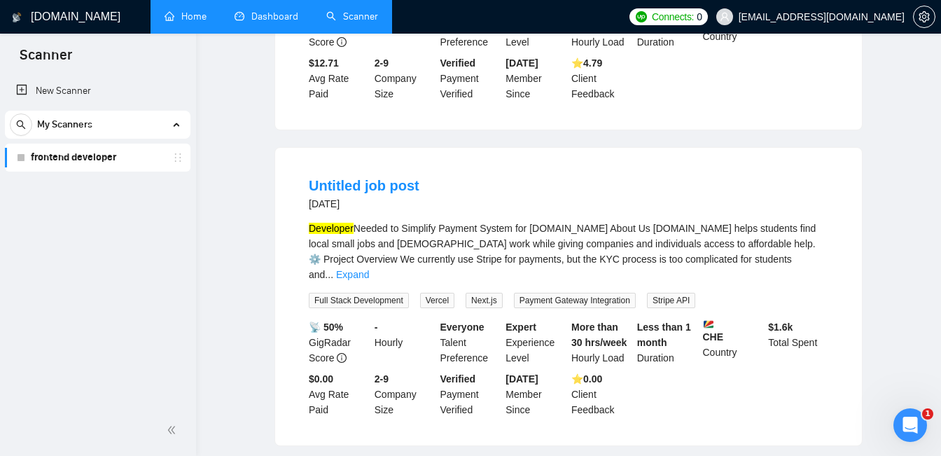
scroll to position [0, 0]
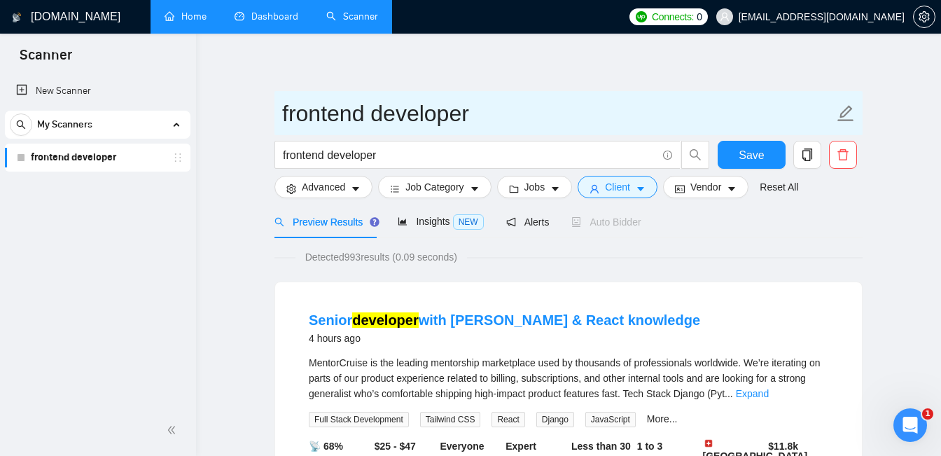
click at [846, 113] on icon "edit" at bounding box center [846, 113] width 16 height 16
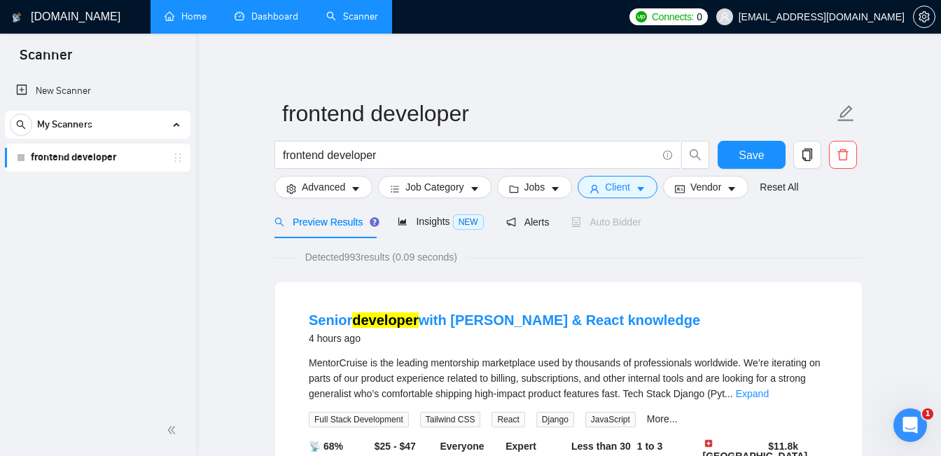
click at [840, 235] on div "Preview Results Insights NEW Alerts Auto Bidder" at bounding box center [569, 221] width 588 height 33
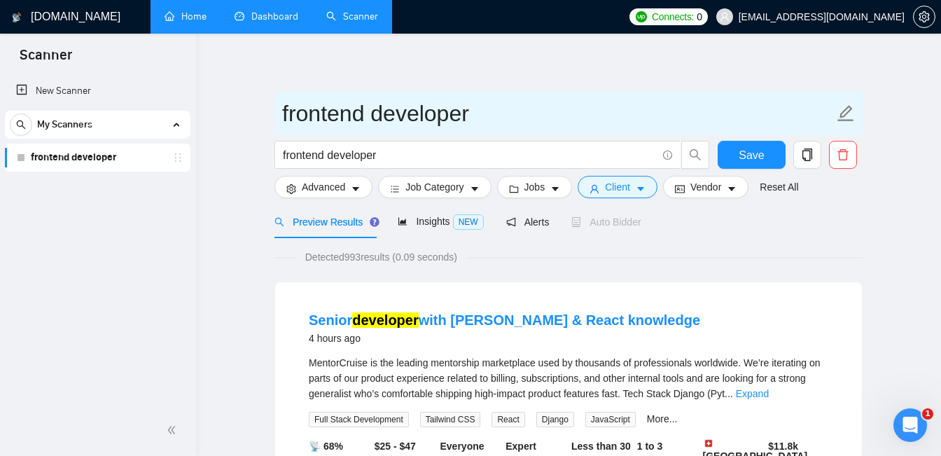
click at [525, 123] on input "frontend developer" at bounding box center [558, 113] width 552 height 35
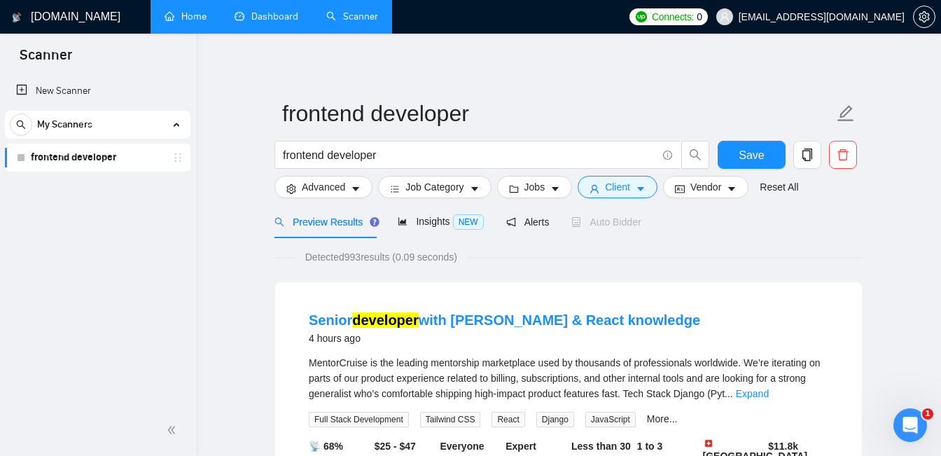
click at [822, 222] on div "Preview Results Insights NEW Alerts Auto Bidder" at bounding box center [569, 221] width 588 height 33
click at [438, 222] on span "Insights NEW" at bounding box center [440, 221] width 85 height 11
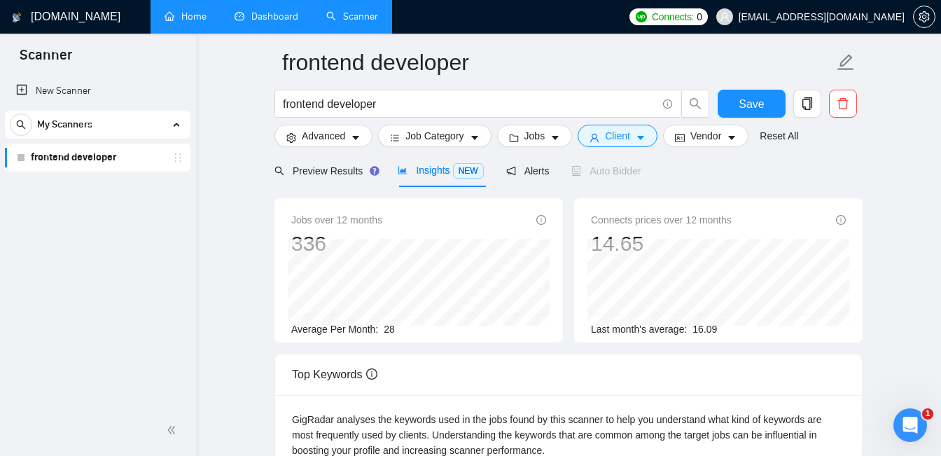
scroll to position [52, 0]
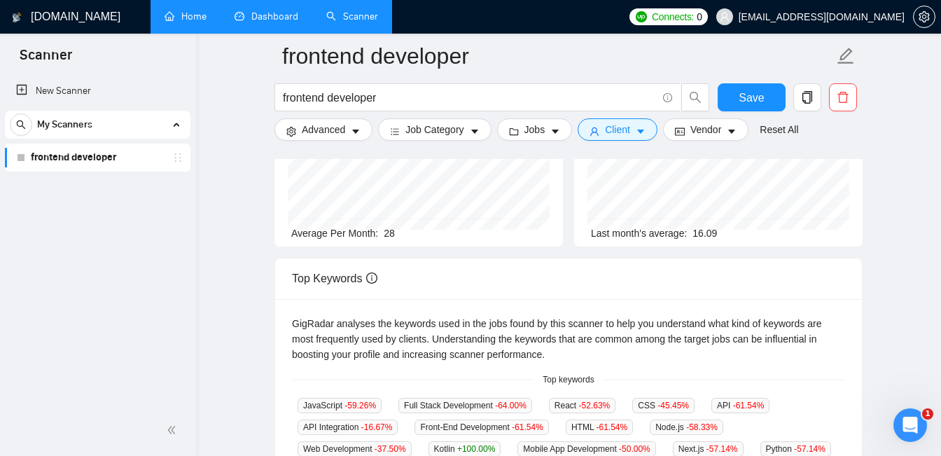
scroll to position [0, 0]
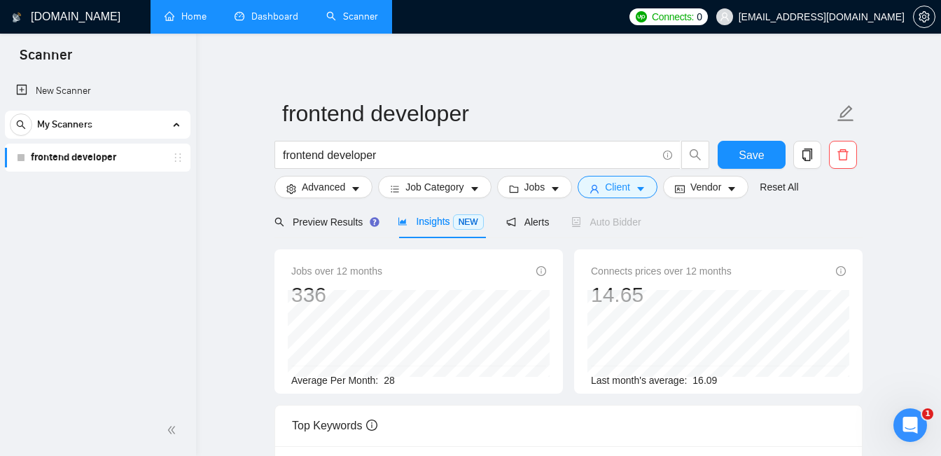
click at [174, 119] on div "My Scanners" at bounding box center [98, 125] width 176 height 28
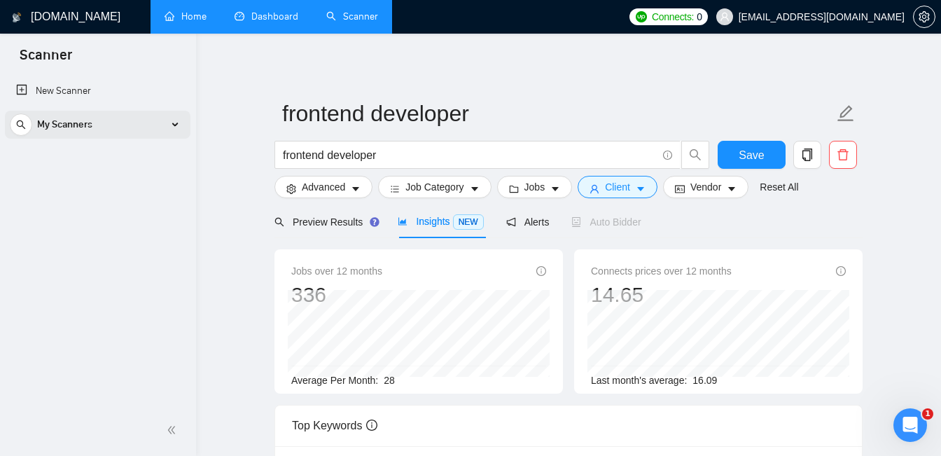
click at [174, 119] on div "My Scanners" at bounding box center [98, 125] width 176 height 28
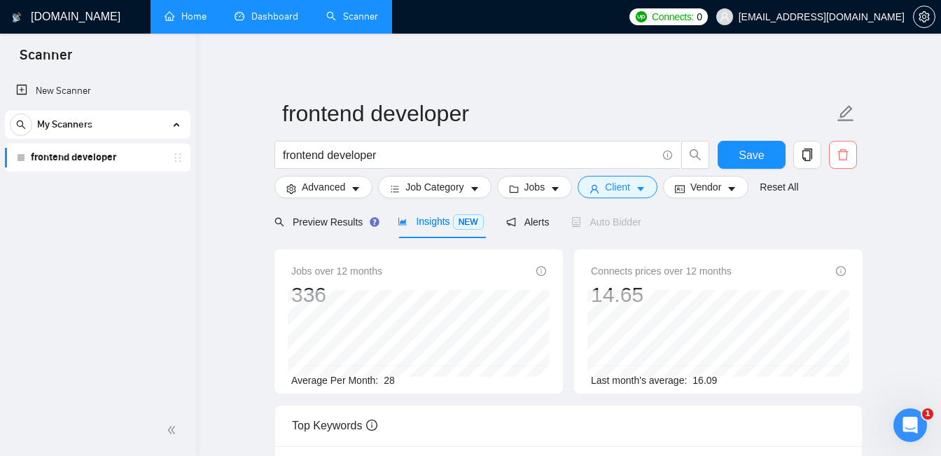
click at [835, 160] on span "delete" at bounding box center [843, 154] width 27 height 13
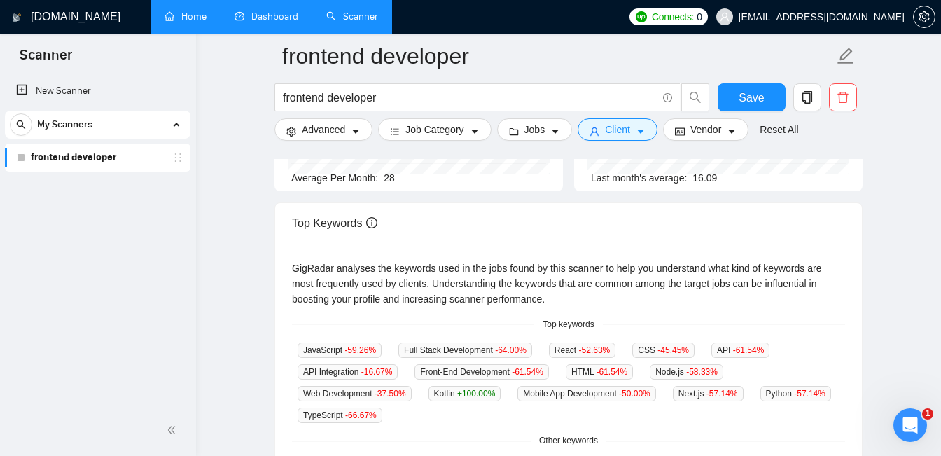
scroll to position [218, 0]
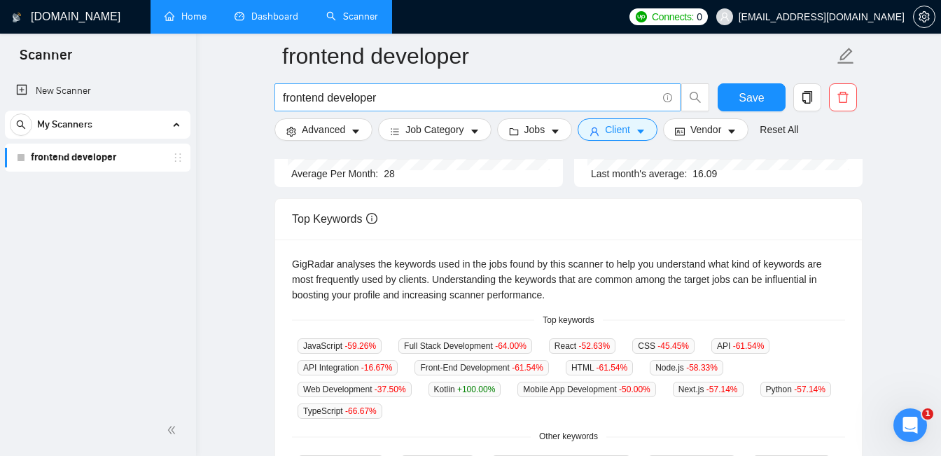
click at [366, 97] on input "frontend developer" at bounding box center [470, 98] width 374 height 18
type input "frontend"
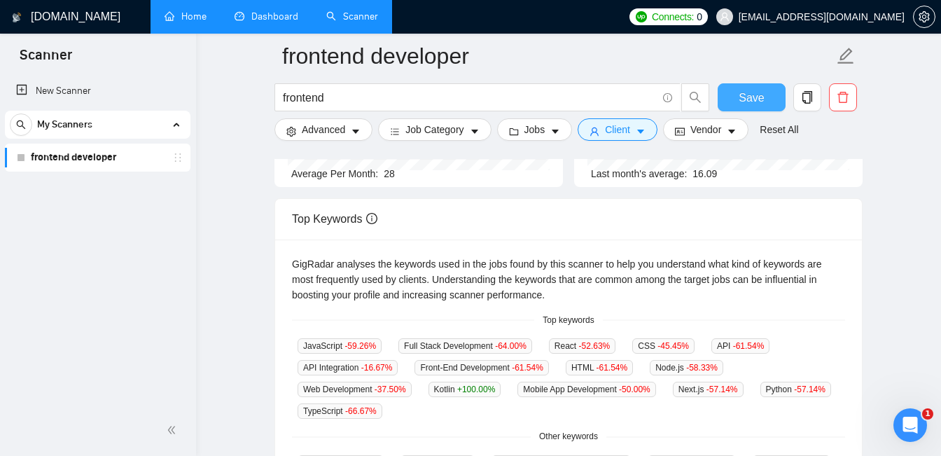
click at [756, 104] on span "Save" at bounding box center [751, 98] width 25 height 18
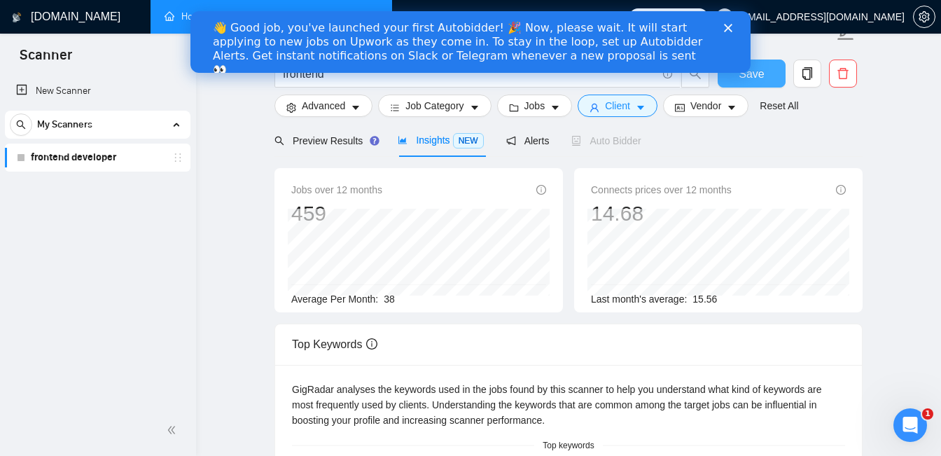
scroll to position [21, 0]
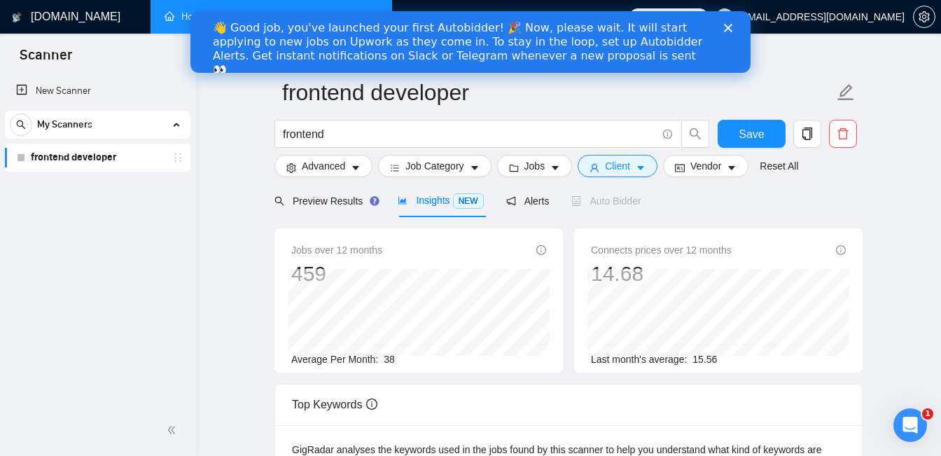
click at [728, 30] on icon "Закрыть" at bounding box center [728, 28] width 8 height 8
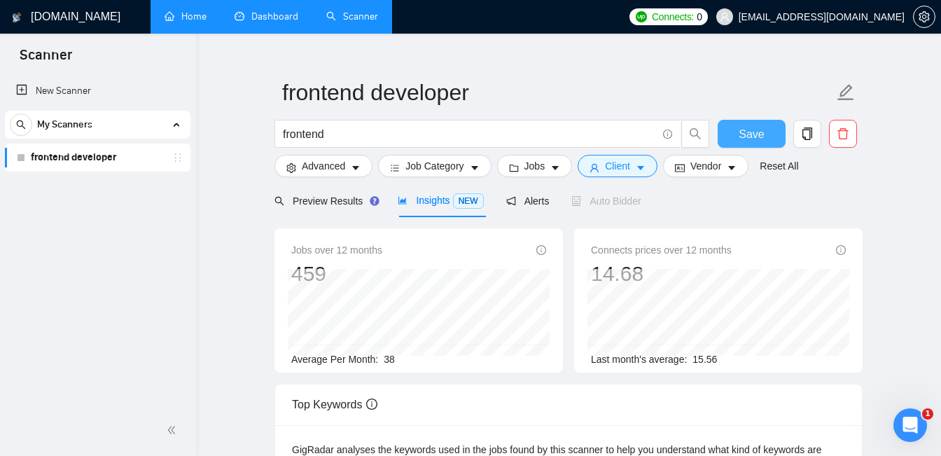
click at [761, 137] on span "Save" at bounding box center [751, 134] width 25 height 18
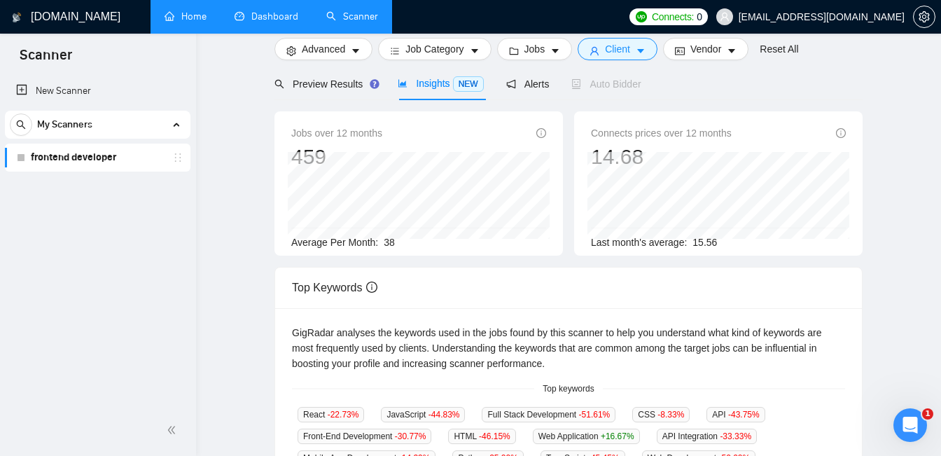
scroll to position [0, 0]
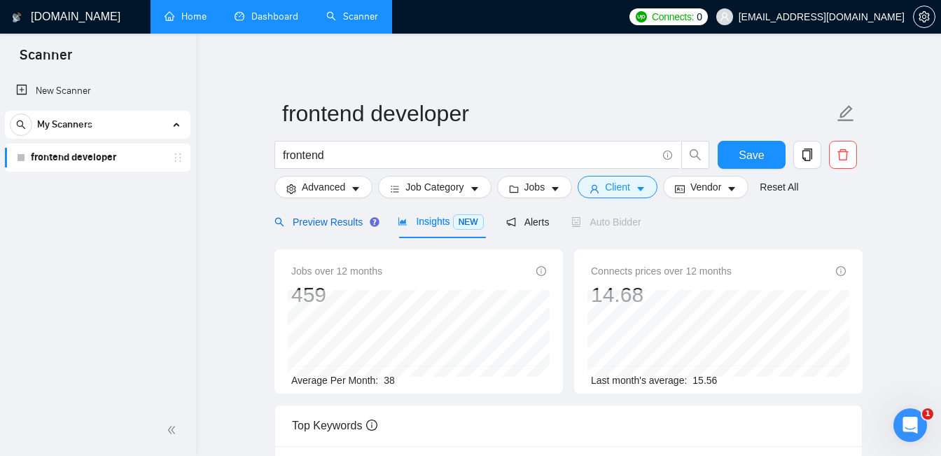
click at [351, 223] on span "Preview Results" at bounding box center [325, 221] width 101 height 11
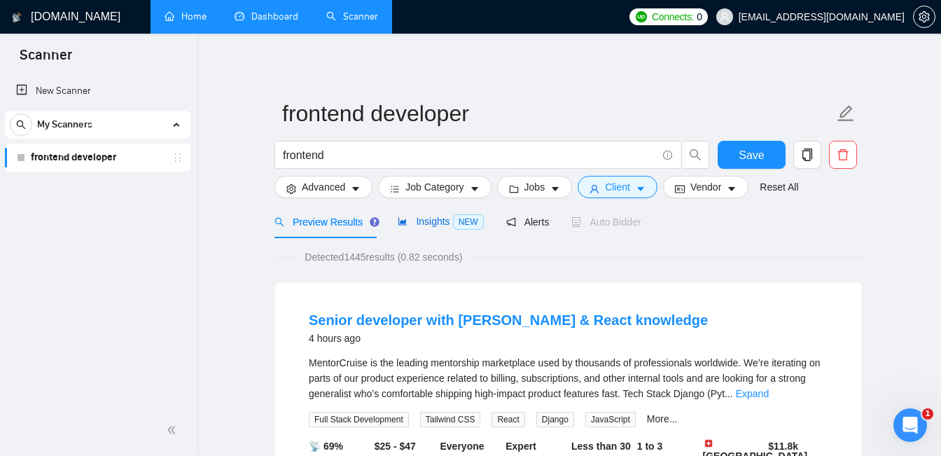
click at [422, 219] on span "Insights NEW" at bounding box center [440, 221] width 85 height 11
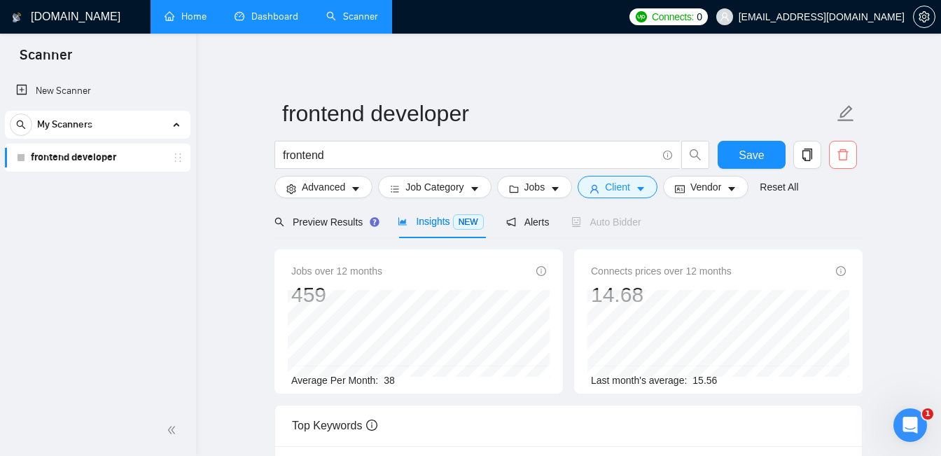
click at [839, 160] on icon "delete" at bounding box center [843, 154] width 13 height 13
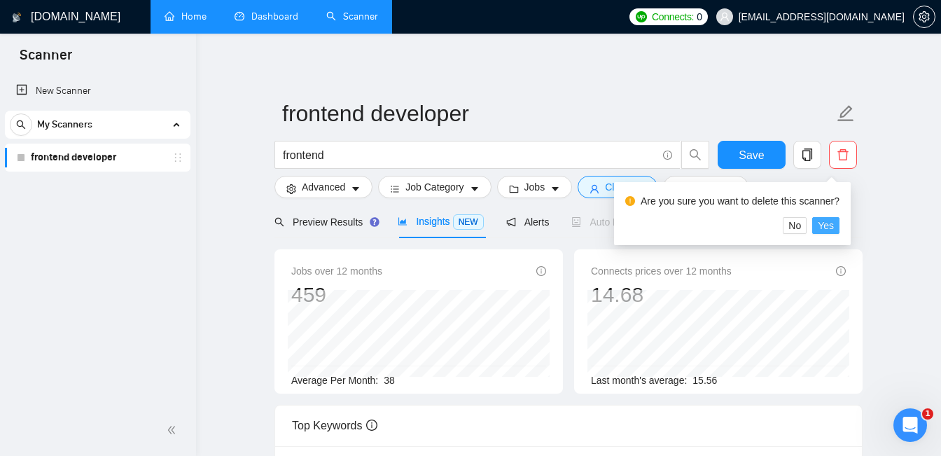
click at [833, 226] on span "Yes" at bounding box center [826, 225] width 16 height 15
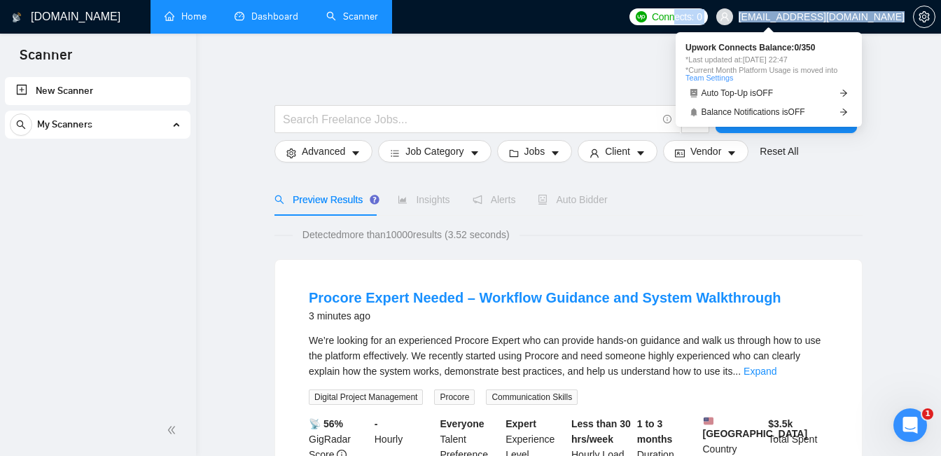
drag, startPoint x: 772, startPoint y: 16, endPoint x: 621, endPoint y: 74, distance: 161.2
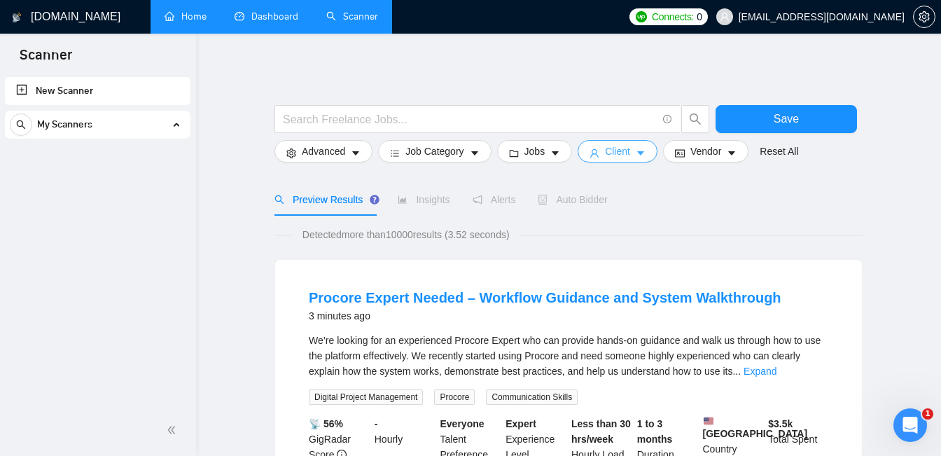
click at [617, 152] on span "Client" at bounding box center [617, 151] width 25 height 15
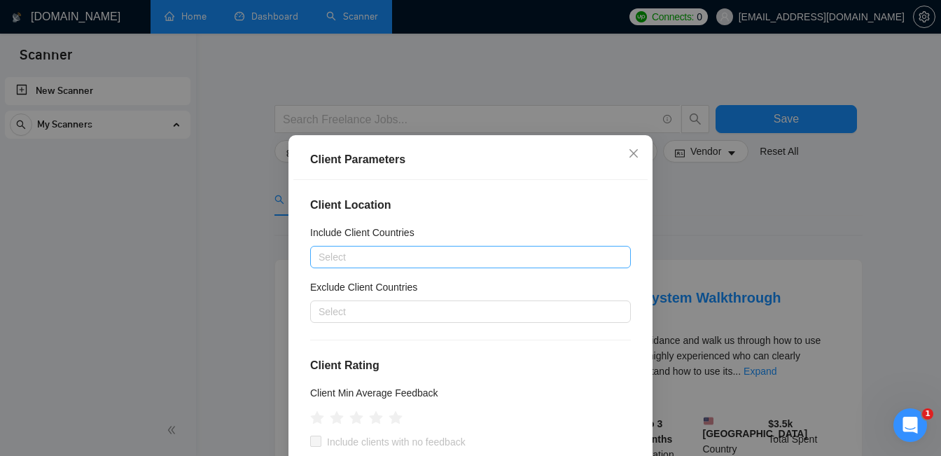
click at [455, 256] on div at bounding box center [464, 257] width 300 height 17
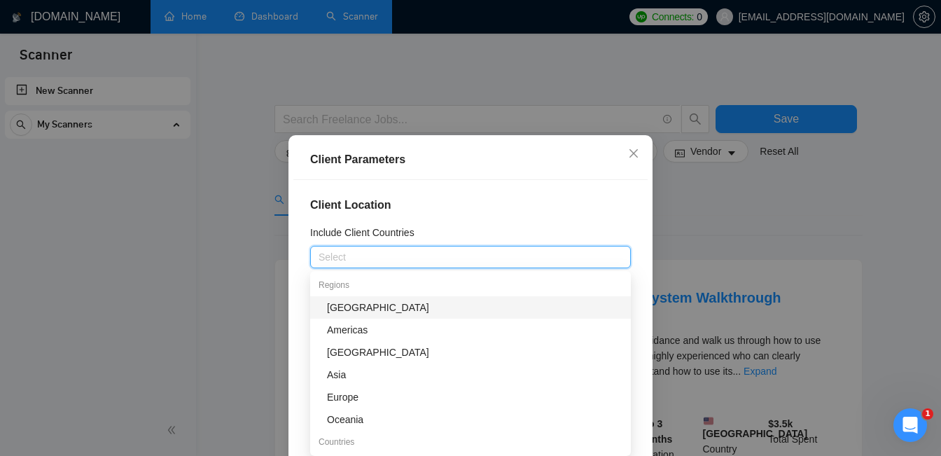
type input "c"
type input "sw"
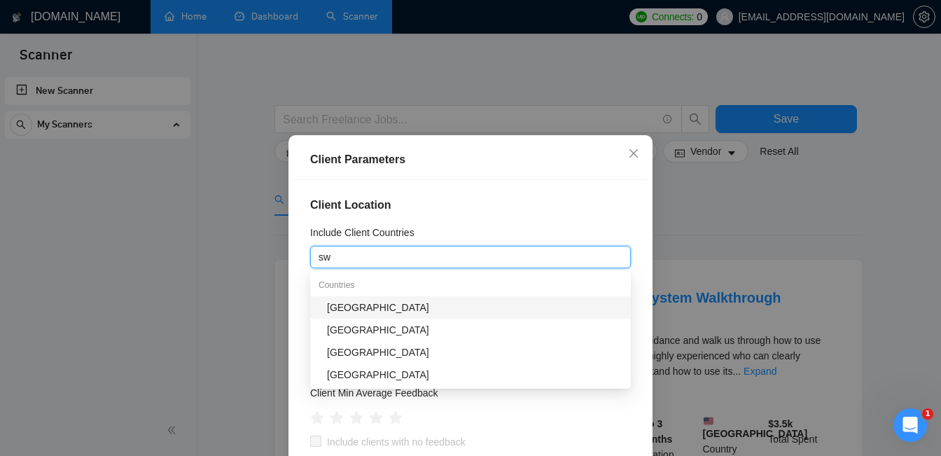
click at [424, 305] on div "Switzerland" at bounding box center [475, 307] width 296 height 15
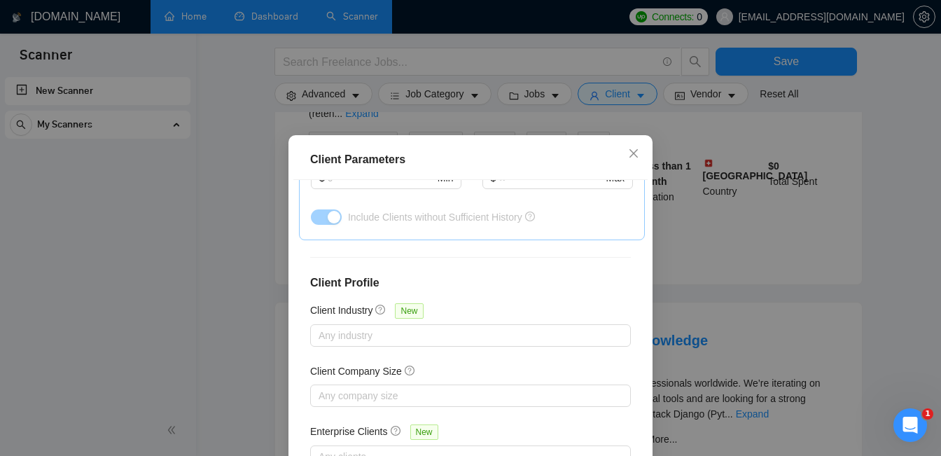
scroll to position [105, 0]
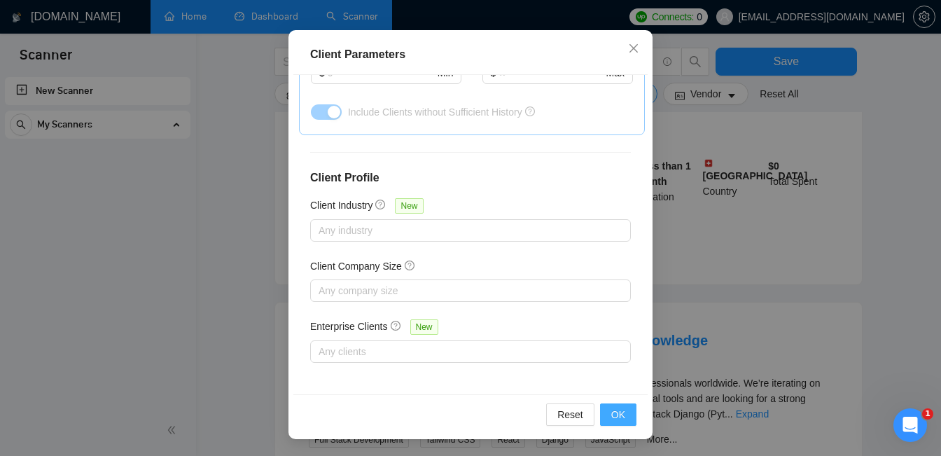
click at [616, 410] on span "OK" at bounding box center [618, 414] width 14 height 15
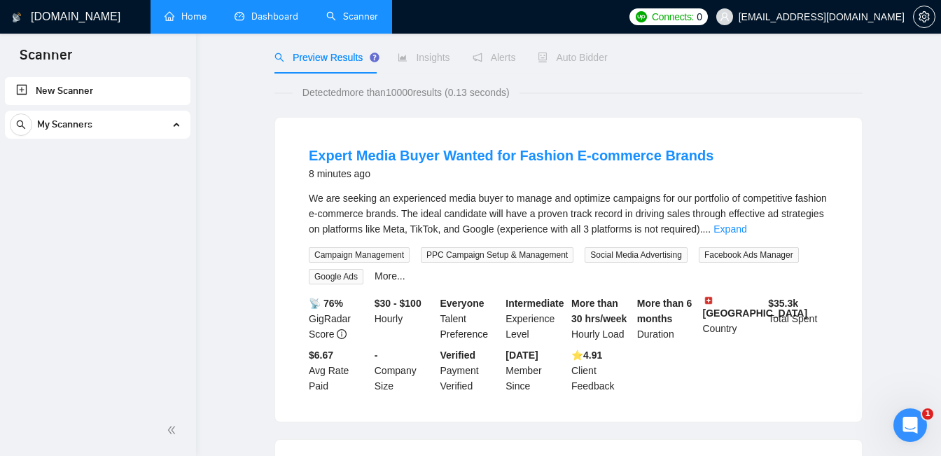
scroll to position [0, 0]
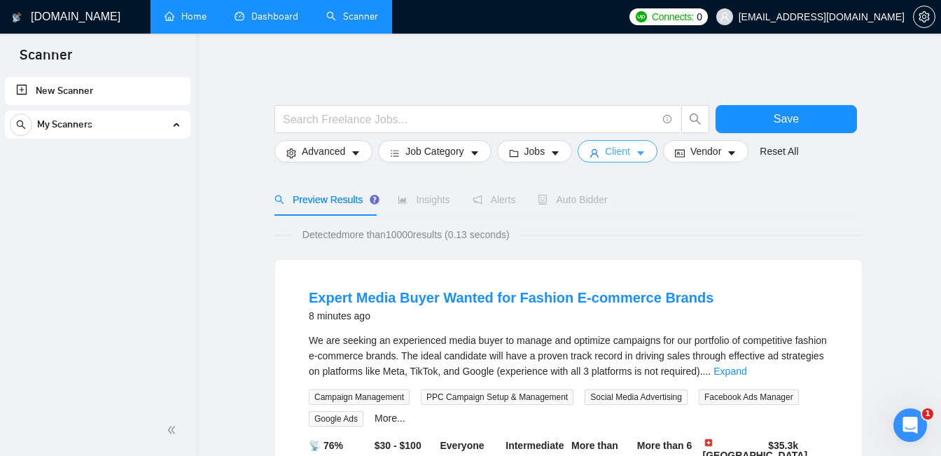
click at [646, 151] on icon "caret-down" at bounding box center [641, 153] width 10 height 10
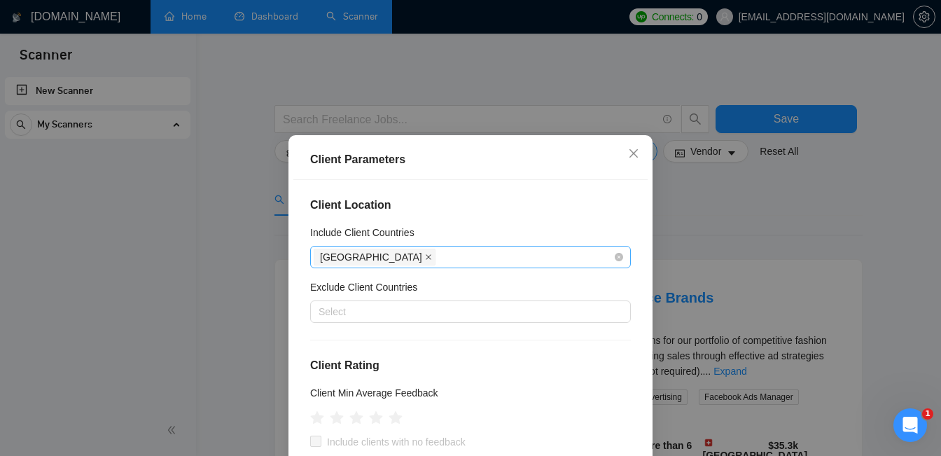
click at [426, 256] on icon "close" at bounding box center [429, 257] width 6 height 6
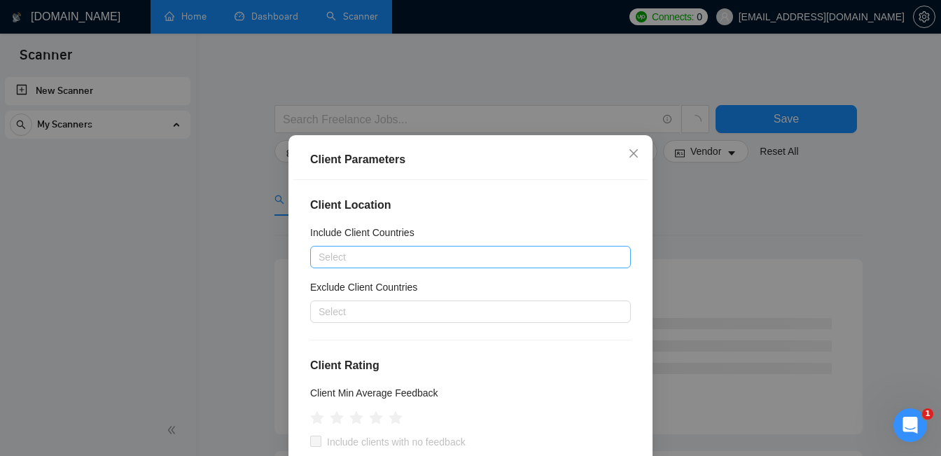
click at [380, 256] on div at bounding box center [464, 257] width 300 height 17
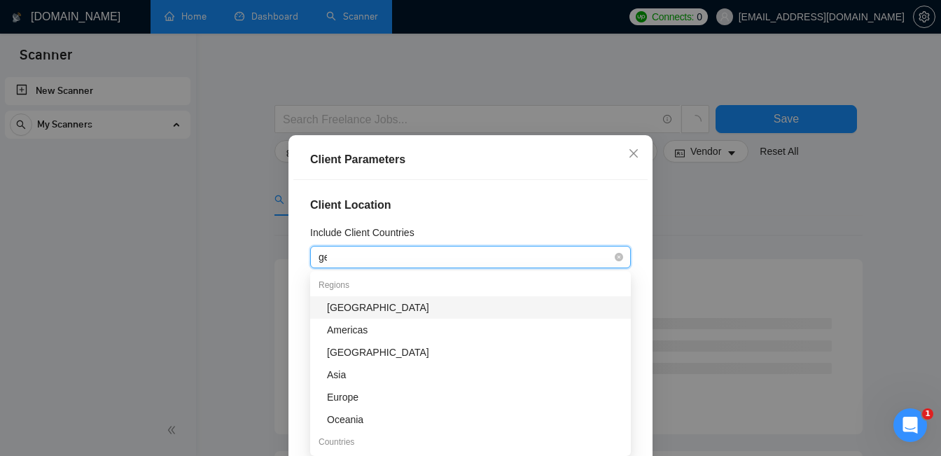
type input "ger"
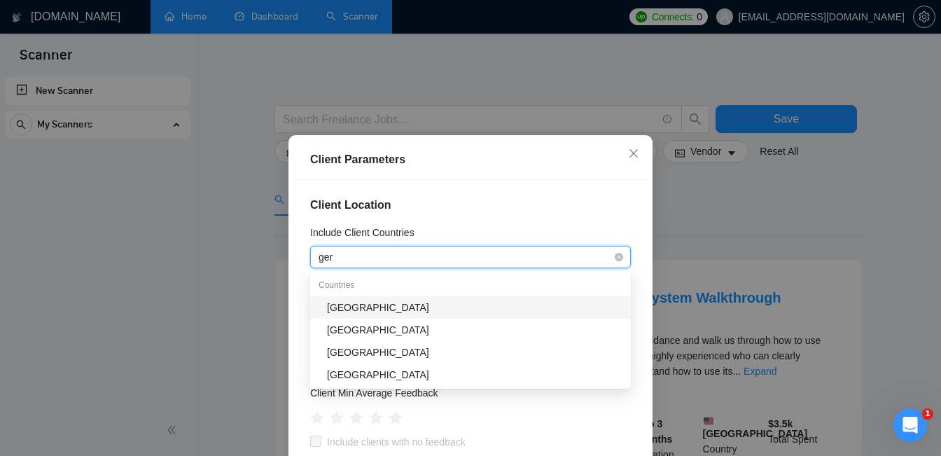
click at [386, 303] on div "Germany" at bounding box center [475, 307] width 296 height 15
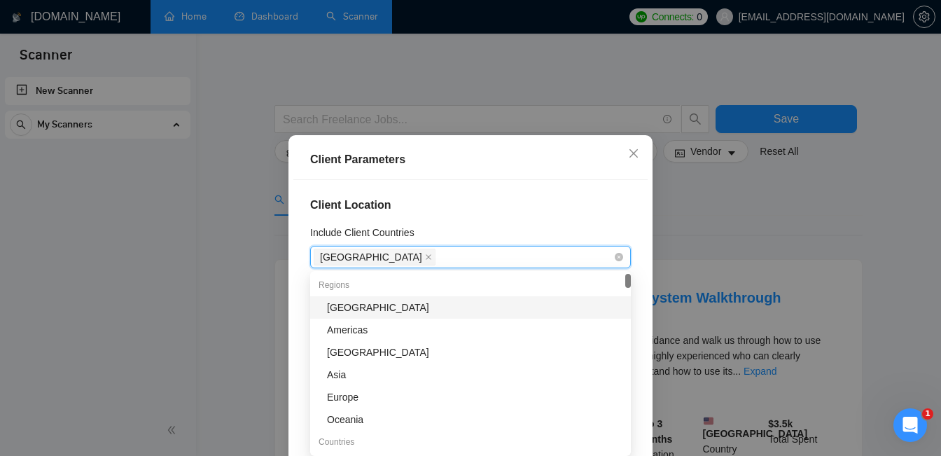
scroll to position [553, 0]
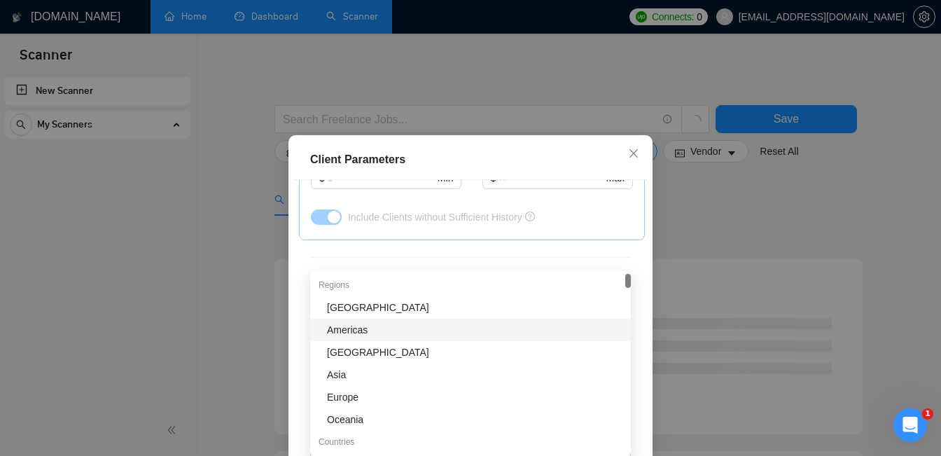
click at [295, 351] on div "Client Location Include Client Countries Germany Exclude Client Countries Selec…" at bounding box center [470, 339] width 354 height 319
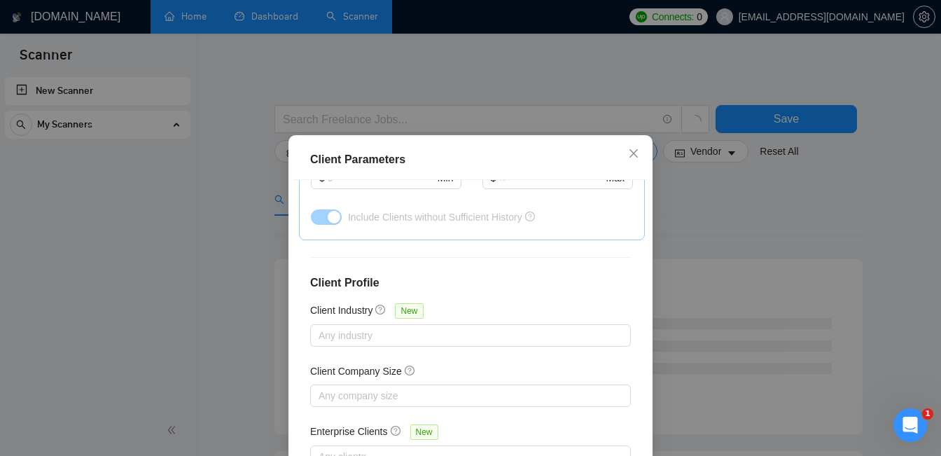
scroll to position [105, 0]
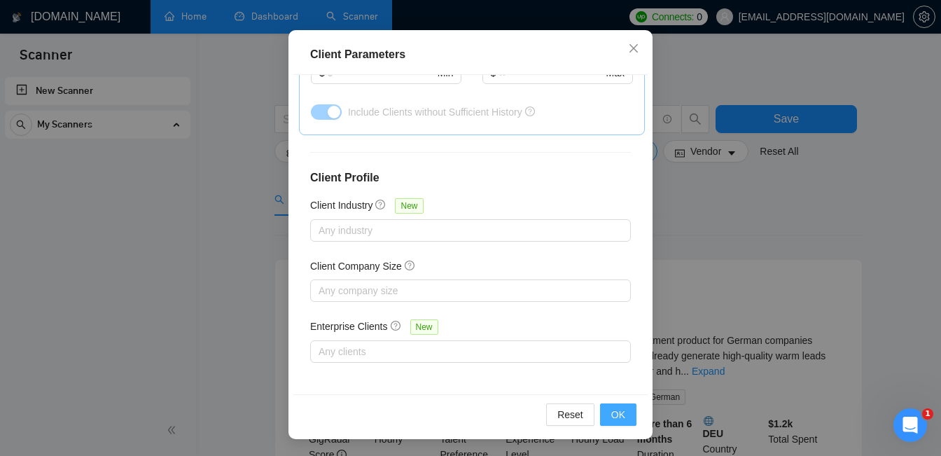
click at [623, 410] on span "OK" at bounding box center [618, 414] width 14 height 15
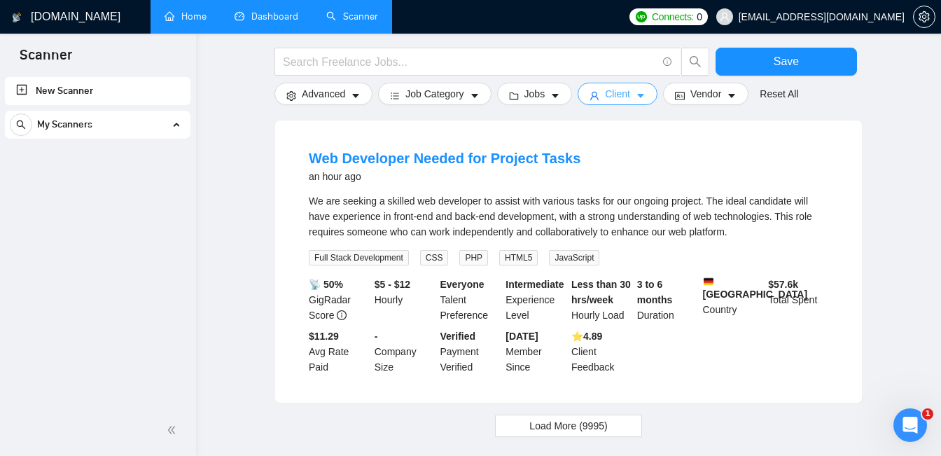
scroll to position [1363, 0]
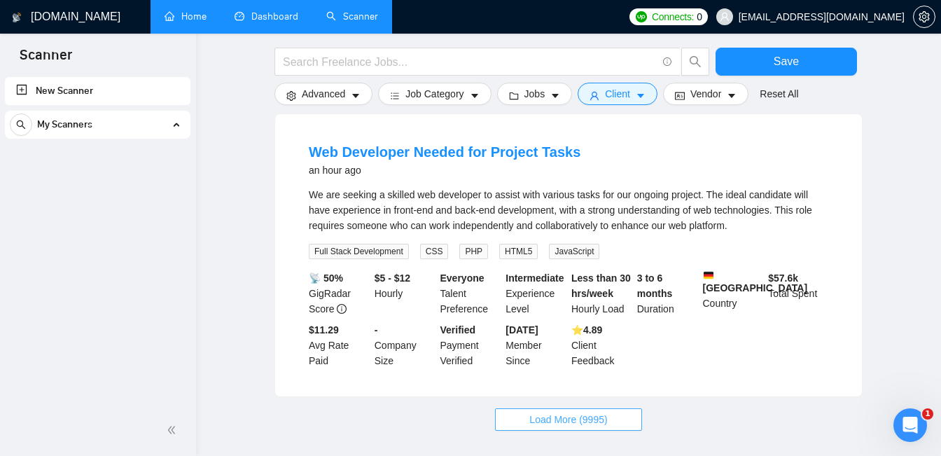
click at [540, 412] on span "Load More (9995)" at bounding box center [568, 419] width 78 height 15
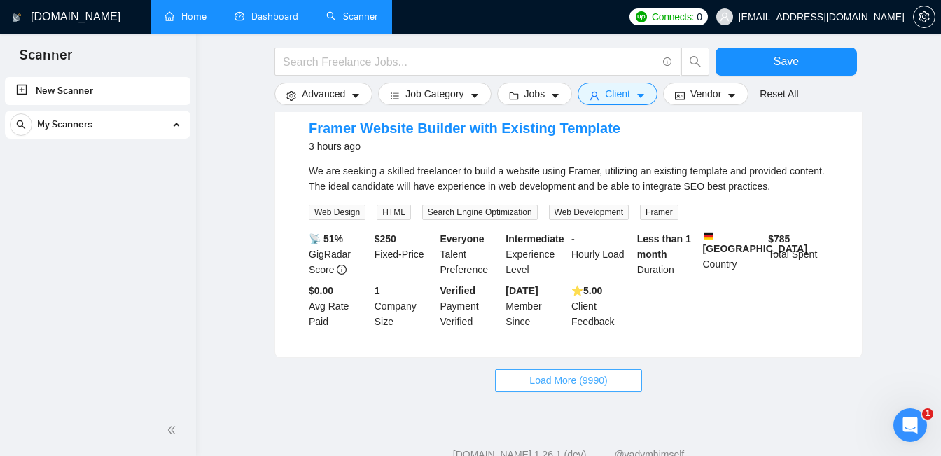
scroll to position [2953, 0]
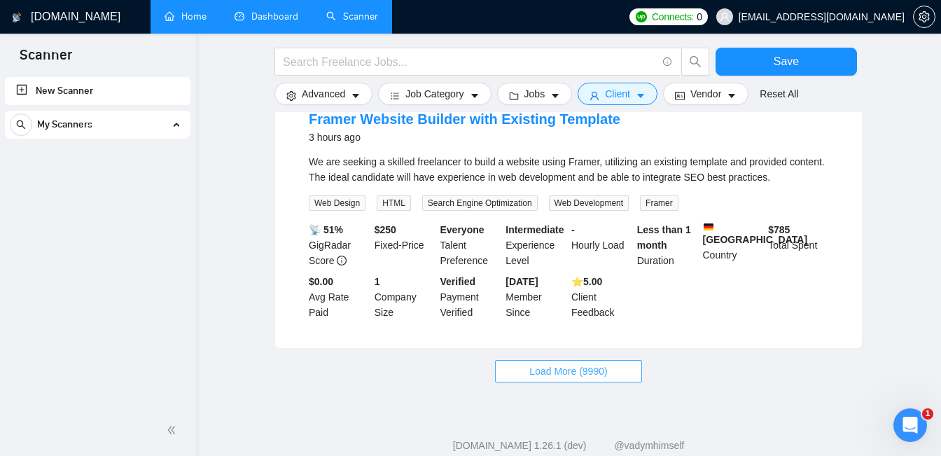
click at [550, 363] on span "Load More (9990)" at bounding box center [568, 370] width 78 height 15
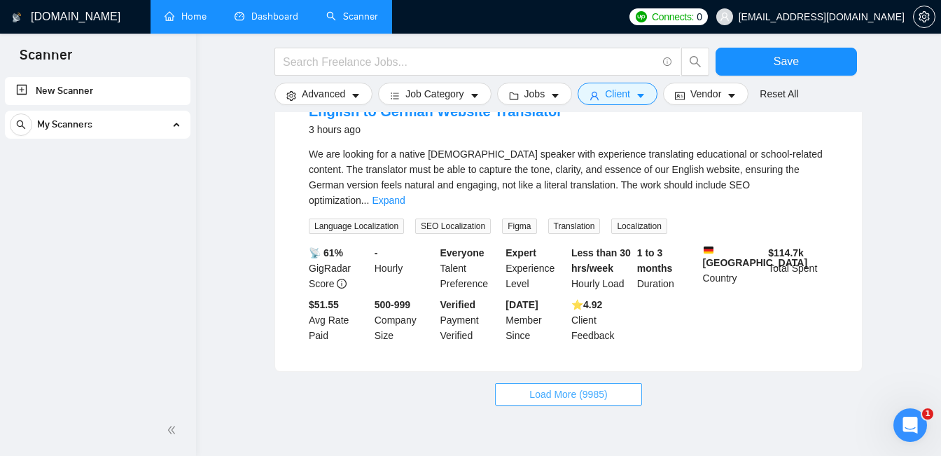
scroll to position [4472, 0]
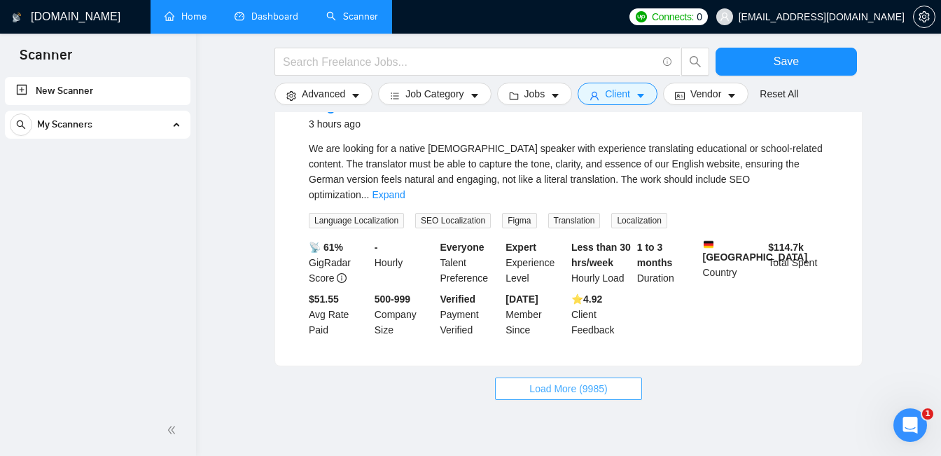
click at [518, 377] on button "Load More (9985)" at bounding box center [568, 388] width 146 height 22
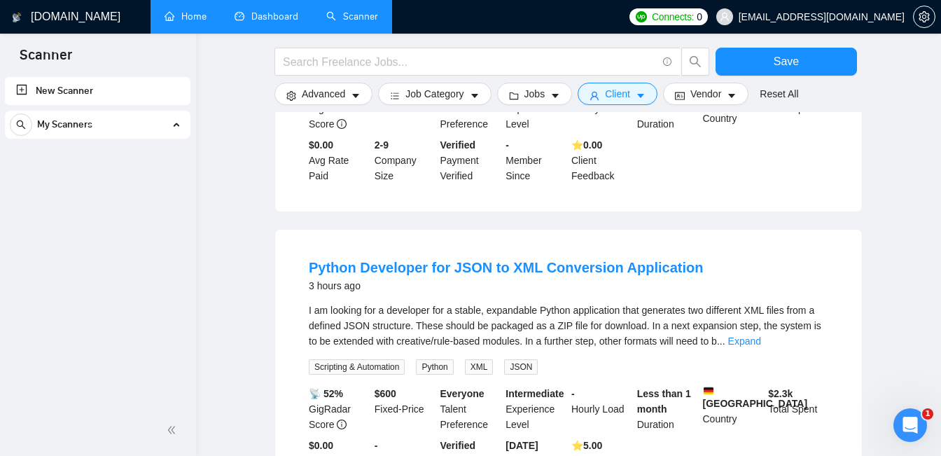
scroll to position [5589, 0]
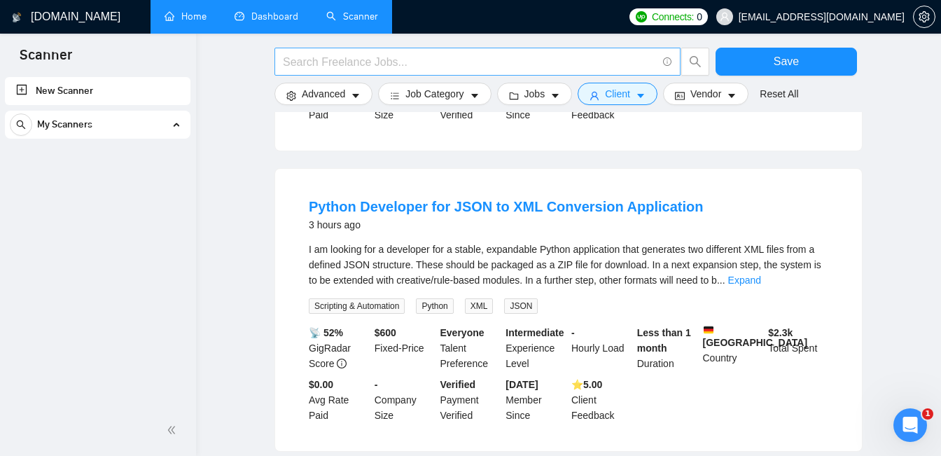
click at [377, 70] on input "text" at bounding box center [470, 62] width 374 height 18
type input "d"
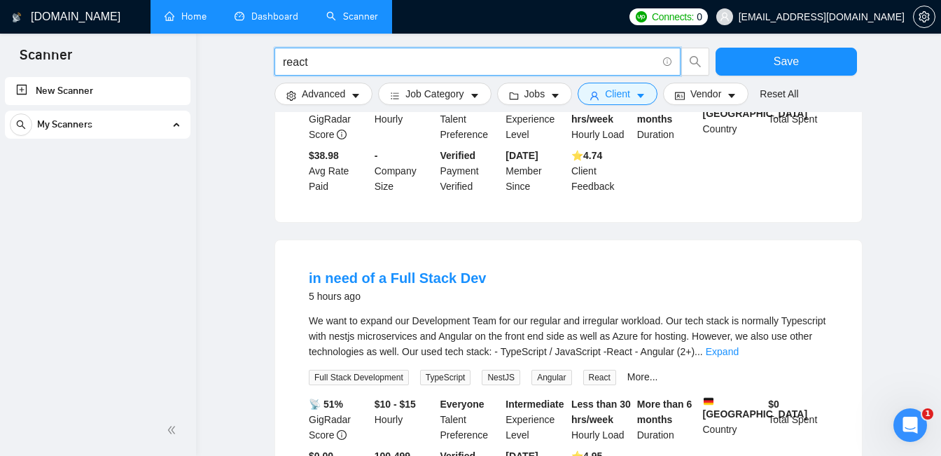
scroll to position [0, 0]
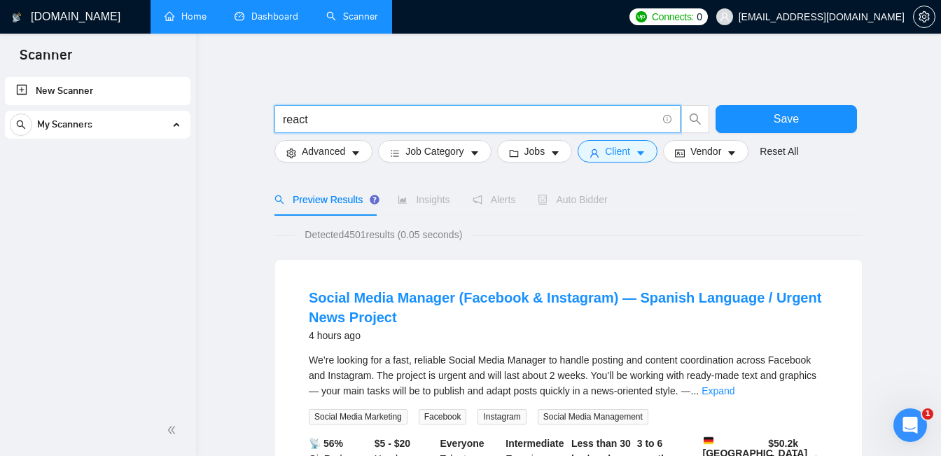
type input "react"
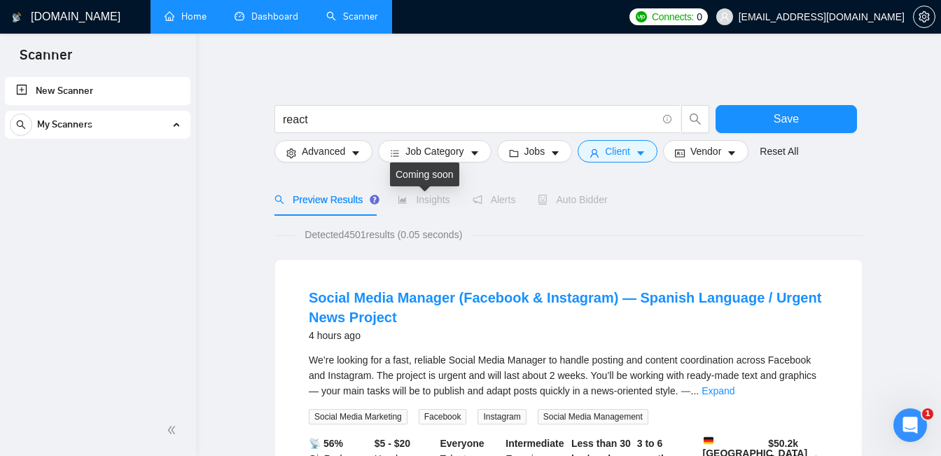
click at [443, 197] on span "Insights" at bounding box center [424, 199] width 52 height 11
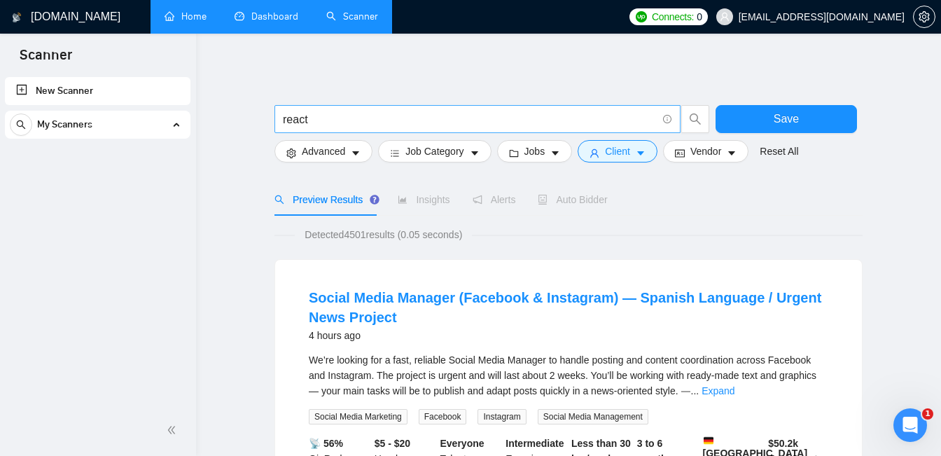
click at [424, 116] on input "react" at bounding box center [470, 120] width 374 height 18
click at [625, 145] on span "Client" at bounding box center [617, 151] width 25 height 15
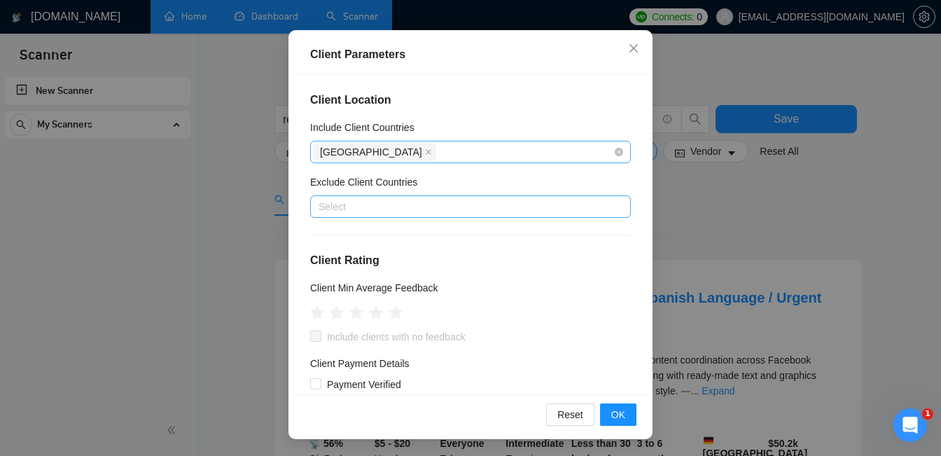
scroll to position [11, 0]
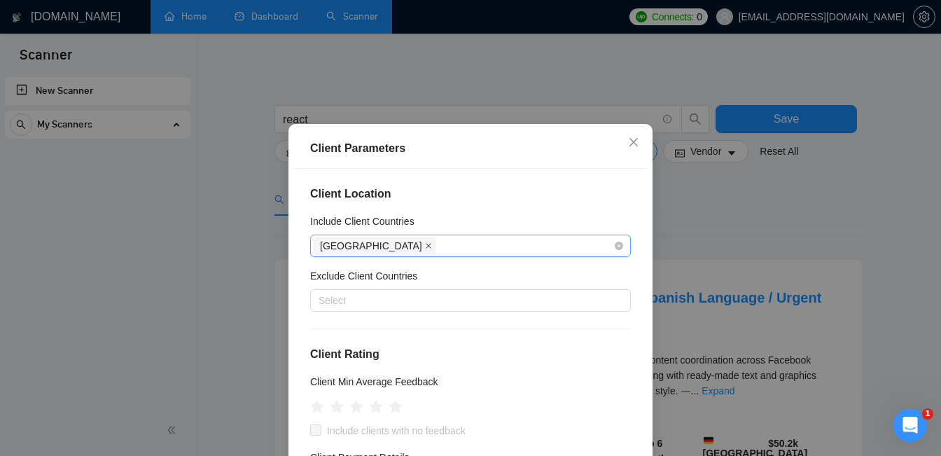
click at [425, 242] on icon "close" at bounding box center [428, 245] width 7 height 7
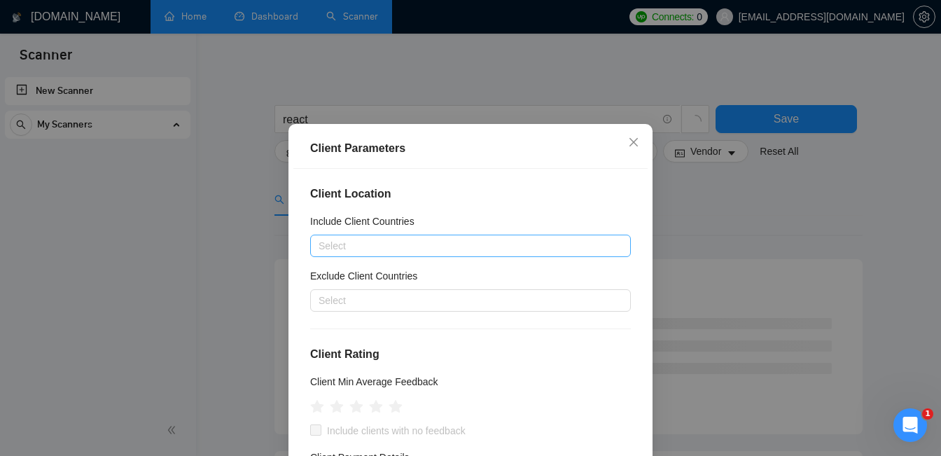
click at [368, 242] on div at bounding box center [464, 245] width 300 height 17
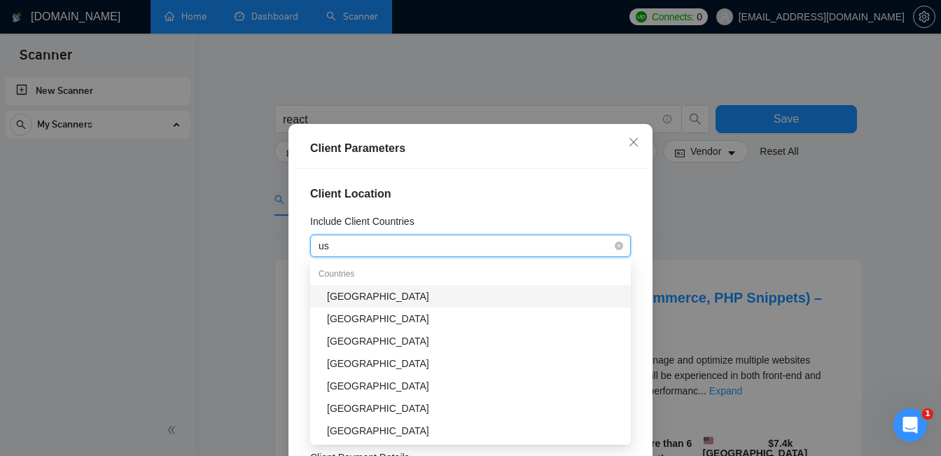
type input "u"
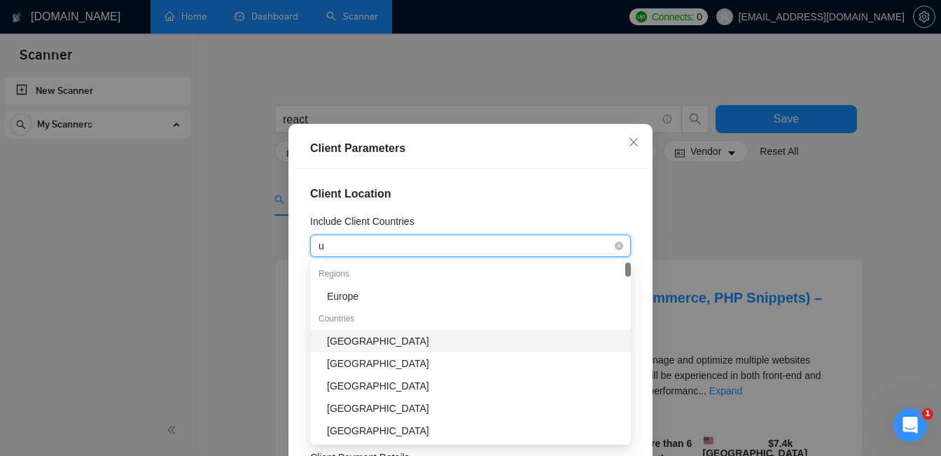
click at [349, 341] on div "United States" at bounding box center [475, 340] width 296 height 15
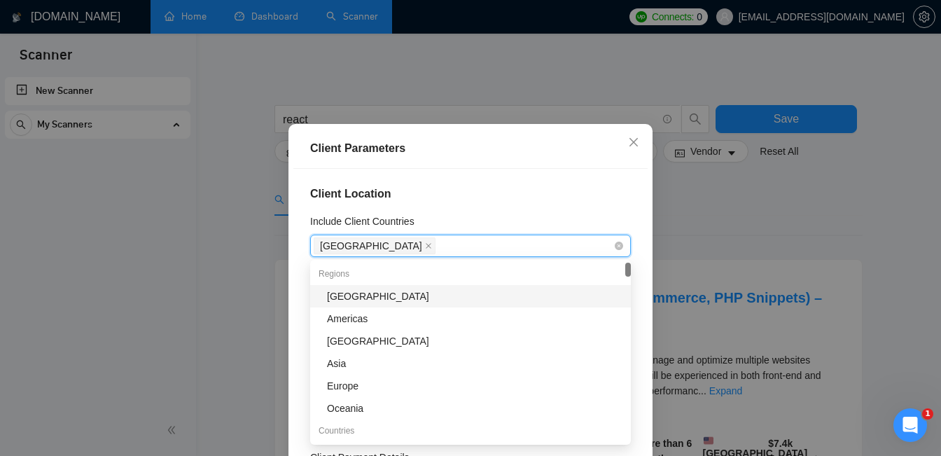
click at [489, 176] on div "Client Location Include Client Countries United States Exclude Client Countries…" at bounding box center [470, 328] width 354 height 319
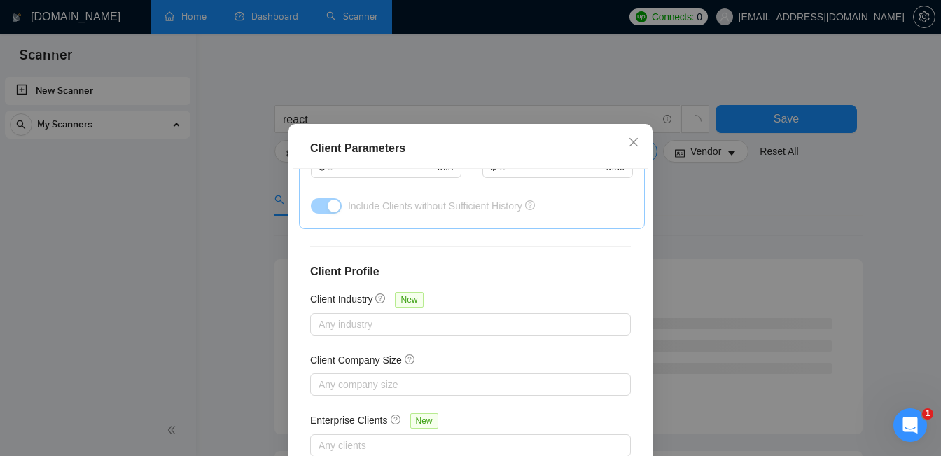
scroll to position [105, 0]
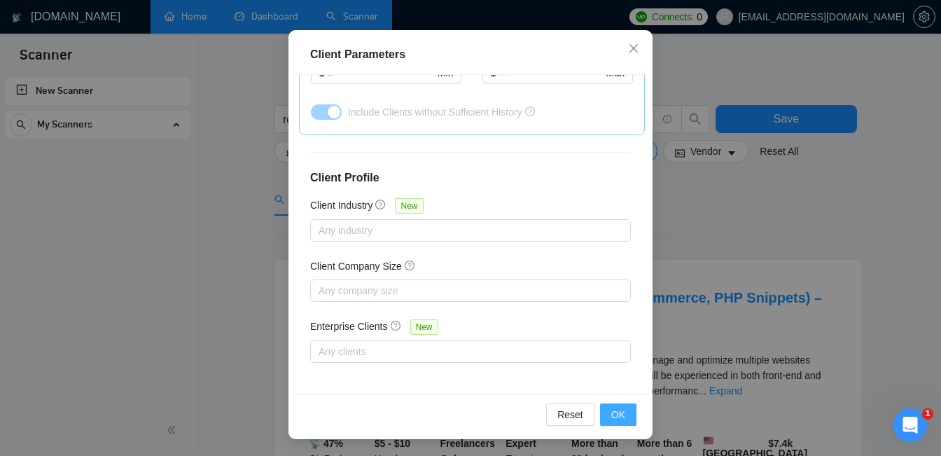
click at [613, 407] on span "OK" at bounding box center [618, 414] width 14 height 15
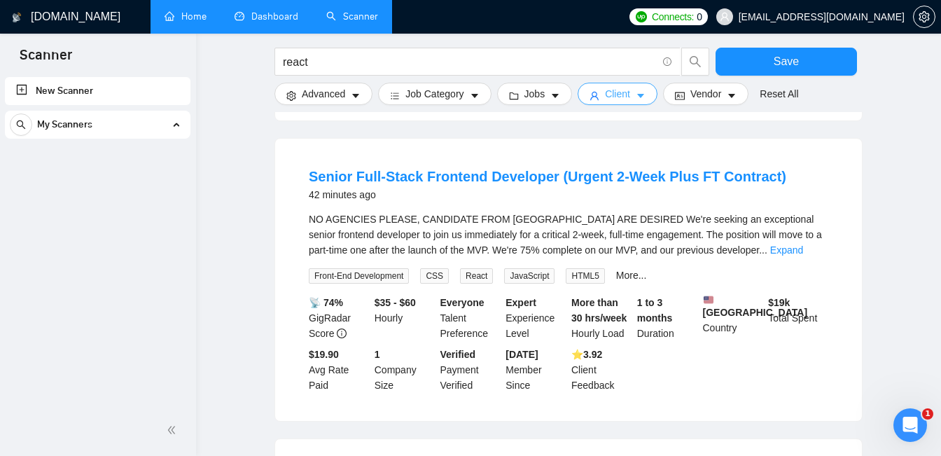
scroll to position [777, 0]
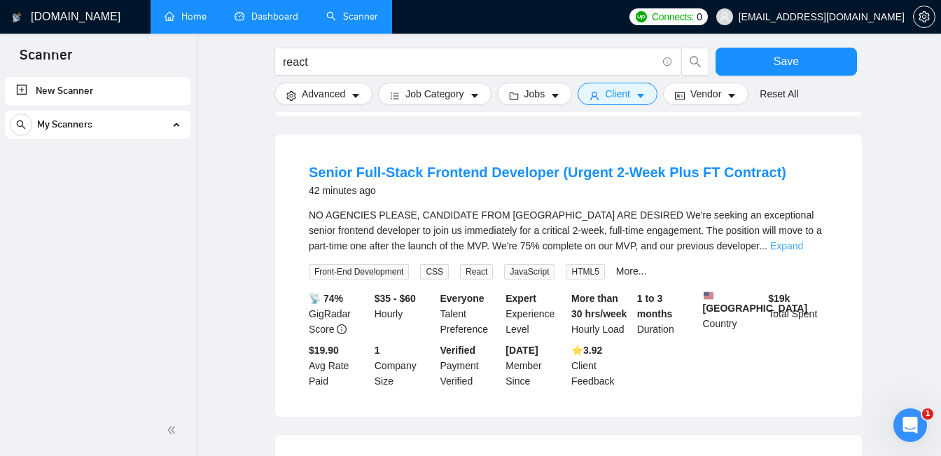
click at [803, 240] on link "Expand" at bounding box center [786, 245] width 33 height 11
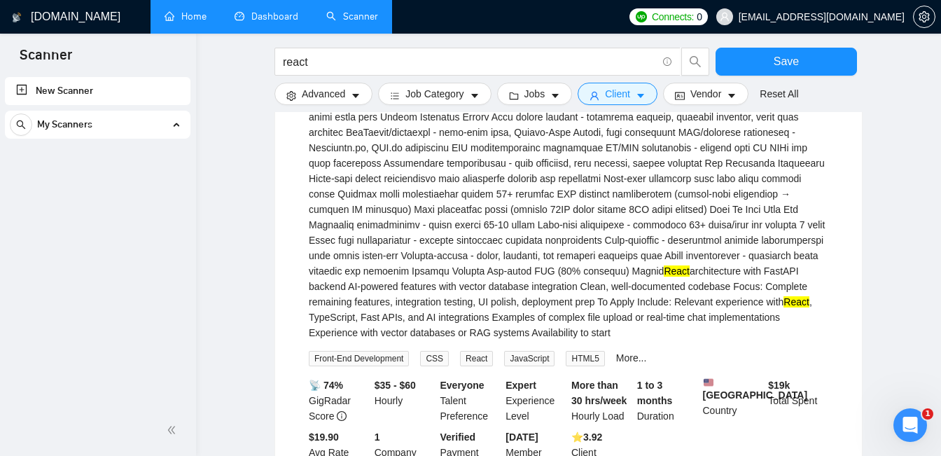
scroll to position [1090, 0]
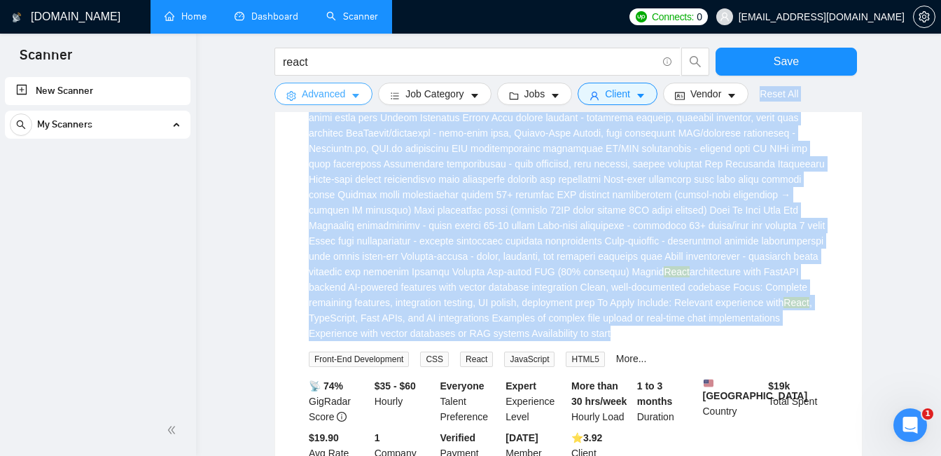
drag, startPoint x: 522, startPoint y: 344, endPoint x: 294, endPoint y: 89, distance: 342.2
click at [294, 89] on div "react Save Advanced Job Category Jobs Client Vendor Reset All Preview Results I…" at bounding box center [569, 62] width 588 height 2193
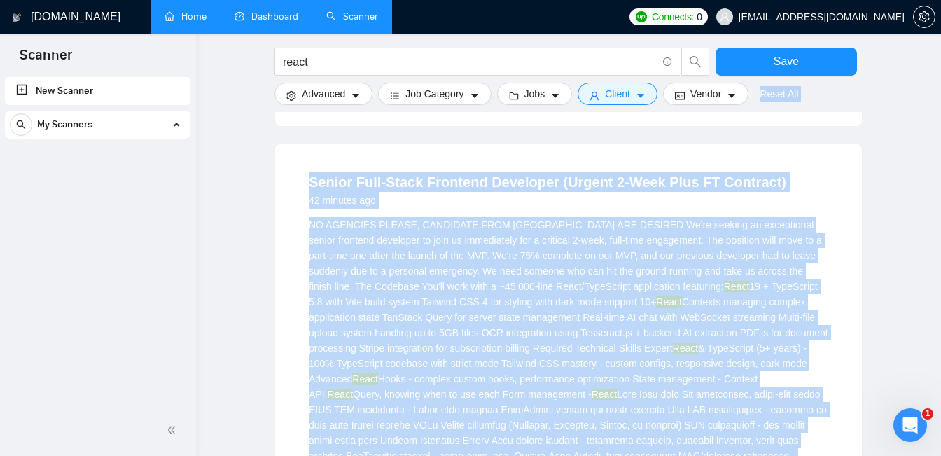
scroll to position [752, 0]
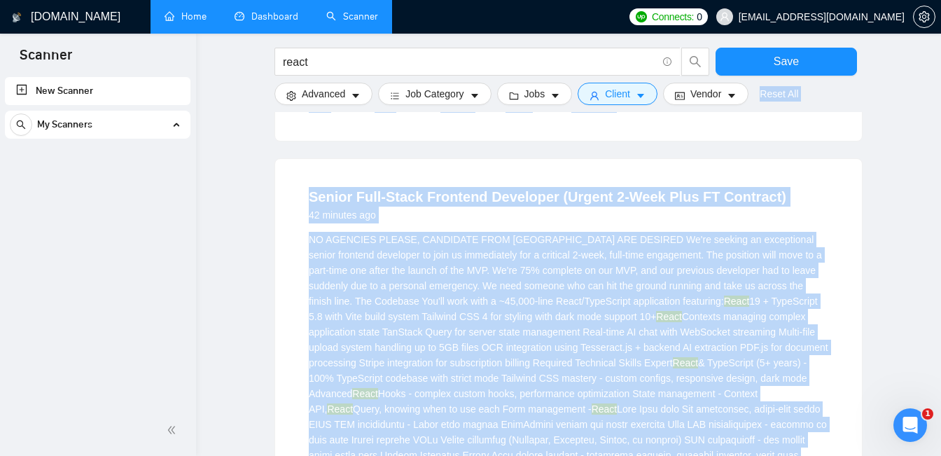
copy div "Reset All Preview Results Insights Alerts Auto Bidder Detected more than 10000 …"
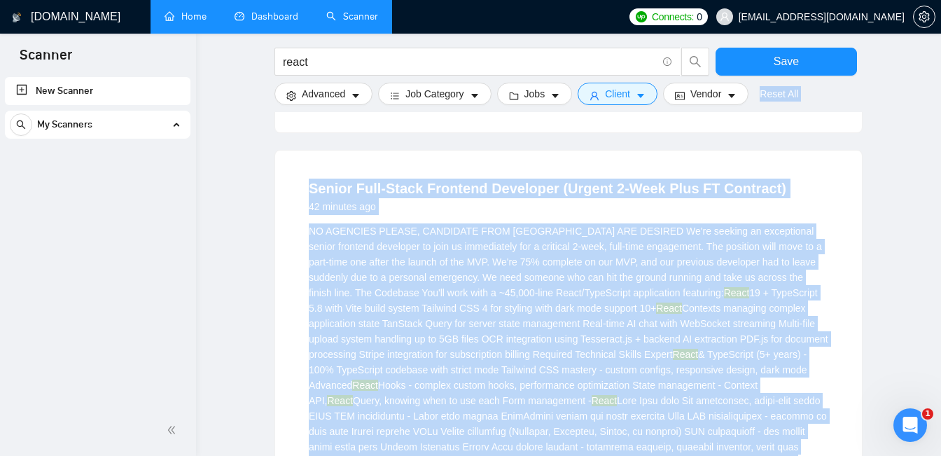
scroll to position [749, 0]
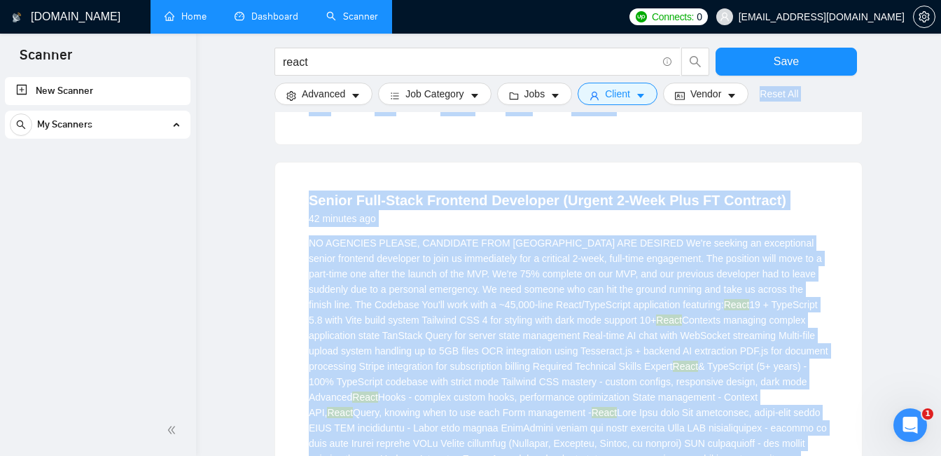
click at [473, 265] on div "NO AGENCIES PLEASE, CANDIDATE FROM NORTH AMERICA ARE DESIRED We're seeking an e…" at bounding box center [569, 458] width 520 height 447
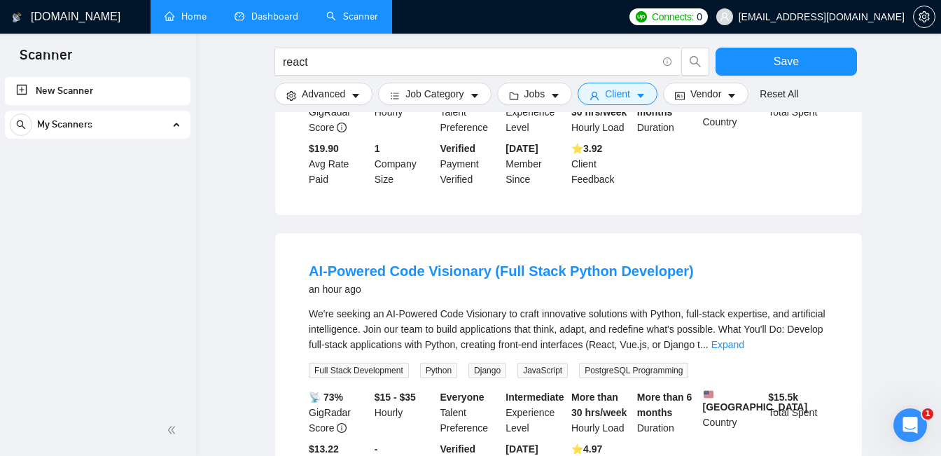
scroll to position [1385, 0]
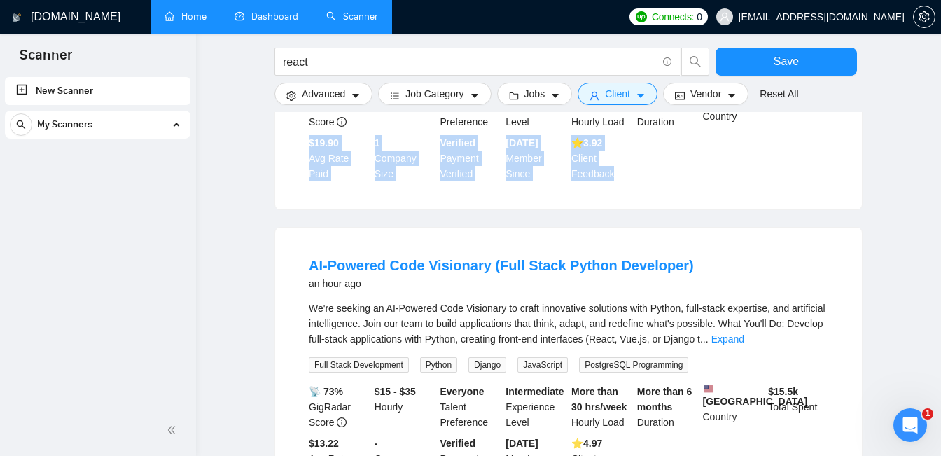
drag, startPoint x: 620, startPoint y: 192, endPoint x: 377, endPoint y: 193, distance: 242.3
click at [377, 181] on div "📡 74% GigRadar Score $35 - $60 Hourly Everyone Talent Preference Expert Experie…" at bounding box center [568, 132] width 525 height 98
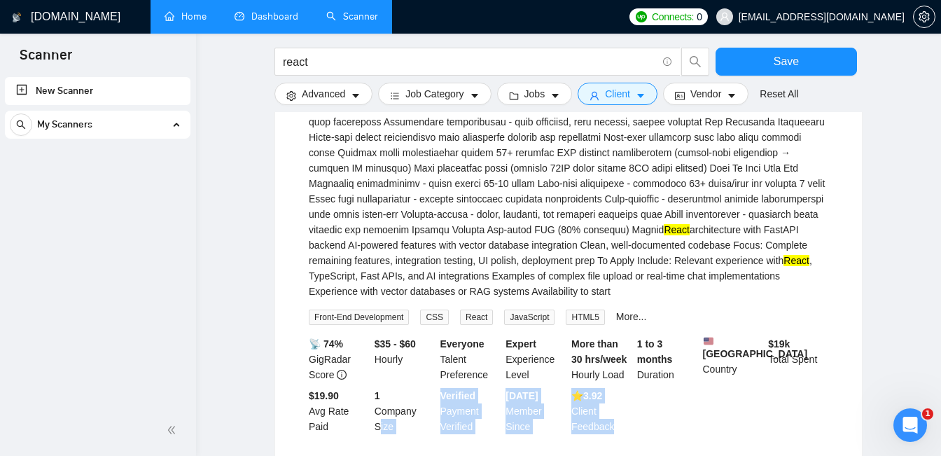
scroll to position [1118, 0]
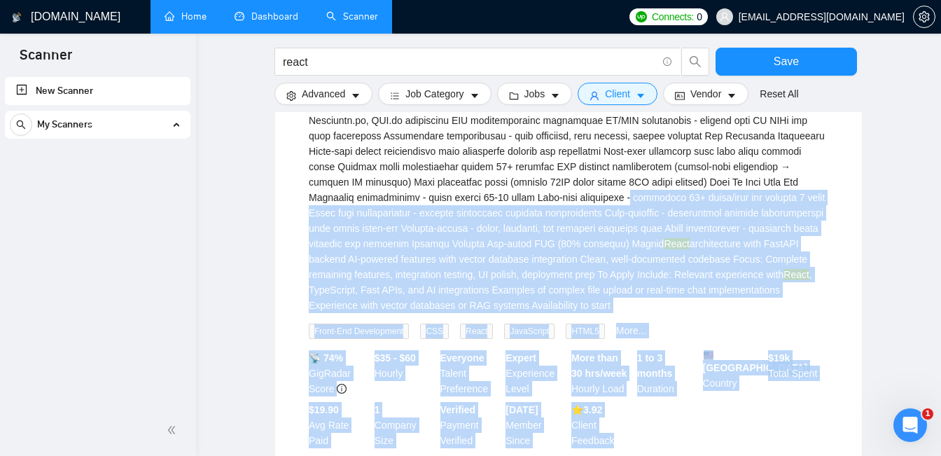
click at [370, 200] on div "NO AGENCIES PLEASE, CANDIDATE FROM NORTH AMERICA ARE DESIRED We're seeking an e…" at bounding box center [569, 89] width 520 height 447
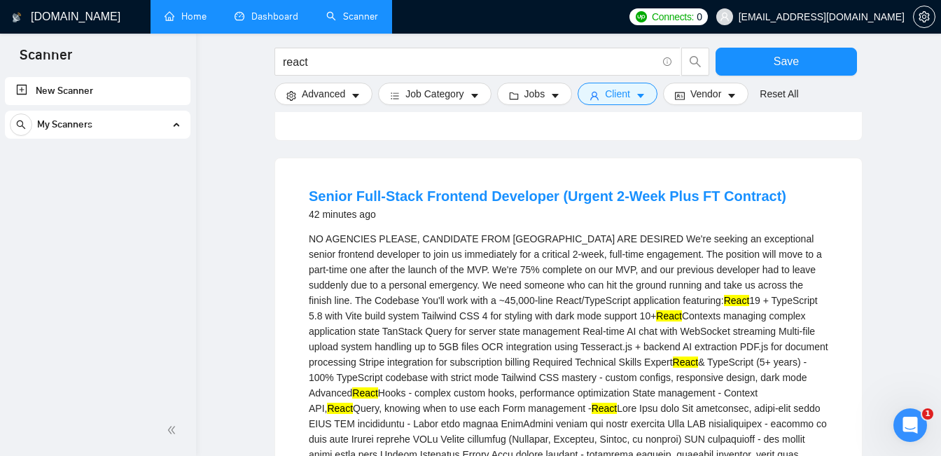
scroll to position [742, 0]
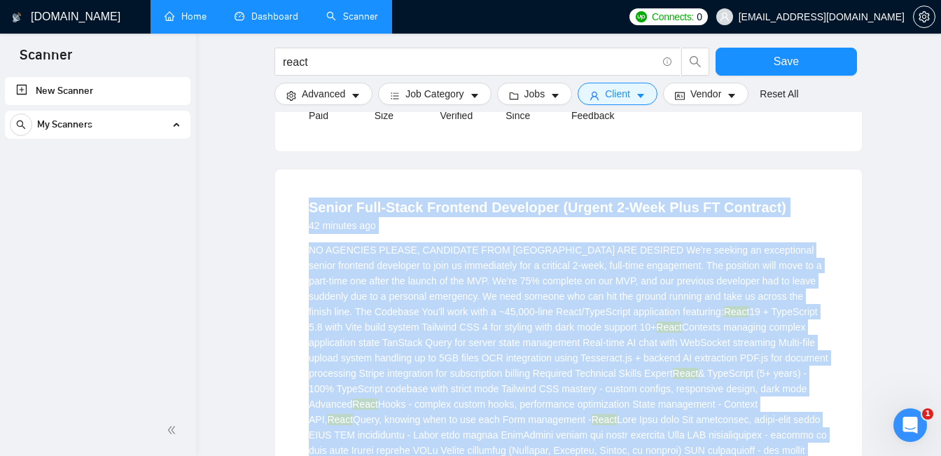
copy li "Senior Full-Stack Frontend Developer (Urgent 2-Week Plus FT Contract) 42 minute…"
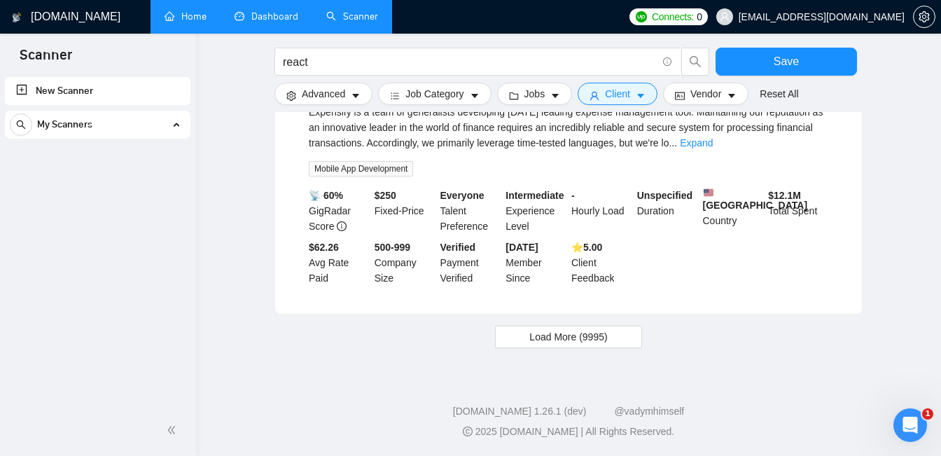
scroll to position [1938, 0]
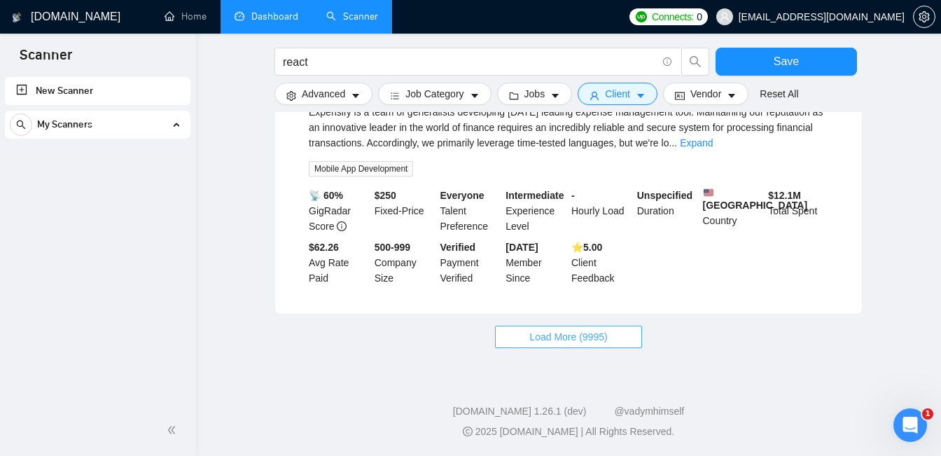
click at [593, 334] on span "Load More (9995)" at bounding box center [568, 336] width 78 height 15
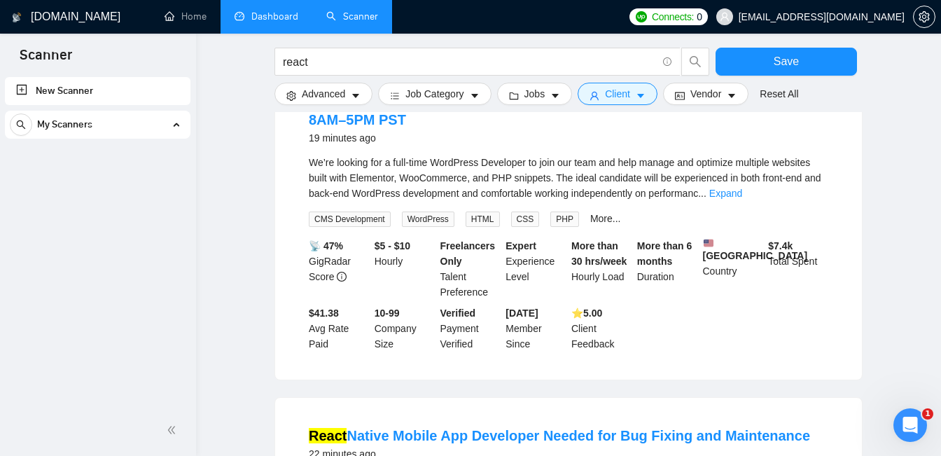
scroll to position [0, 0]
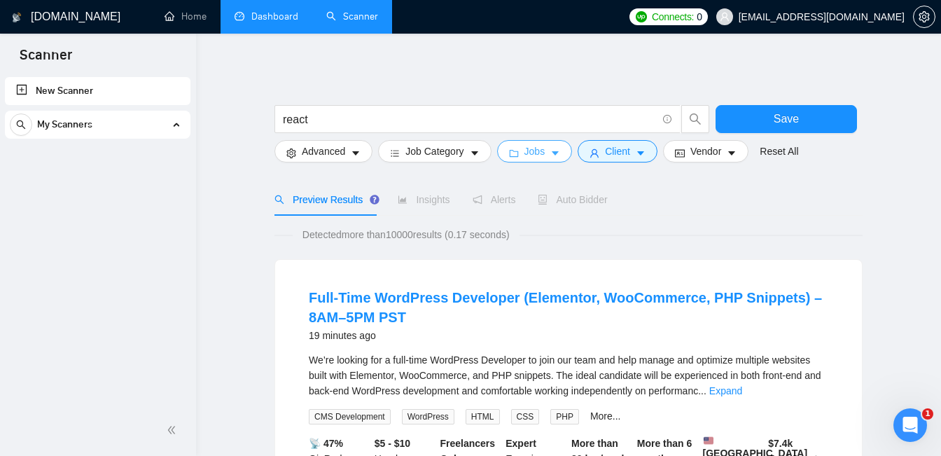
click at [550, 153] on button "Jobs" at bounding box center [535, 151] width 76 height 22
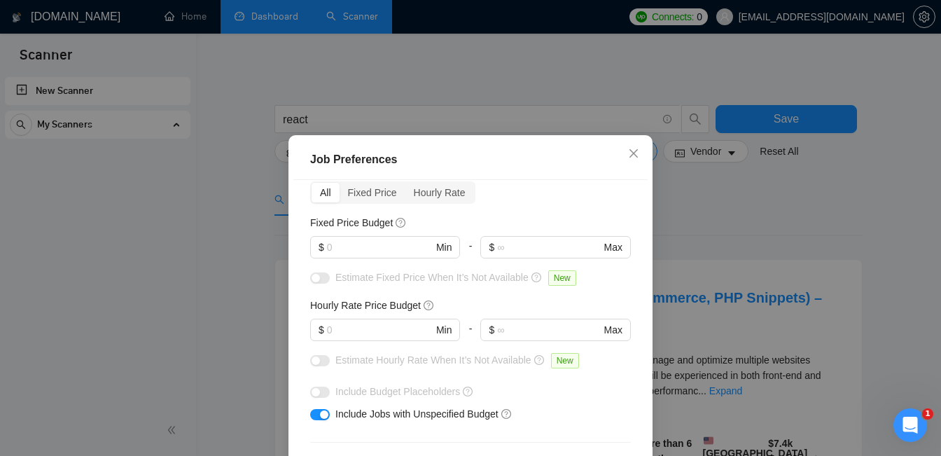
scroll to position [66, 0]
click at [370, 324] on input "text" at bounding box center [380, 328] width 106 height 15
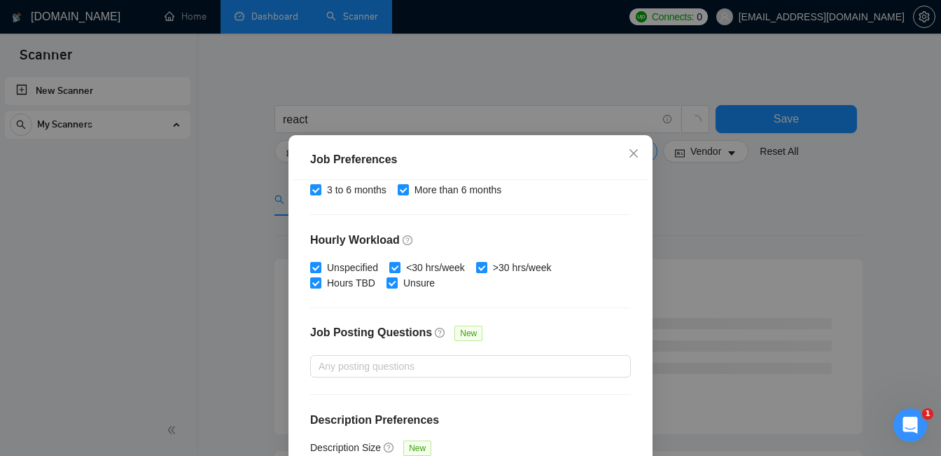
scroll to position [105, 0]
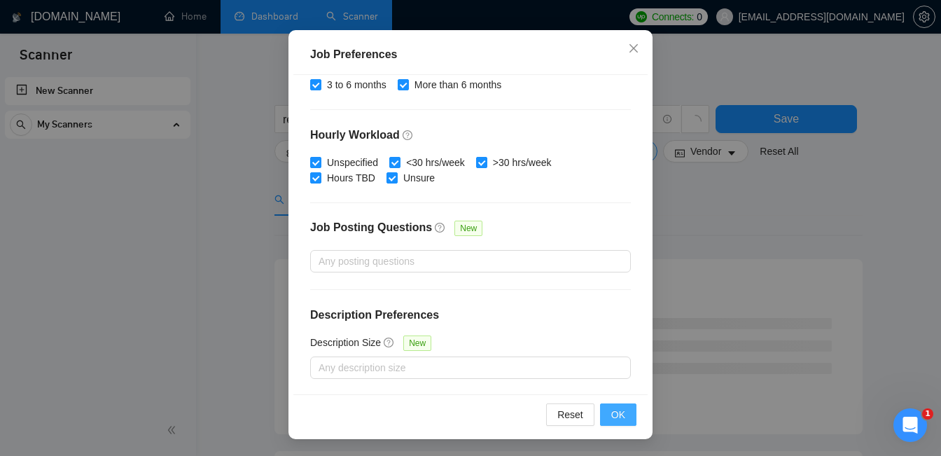
type input "50"
click at [620, 408] on span "OK" at bounding box center [618, 414] width 14 height 15
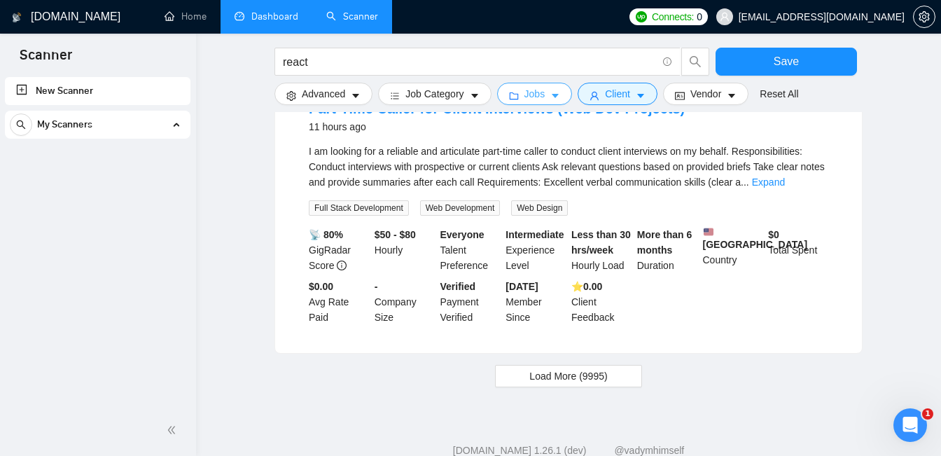
scroll to position [1409, 0]
click at [602, 385] on span "Load More (9995)" at bounding box center [568, 377] width 78 height 15
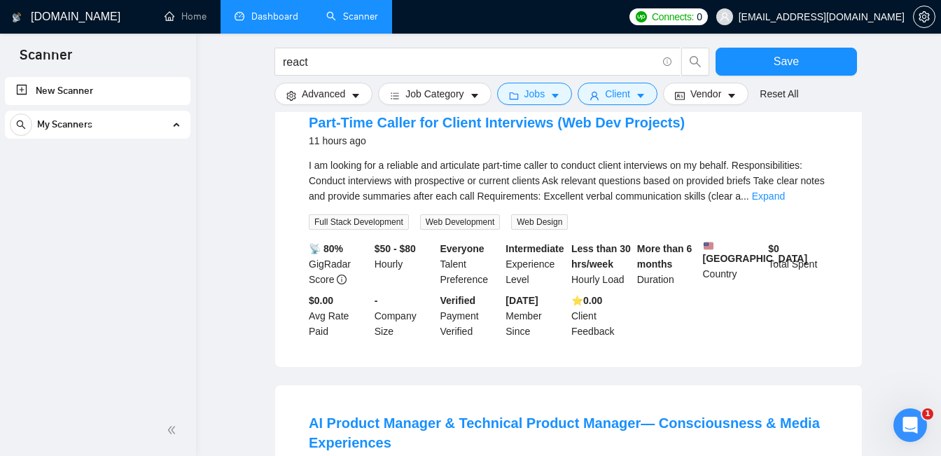
scroll to position [1396, 0]
click at [785, 202] on link "Expand" at bounding box center [768, 196] width 33 height 11
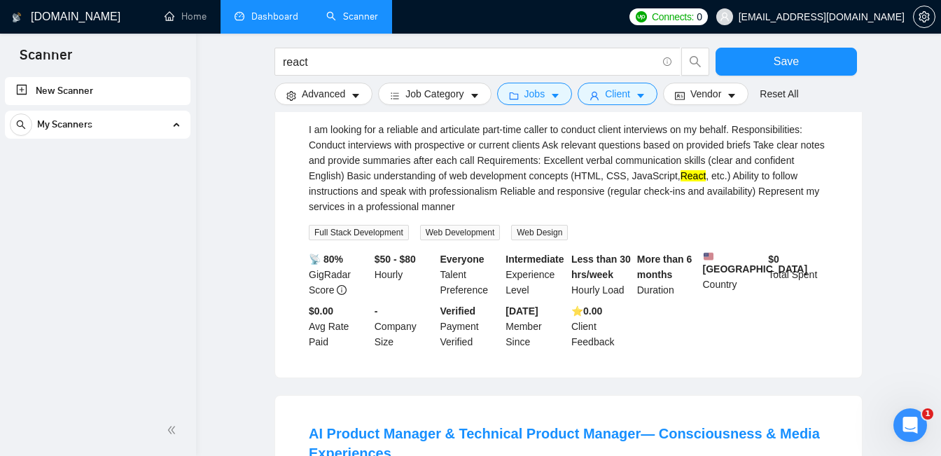
scroll to position [1434, 0]
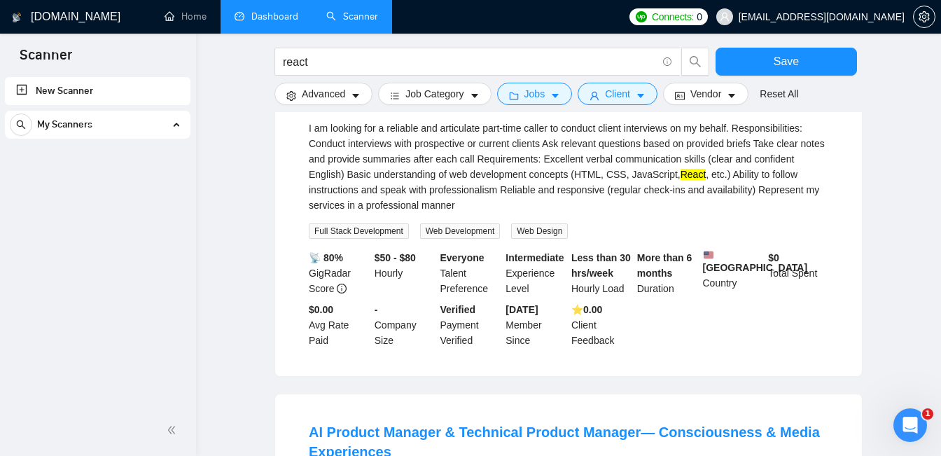
click at [567, 213] on div "I am looking for a reliable and articulate part-time caller to conduct client i…" at bounding box center [569, 166] width 520 height 92
click at [557, 224] on div at bounding box center [557, 224] width 0 height 0
click at [732, 239] on div "I am looking for a reliable and articulate part-time caller to conduct client i…" at bounding box center [569, 179] width 520 height 118
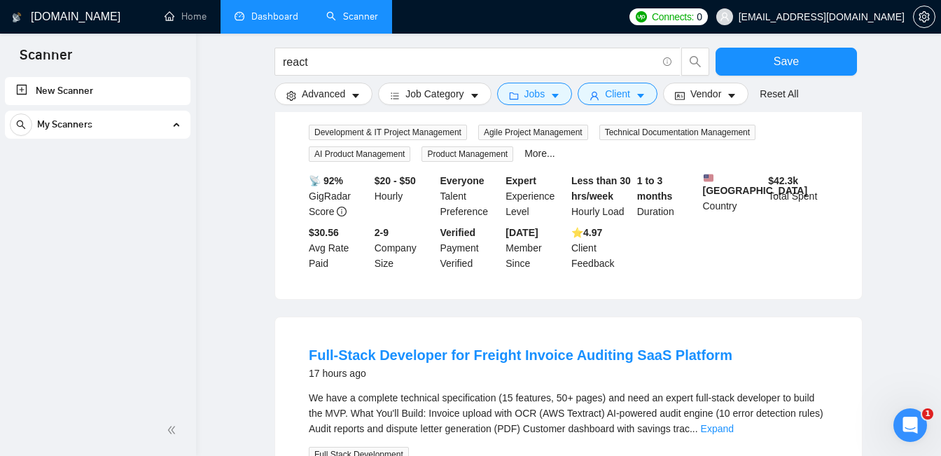
scroll to position [2025, 0]
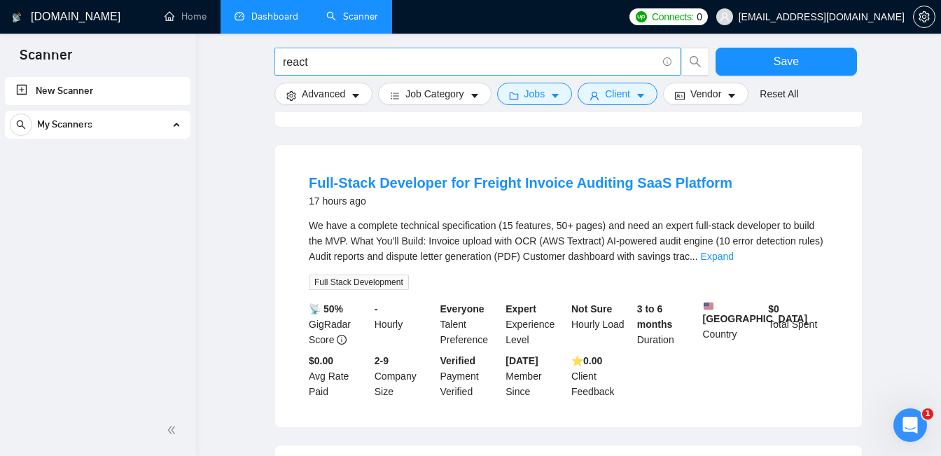
click at [369, 63] on input "react" at bounding box center [470, 62] width 374 height 18
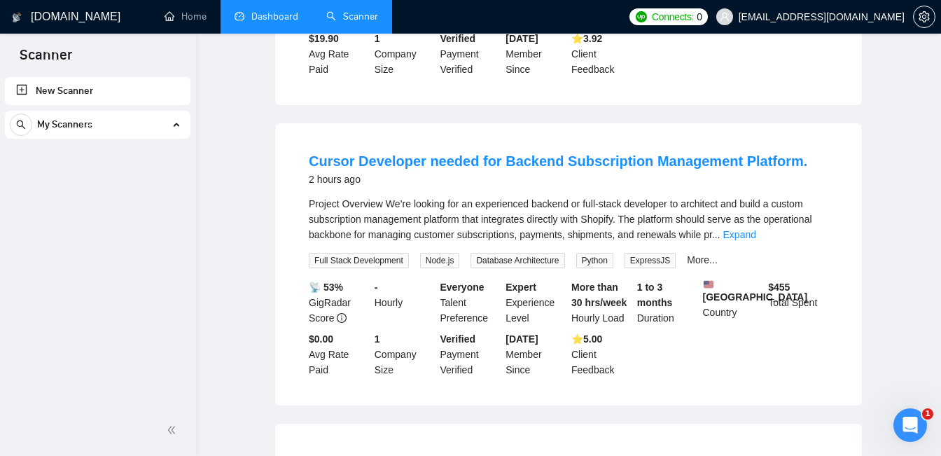
scroll to position [0, 0]
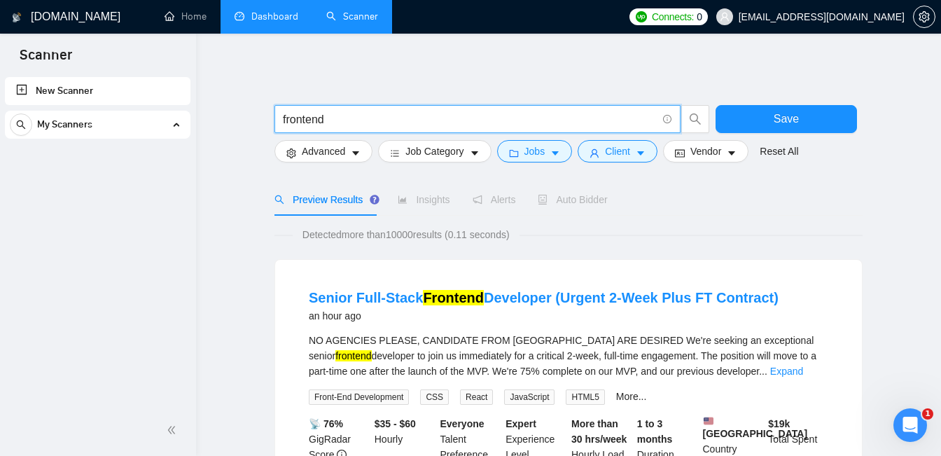
click at [348, 112] on input "frontend" at bounding box center [470, 120] width 374 height 18
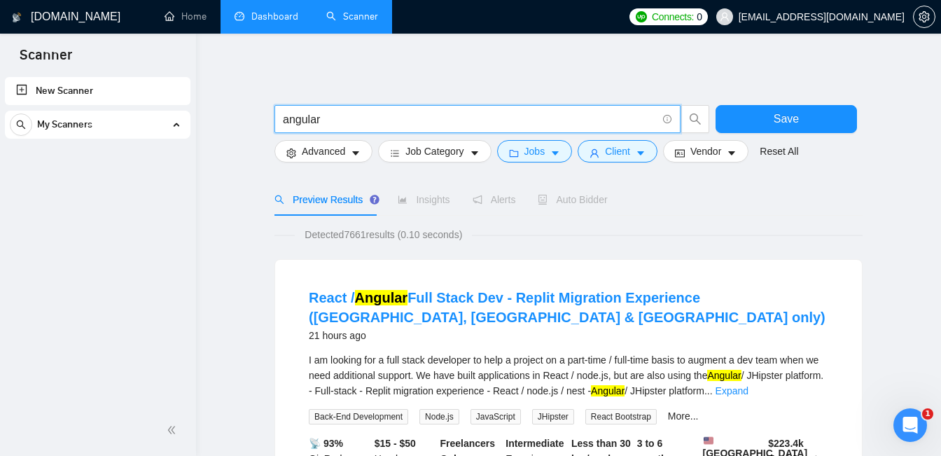
type input "angular"
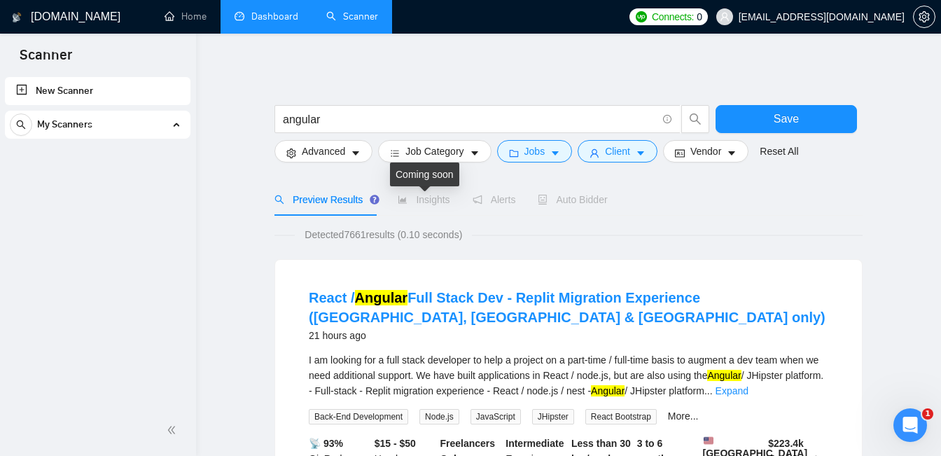
click at [437, 199] on span "Insights" at bounding box center [424, 199] width 52 height 11
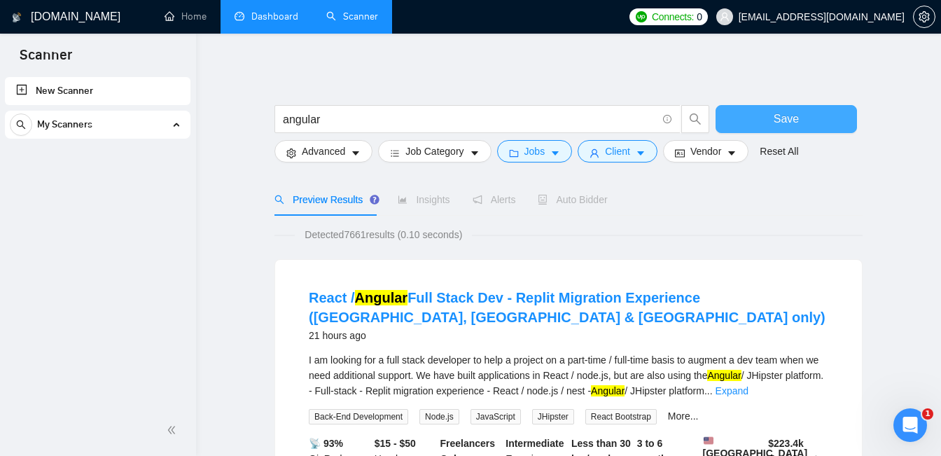
click at [761, 109] on button "Save" at bounding box center [786, 119] width 141 height 28
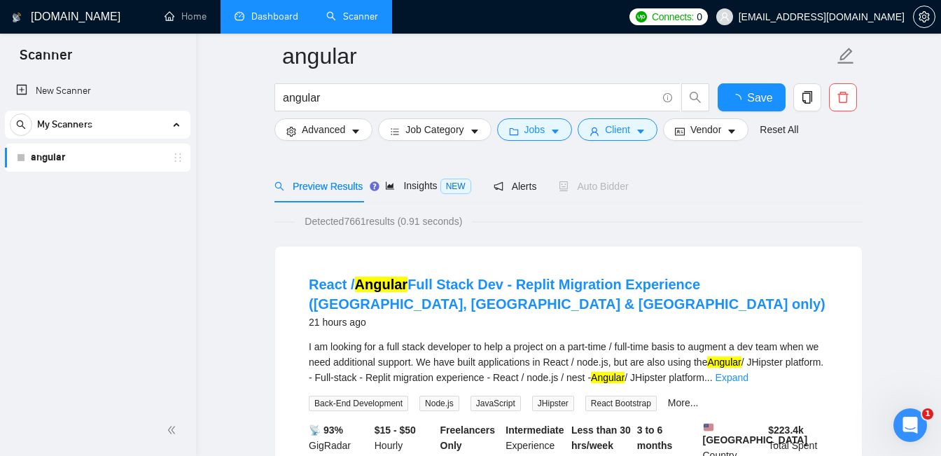
scroll to position [63, 0]
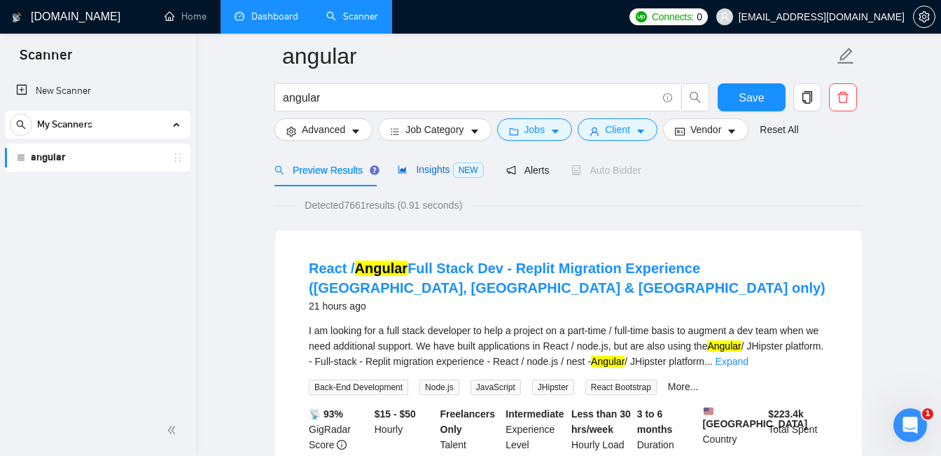
click at [434, 172] on span "Insights NEW" at bounding box center [440, 169] width 85 height 11
